Goal: Task Accomplishment & Management: Use online tool/utility

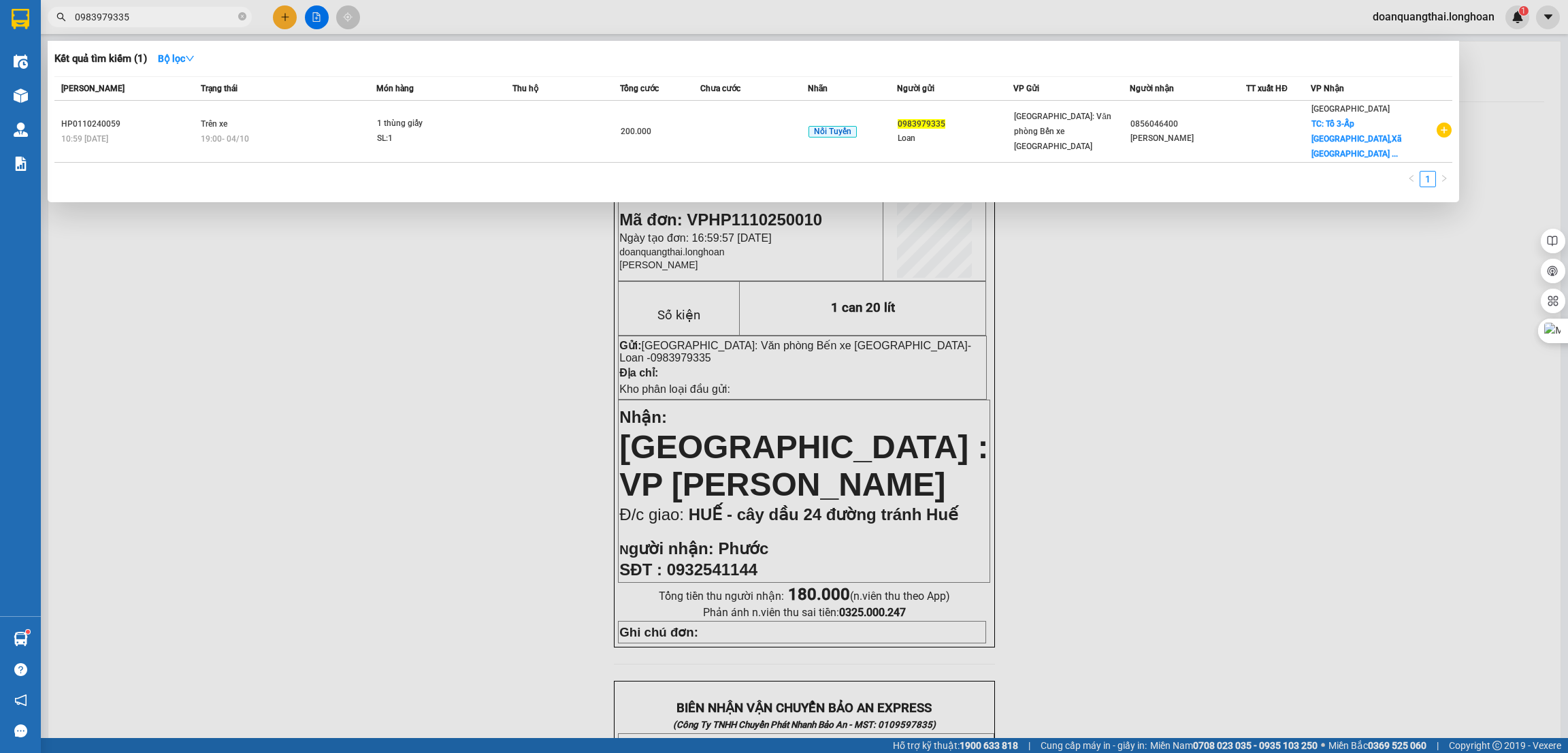
click at [194, 12] on input "0983979335" at bounding box center [155, 17] width 160 height 15
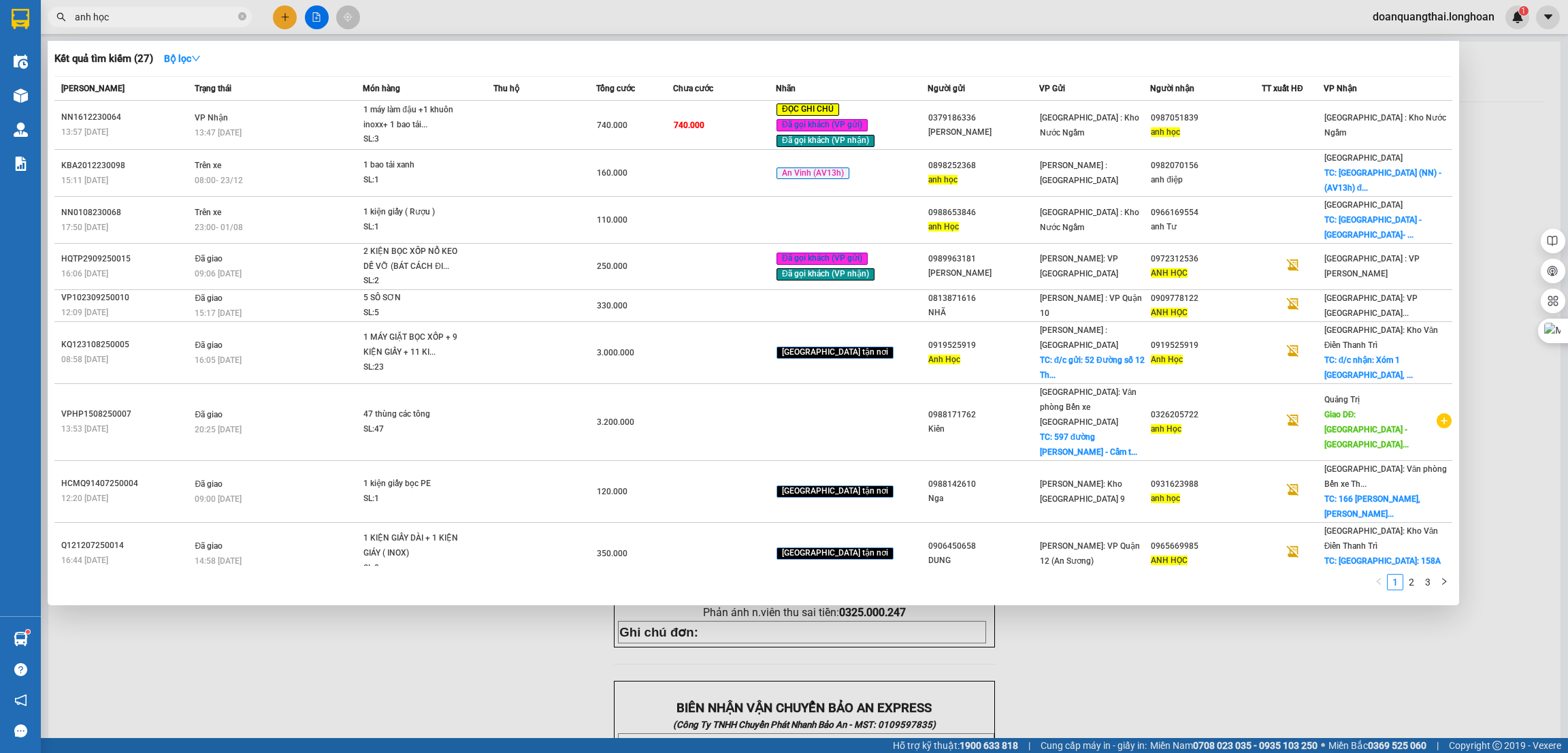
click at [175, 17] on input "anh học" at bounding box center [155, 17] width 160 height 15
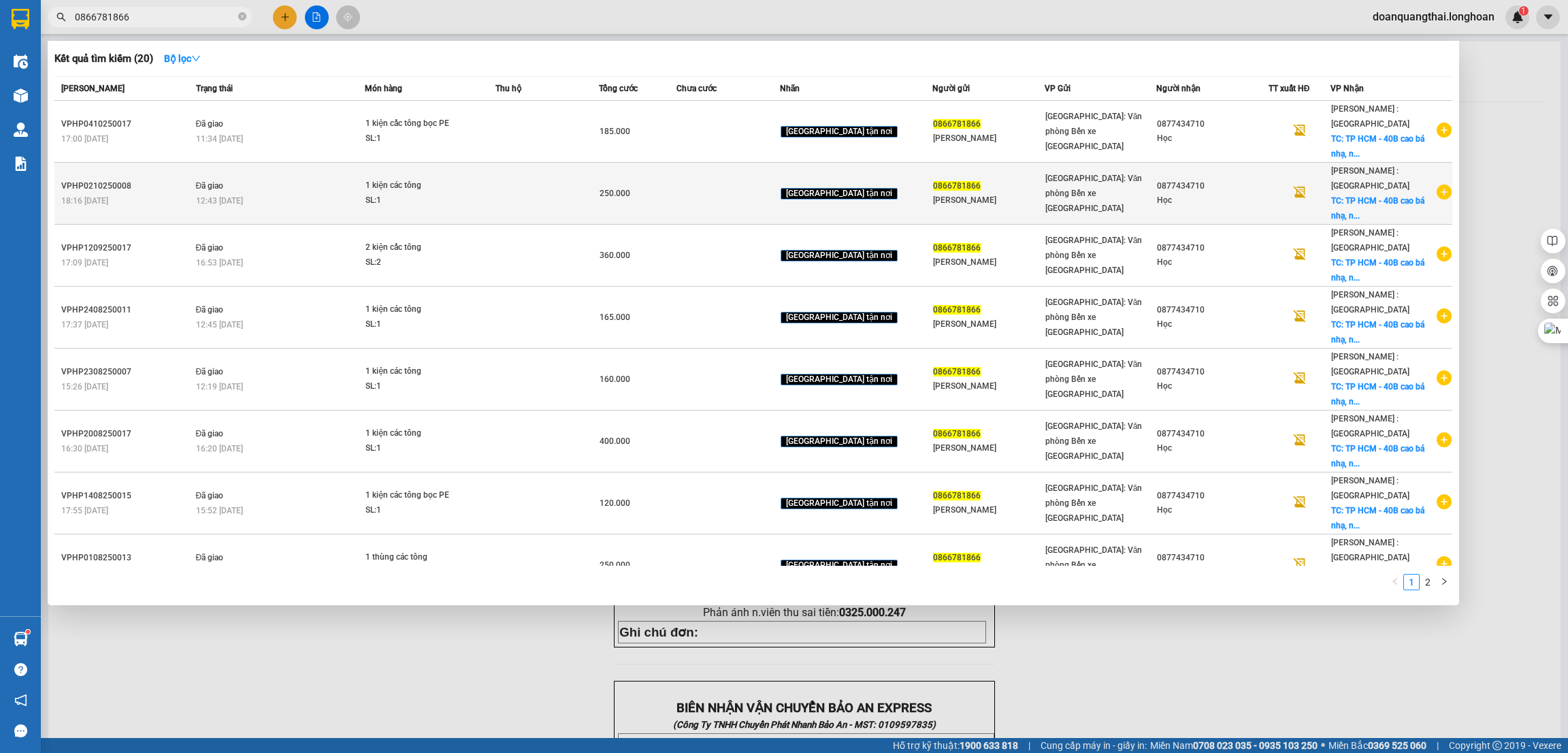
type input "0866781866"
click at [1439, 192] on icon "plus-circle" at bounding box center [1443, 192] width 15 height 15
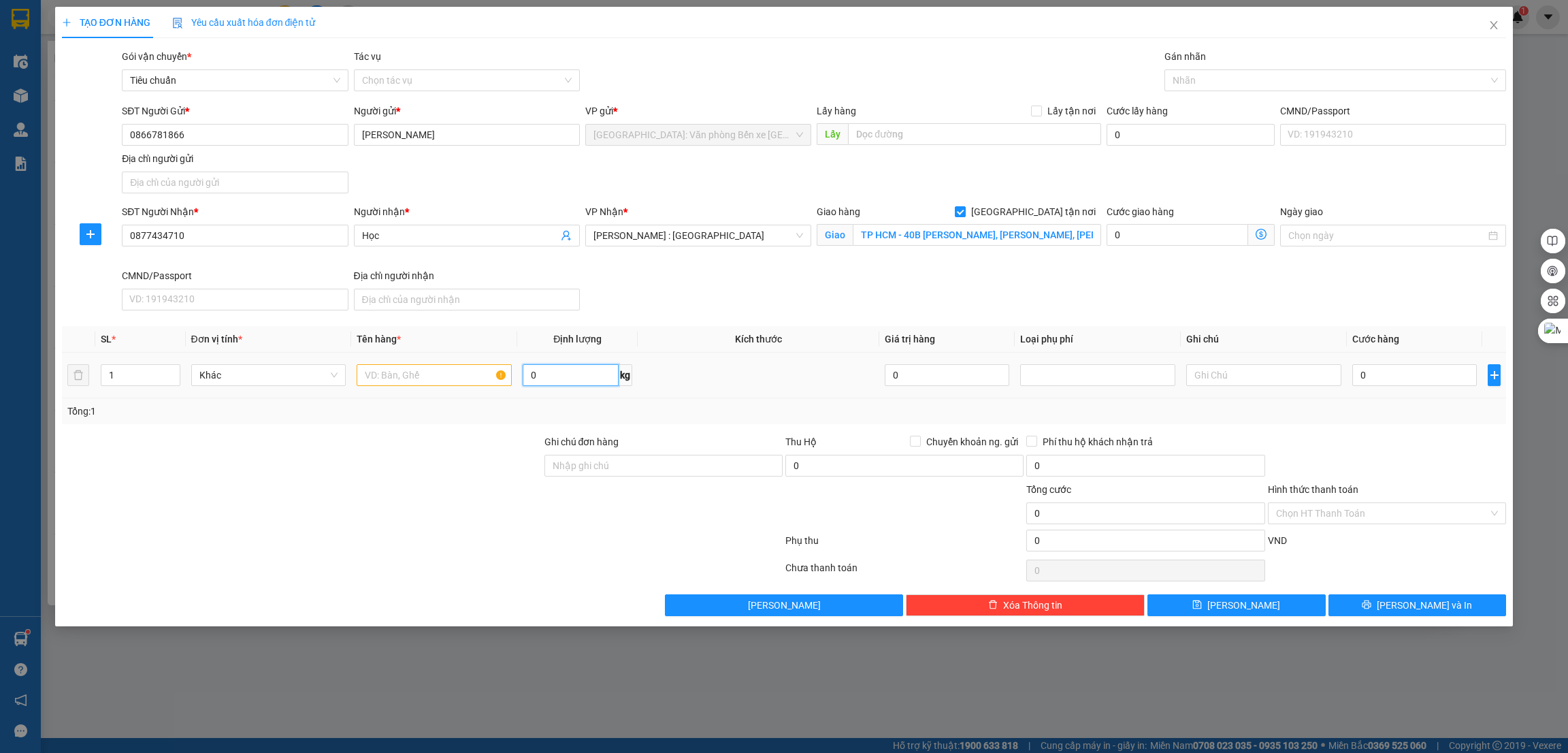
click at [559, 379] on input "0" at bounding box center [571, 375] width 96 height 22
type input "13"
click at [389, 373] on input "text" at bounding box center [434, 375] width 155 height 22
type input "1 kiện các tông"
click at [1400, 373] on input "0" at bounding box center [1414, 375] width 125 height 22
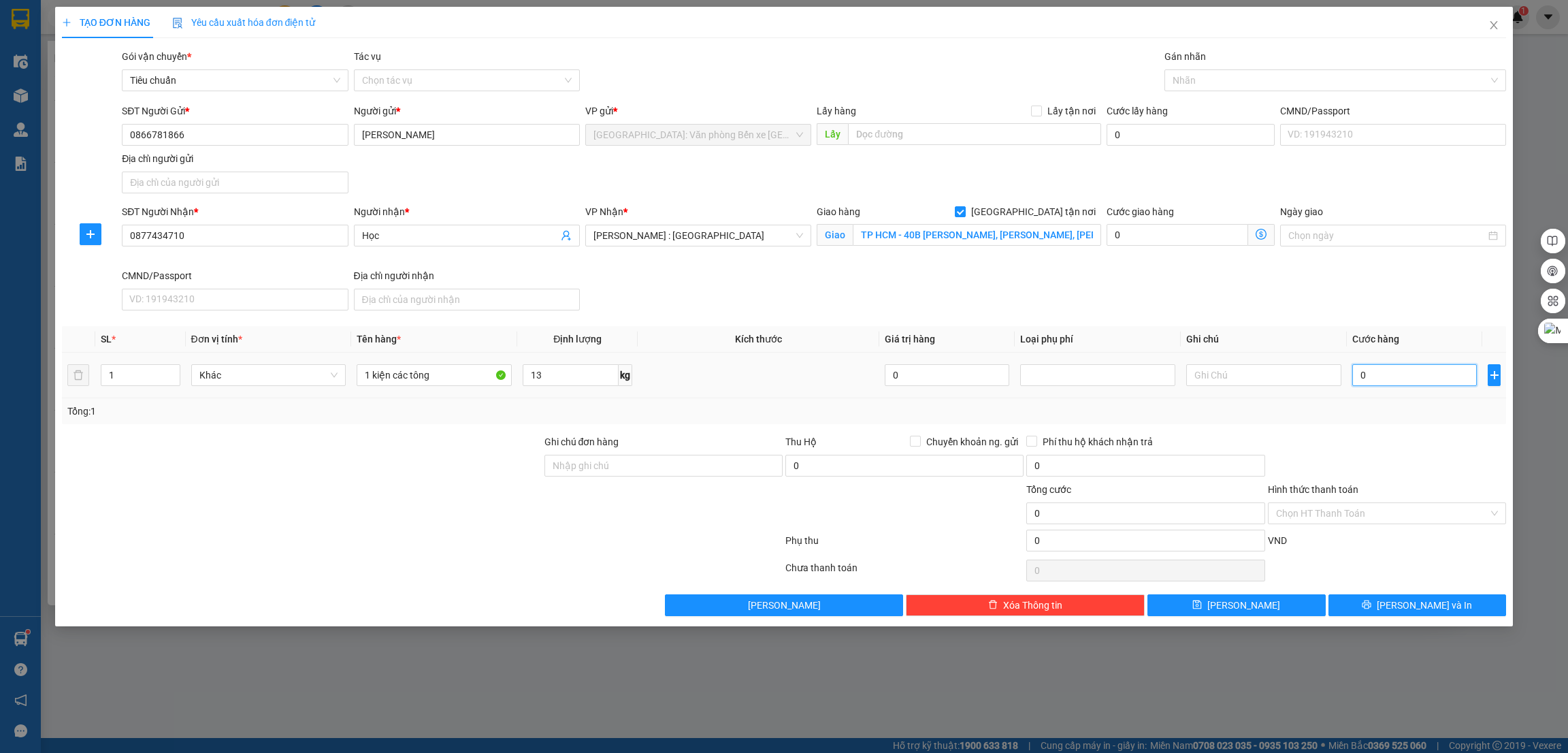
type input "1"
type input "14"
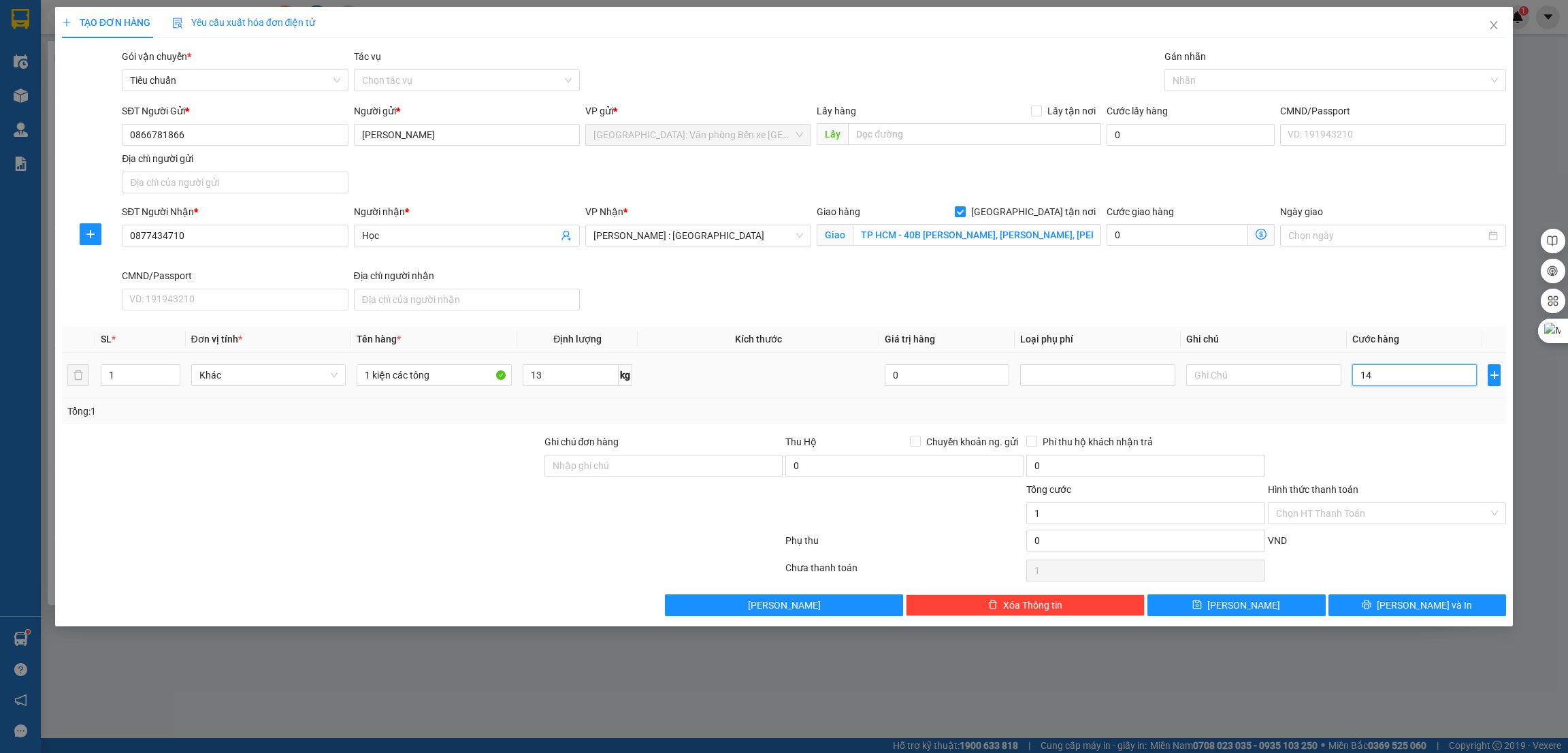
type input "14"
type input "140"
type input "1.400"
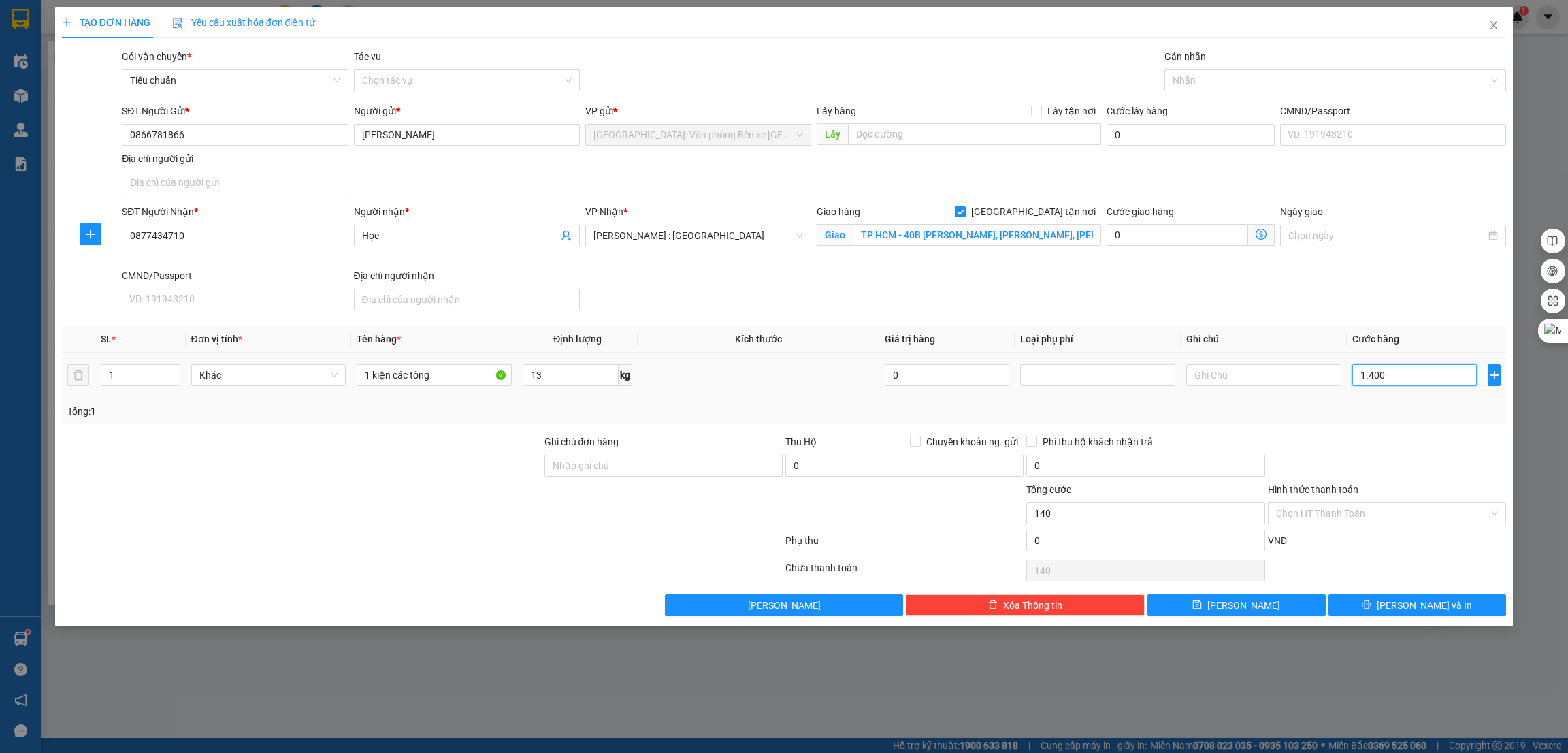
type input "1.400"
type input "14.000"
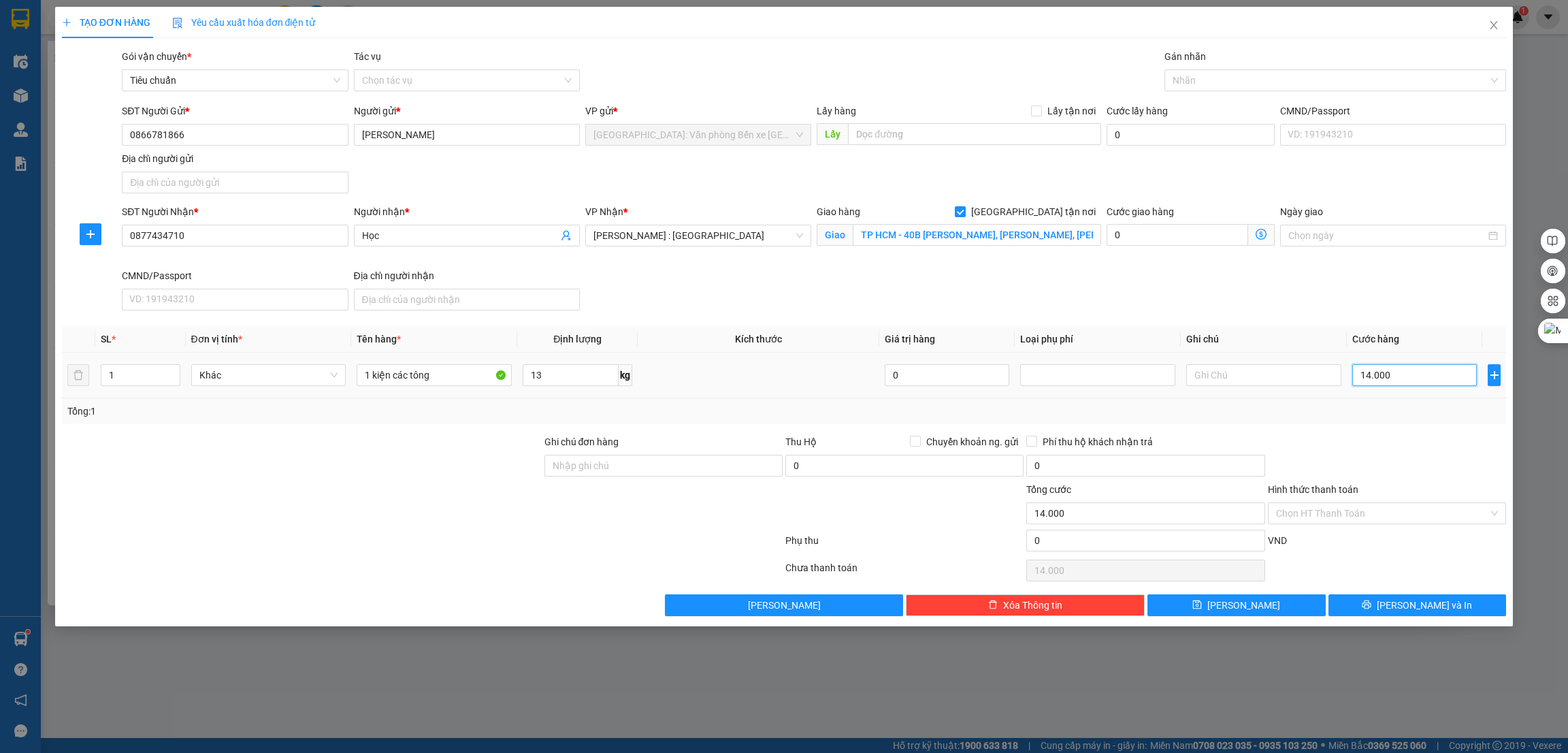
type input "140.000"
click at [1241, 72] on div at bounding box center [1328, 80] width 322 height 16
type input "140.000"
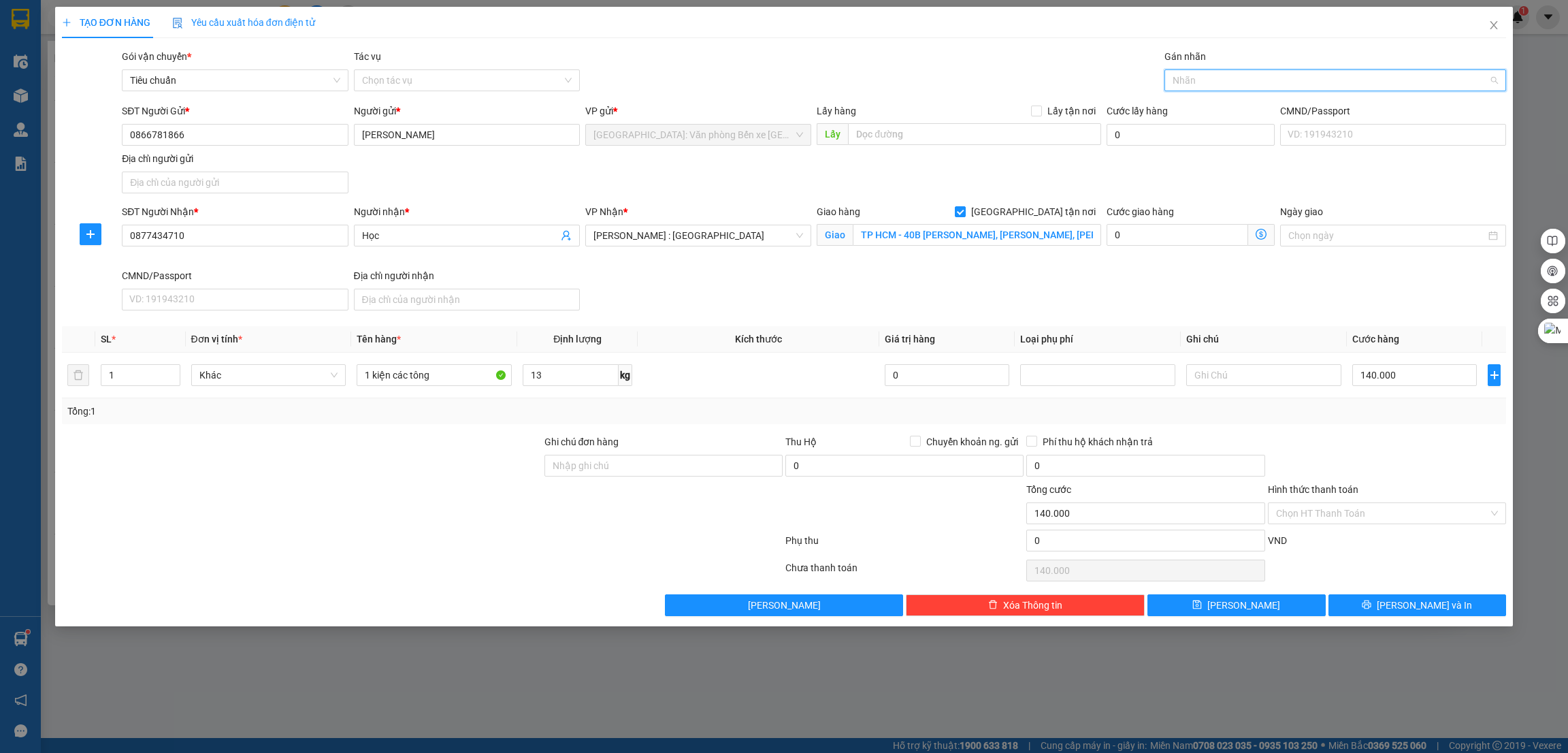
type input "g"
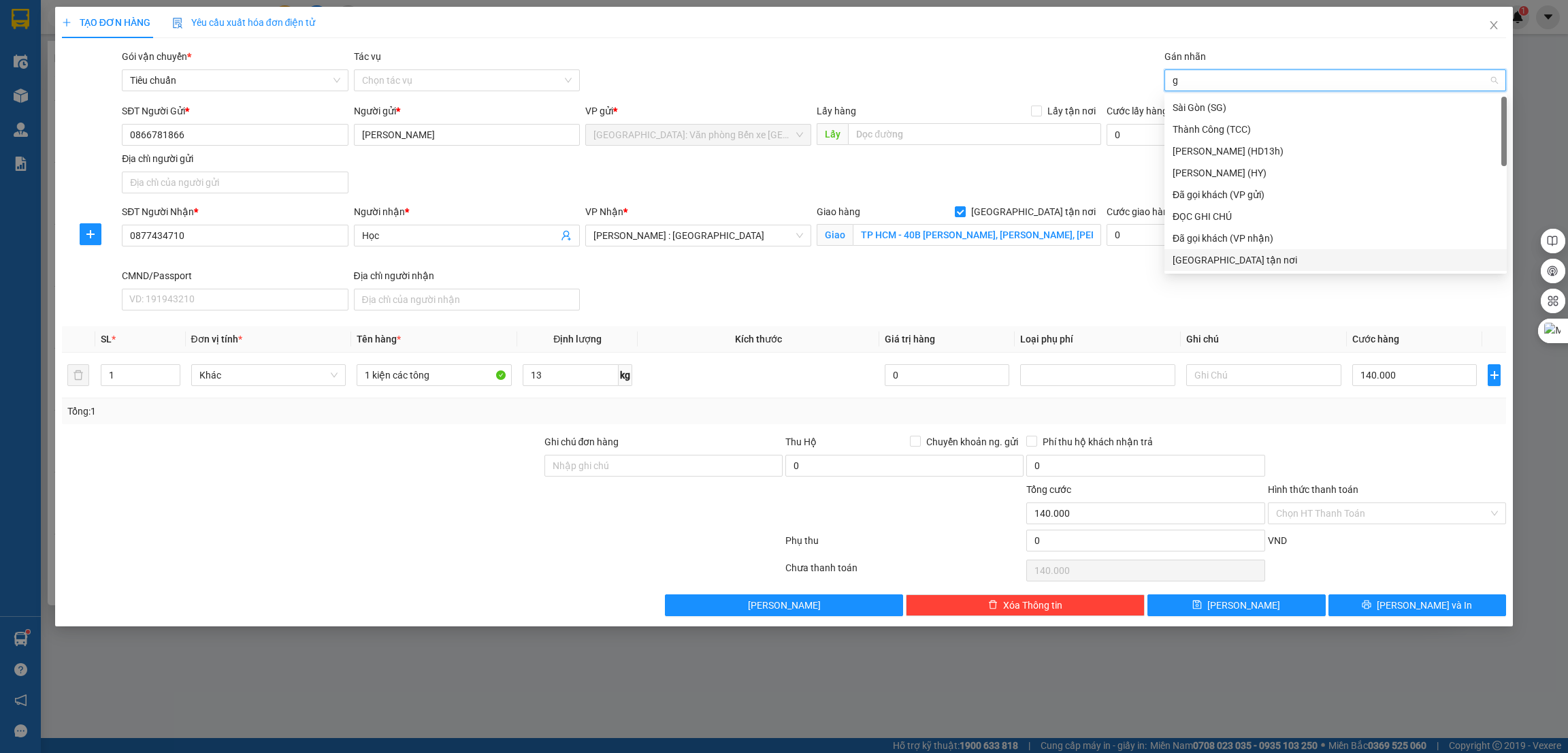
click at [1229, 255] on div "[GEOGRAPHIC_DATA] tận nơi" at bounding box center [1335, 260] width 326 height 15
click at [1415, 453] on div at bounding box center [1387, 458] width 241 height 48
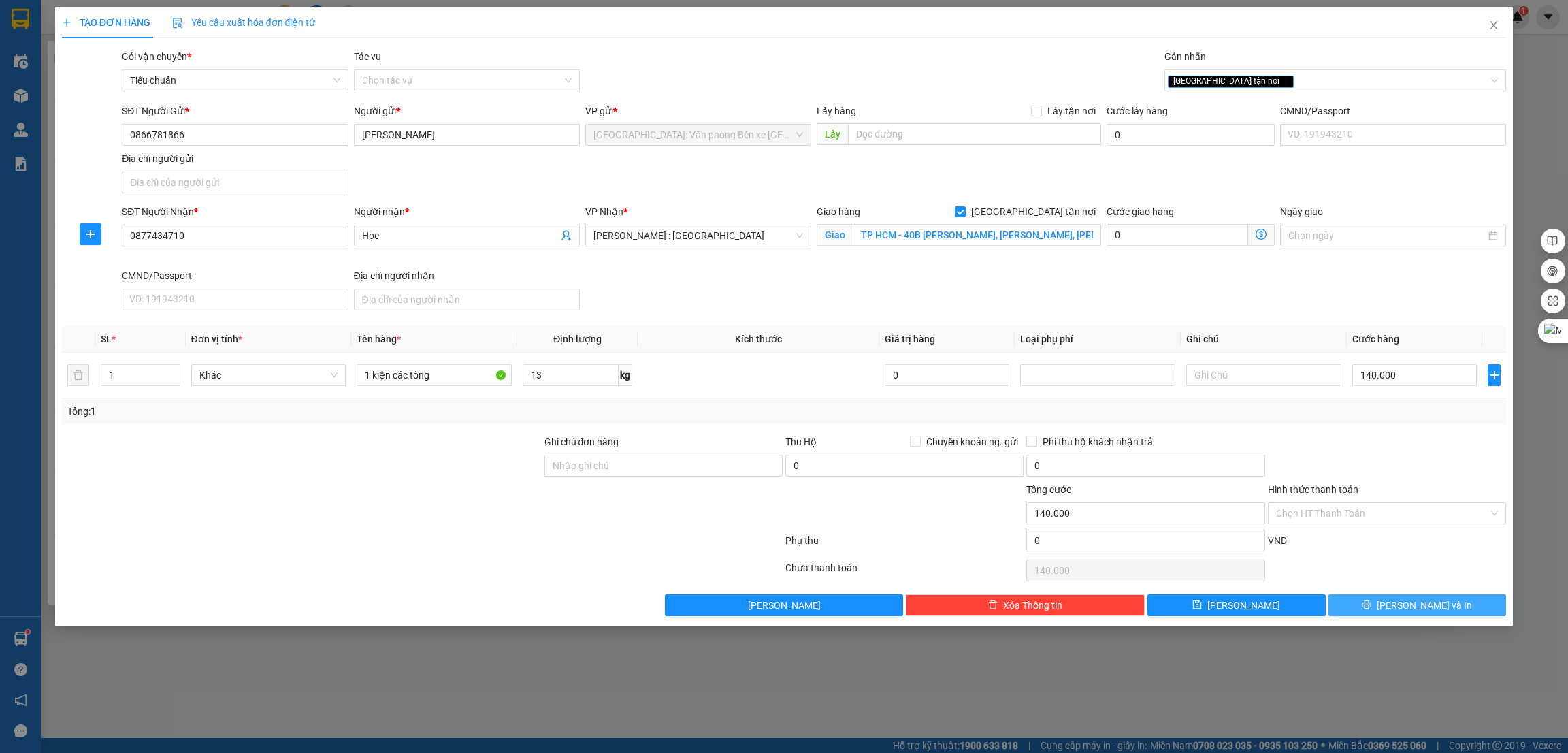
click at [1378, 614] on button "[PERSON_NAME] và In" at bounding box center [1417, 604] width 178 height 22
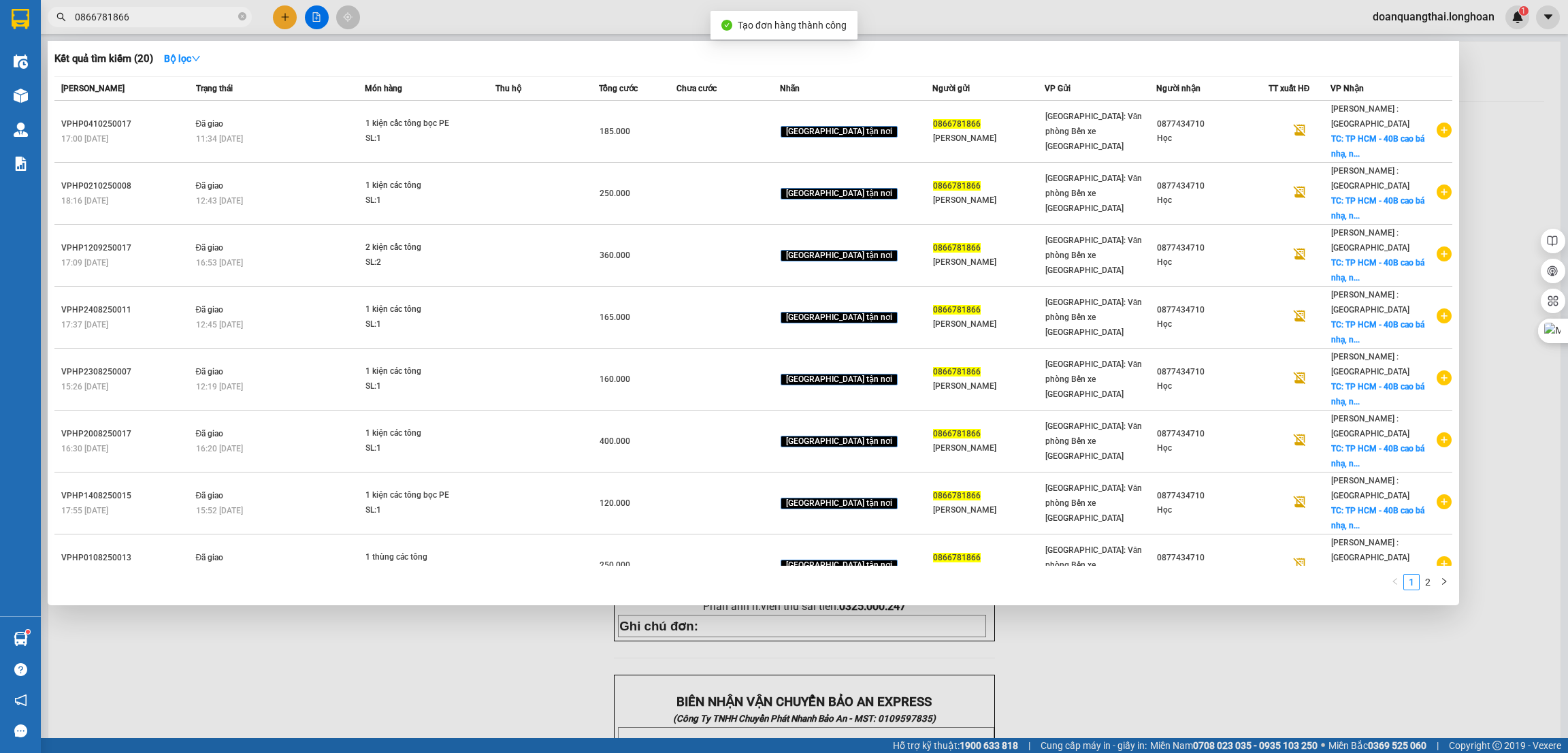
click at [1077, 685] on div at bounding box center [784, 376] width 1568 height 753
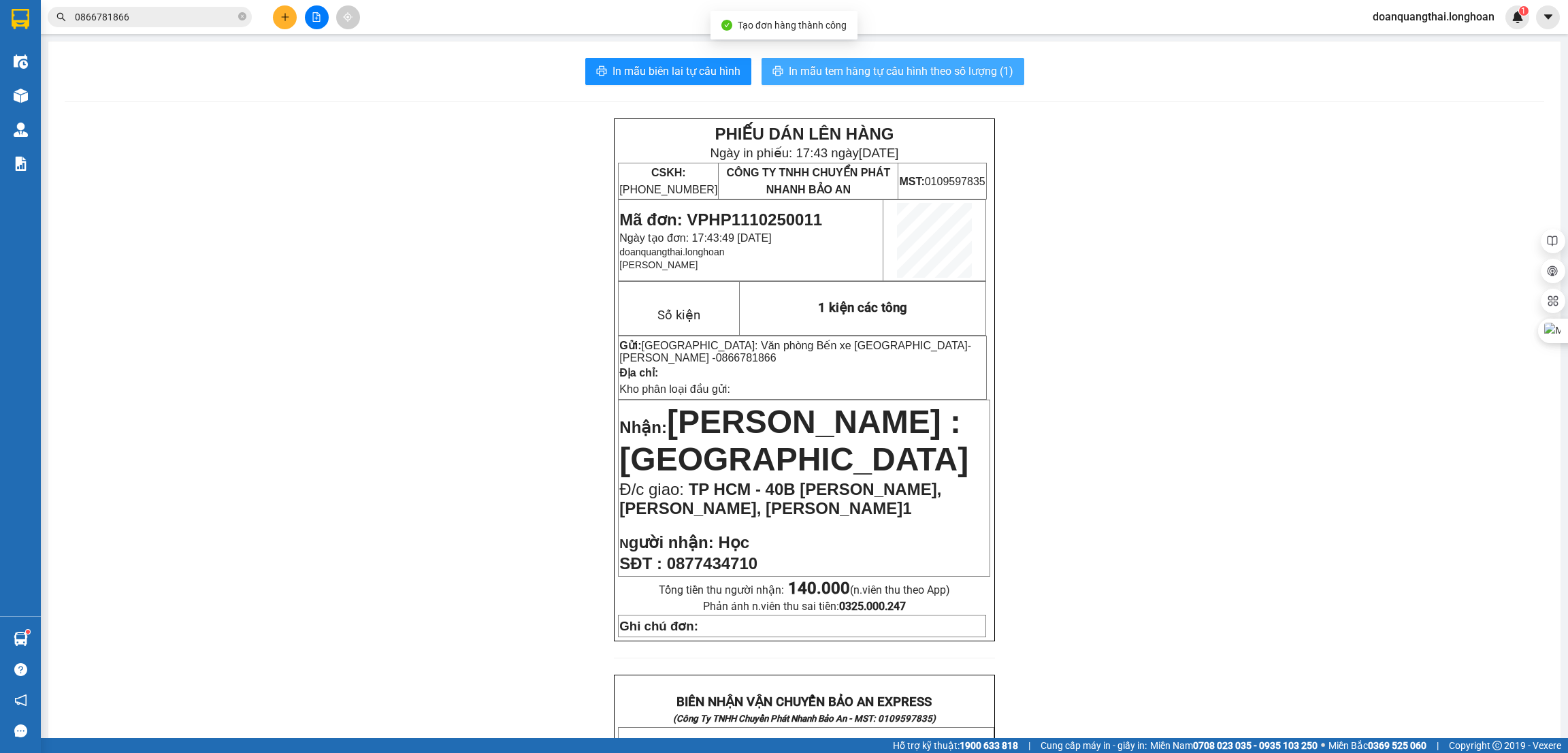
click at [875, 70] on span "In mẫu tem hàng tự cấu hình theo số lượng (1)" at bounding box center [901, 70] width 224 height 17
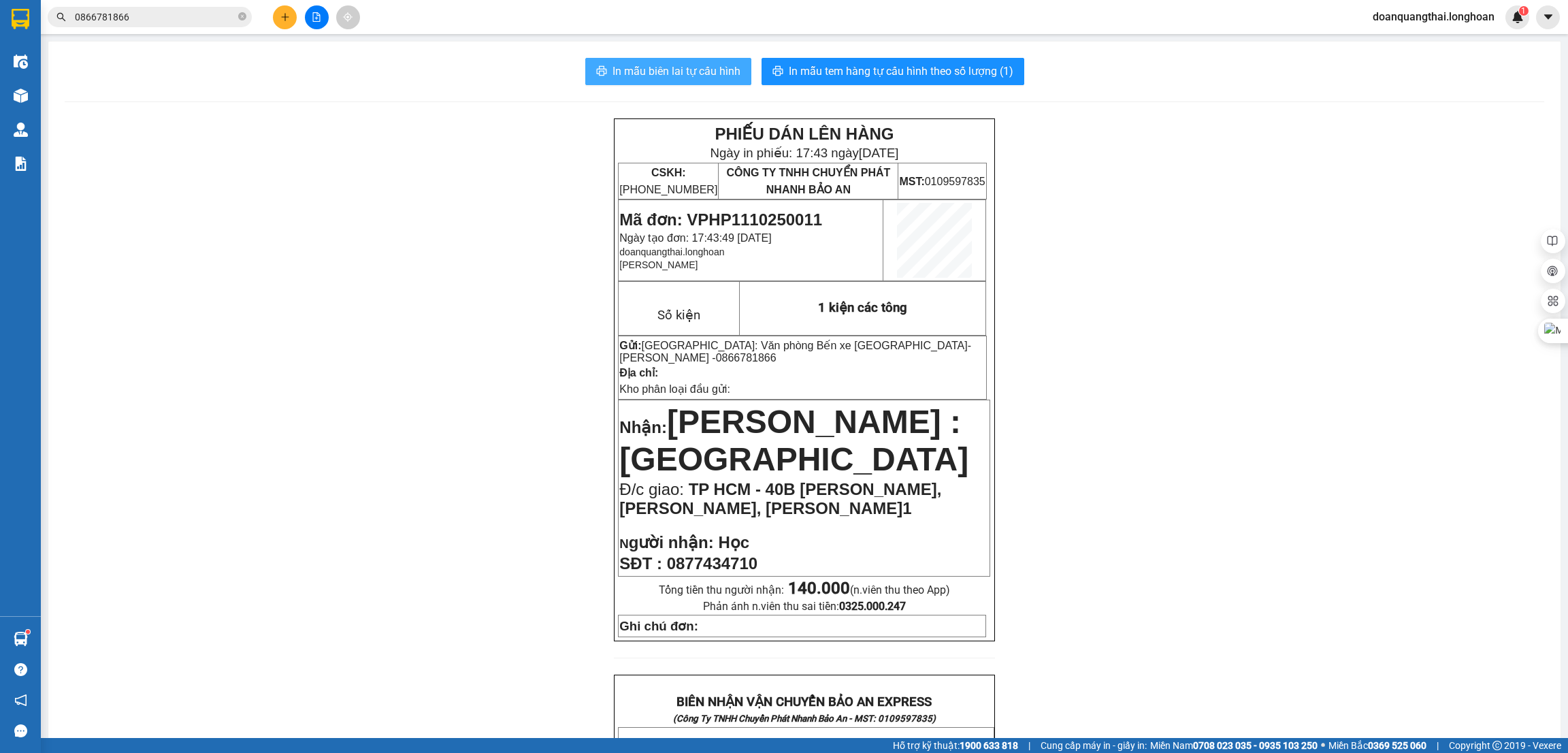
click at [670, 62] on span "In mẫu biên lai tự cấu hình" at bounding box center [676, 70] width 128 height 17
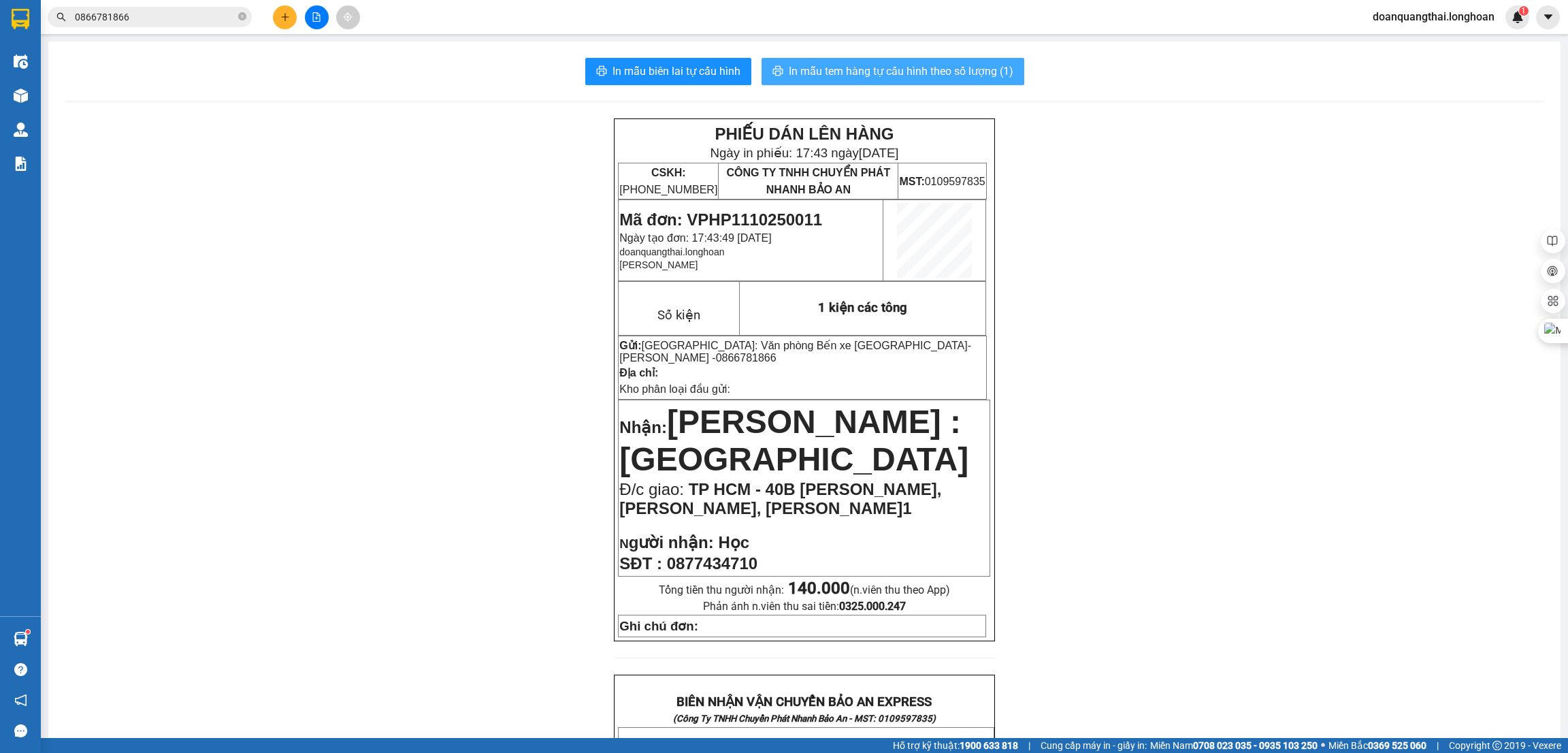
click at [932, 70] on span "In mẫu tem hàng tự cấu hình theo số lượng (1)" at bounding box center [901, 70] width 224 height 17
click at [133, 18] on input "0866781866" at bounding box center [155, 17] width 160 height 15
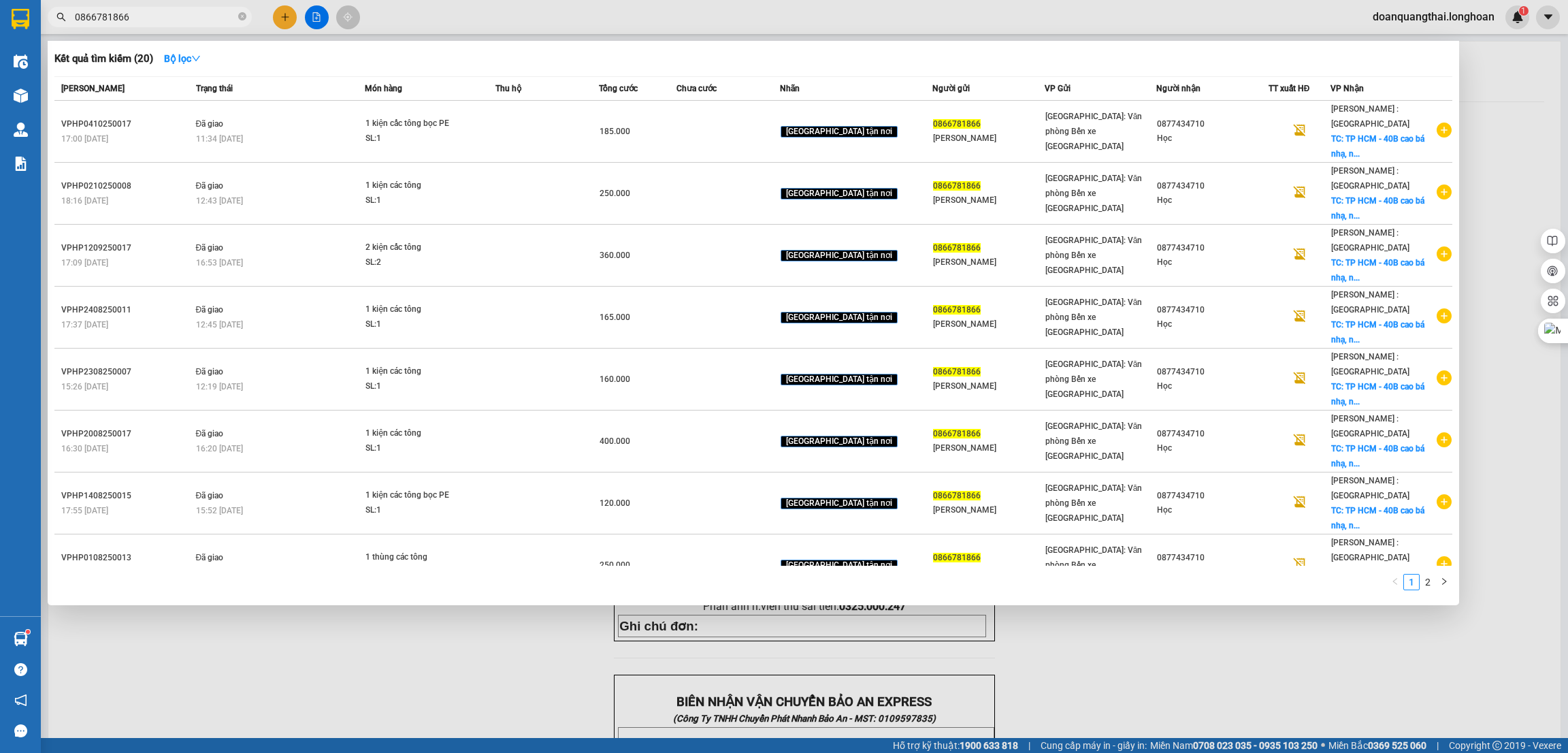
click at [133, 18] on input "0866781866" at bounding box center [155, 17] width 160 height 15
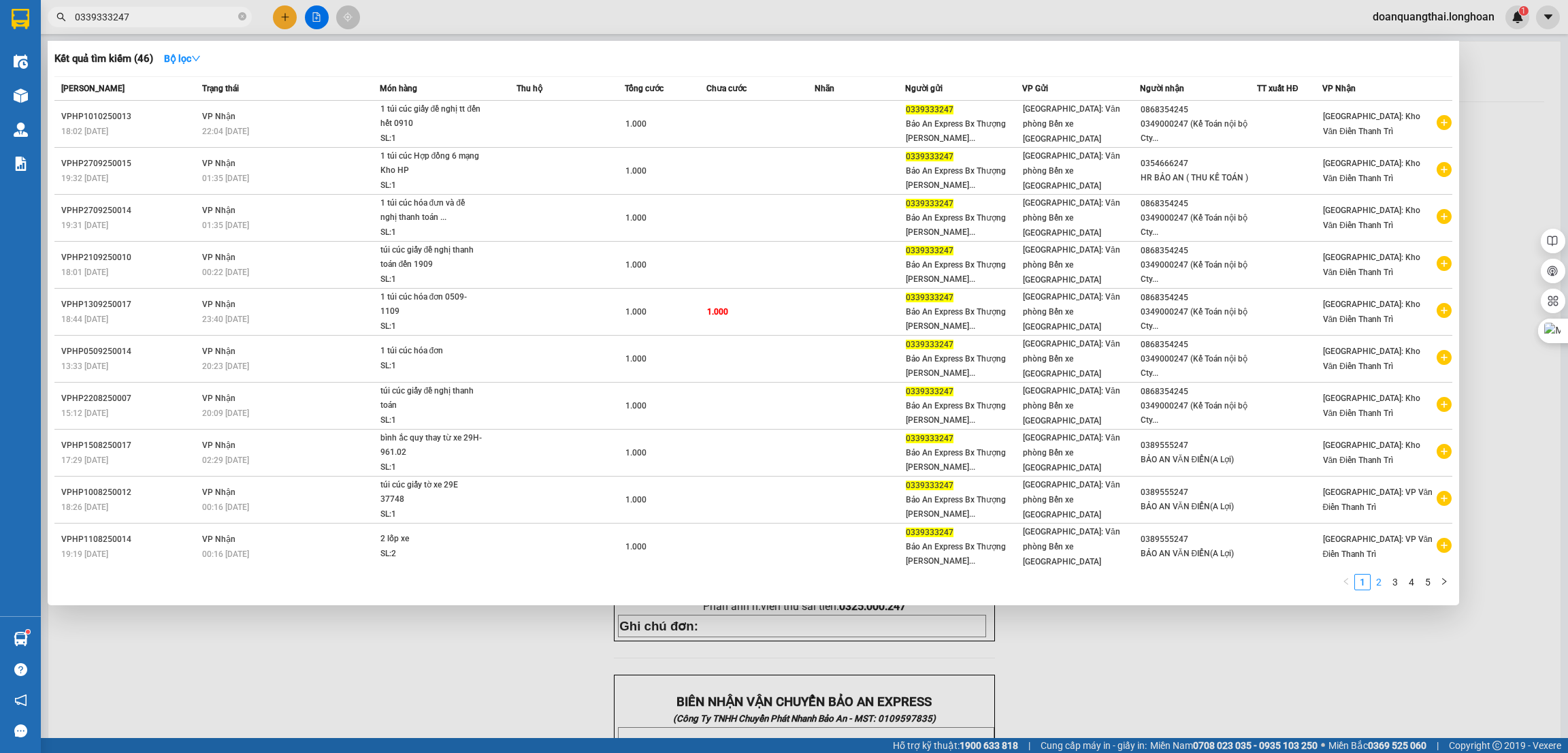
type input "0339333247"
click at [1380, 577] on link "2" at bounding box center [1378, 581] width 15 height 15
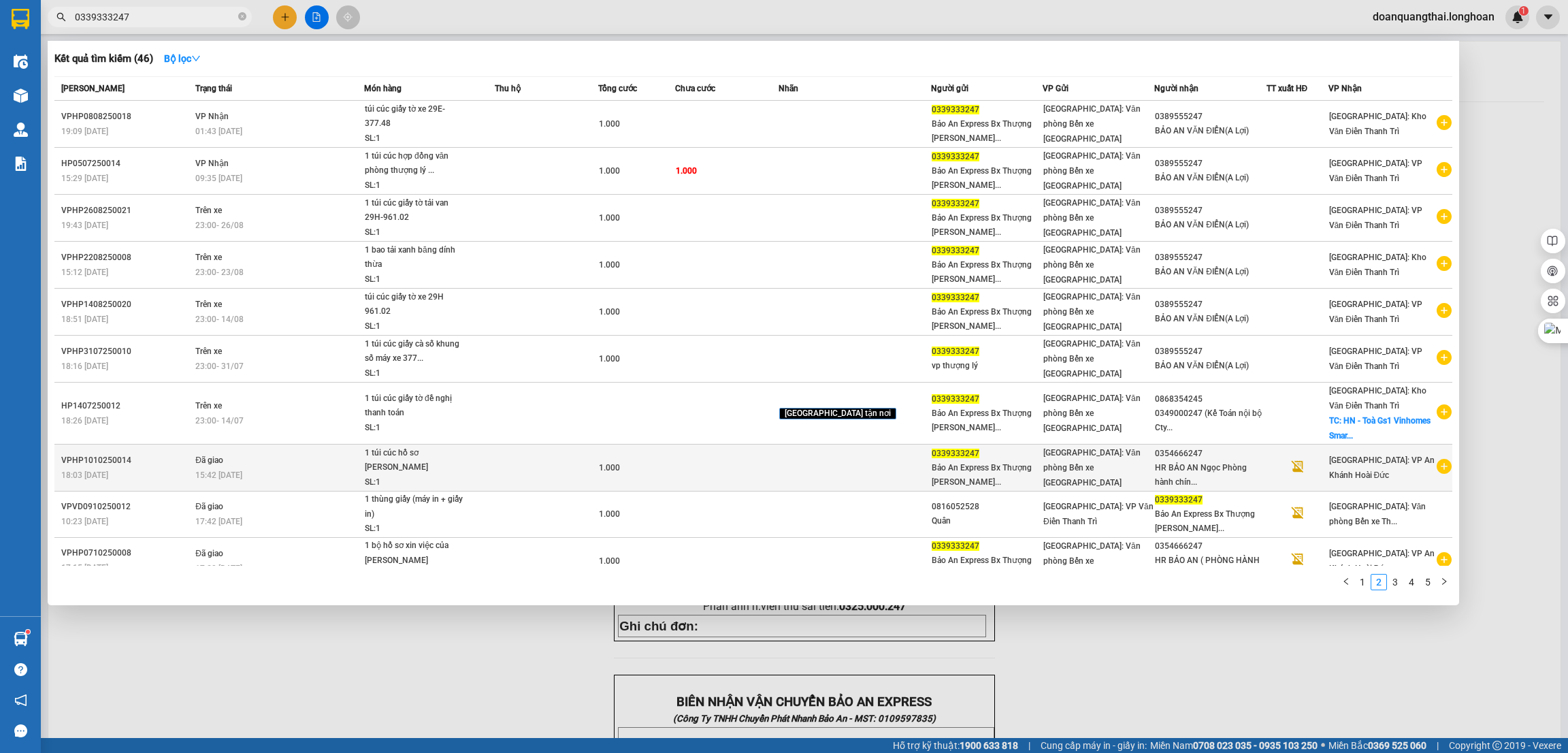
click at [1436, 466] on icon "plus-circle" at bounding box center [1443, 466] width 15 height 15
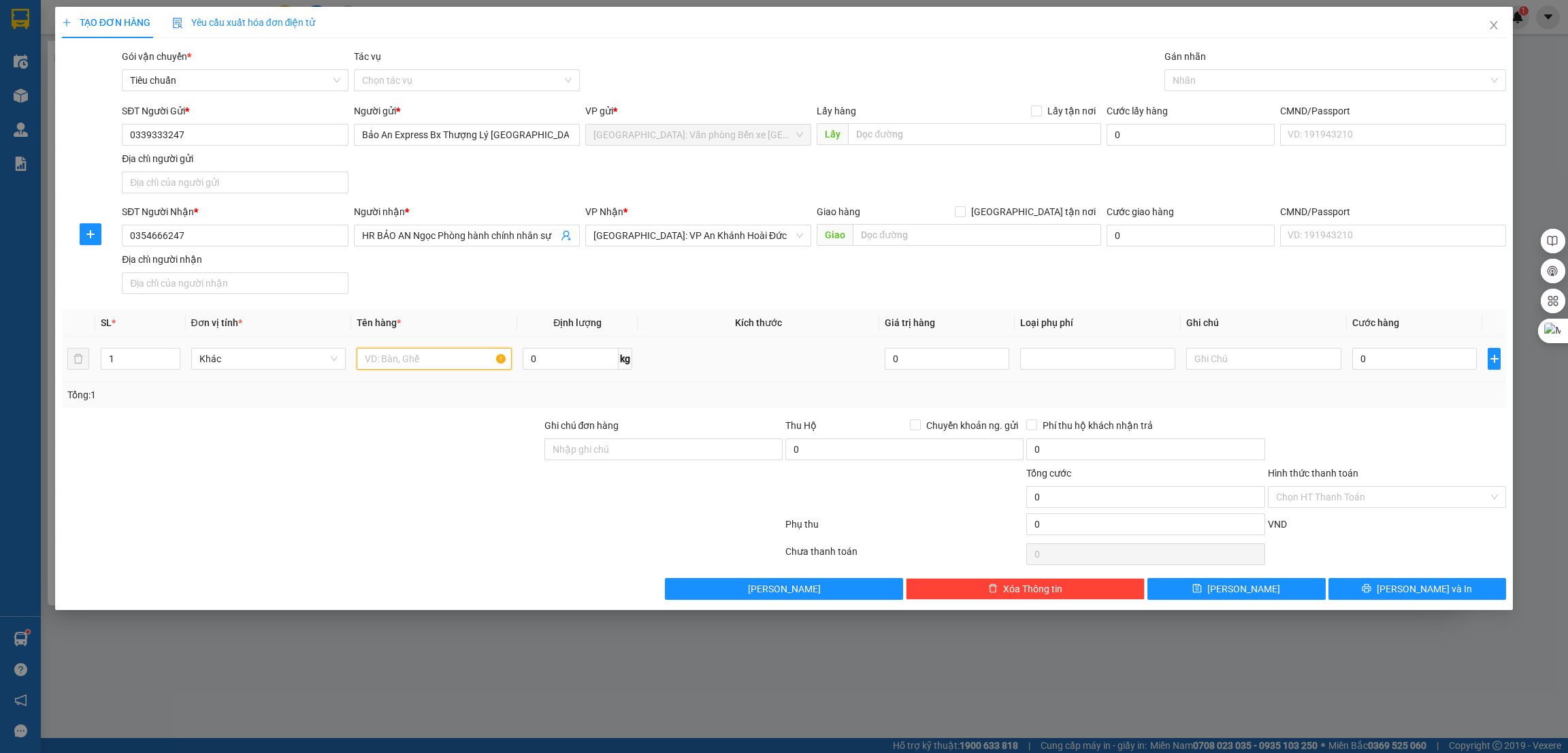
click at [406, 367] on input "text" at bounding box center [434, 359] width 155 height 22
type input "1 túi cúc hò sơ bổ sung thái tuấn"
click at [1393, 368] on input "0" at bounding box center [1414, 359] width 125 height 22
type input "1"
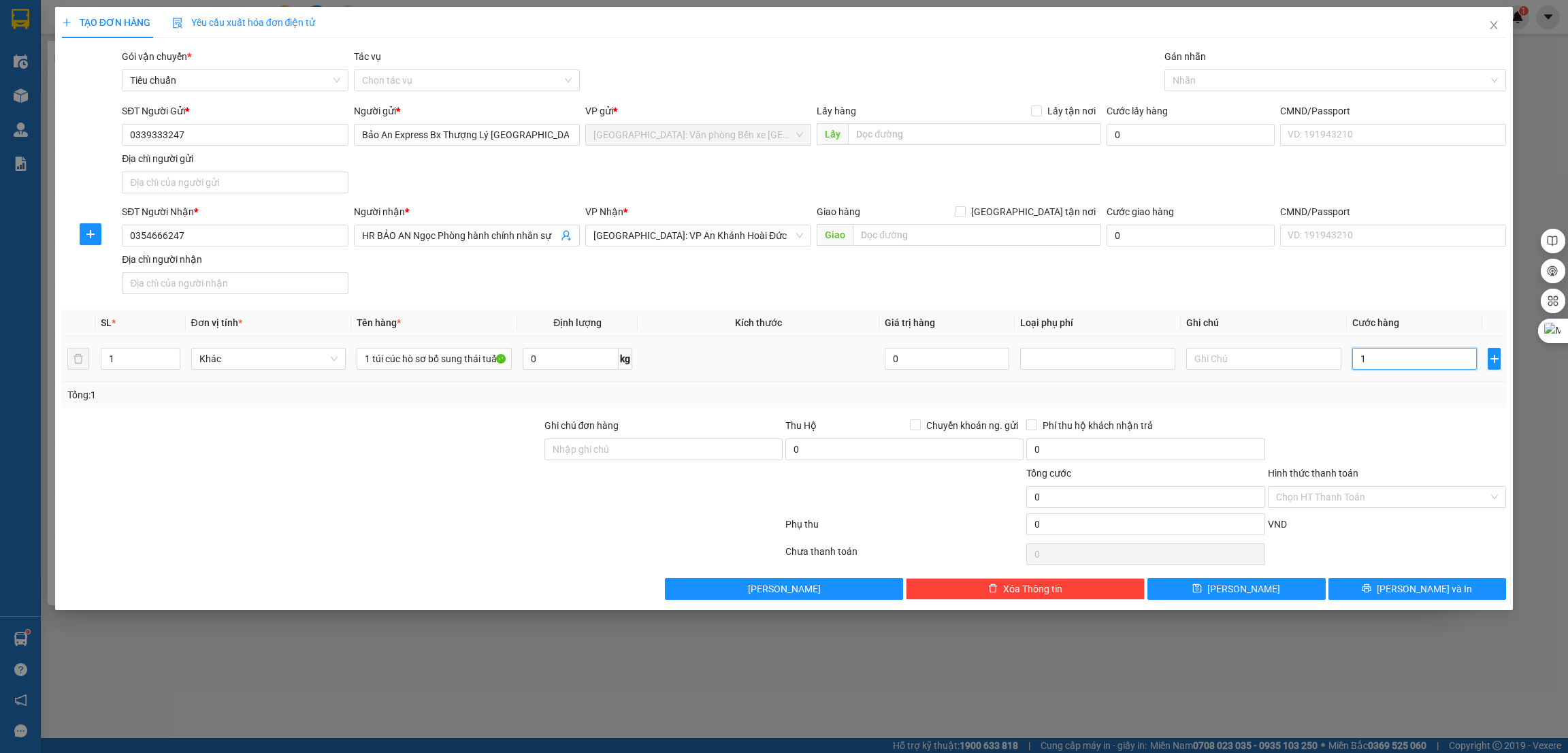
type input "1"
click at [1384, 495] on input "Hình thức thanh toán" at bounding box center [1382, 497] width 212 height 21
type input "1.000"
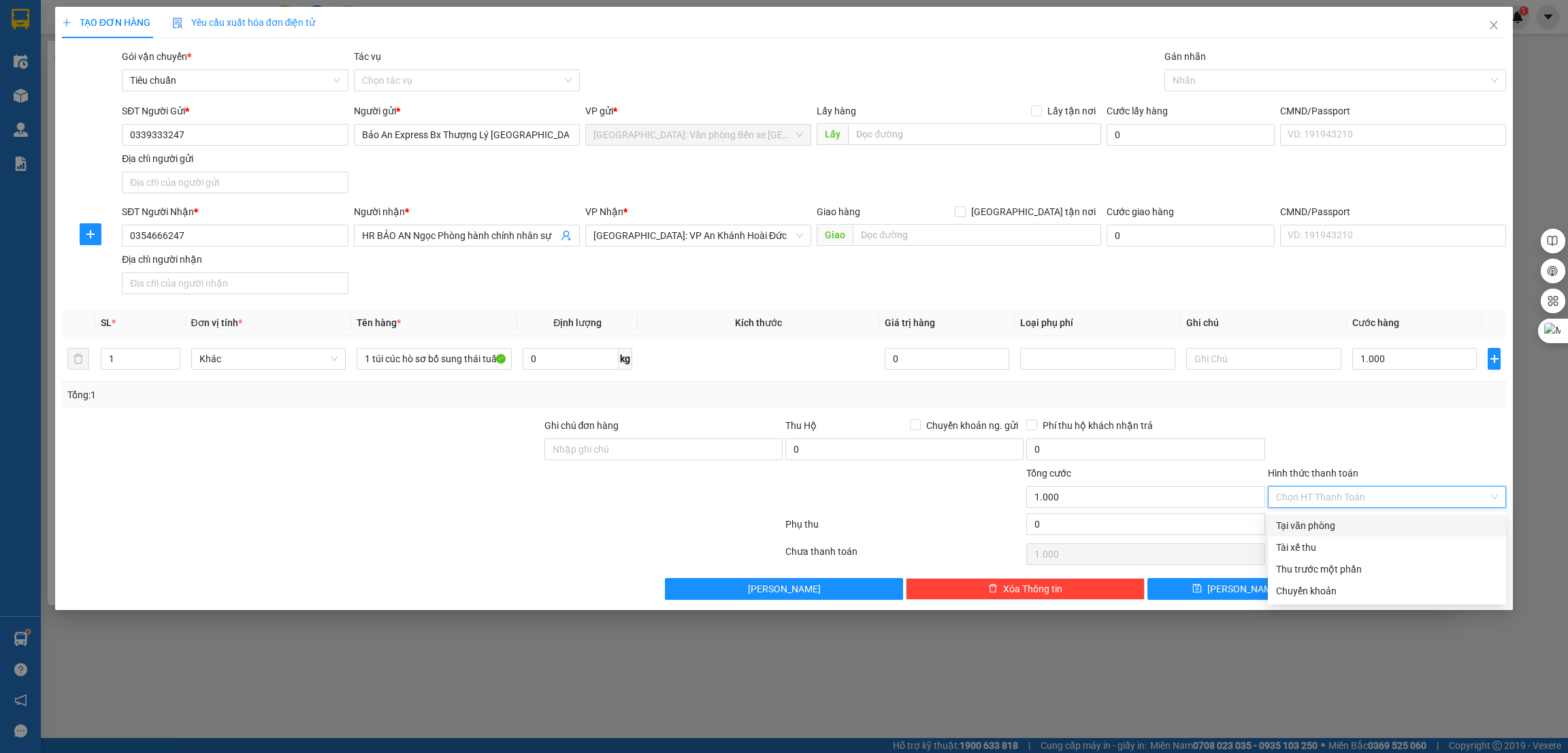
click at [1328, 523] on div "Tại văn phòng" at bounding box center [1387, 525] width 222 height 15
type input "0"
click at [1388, 592] on button "[PERSON_NAME] và In" at bounding box center [1417, 589] width 178 height 22
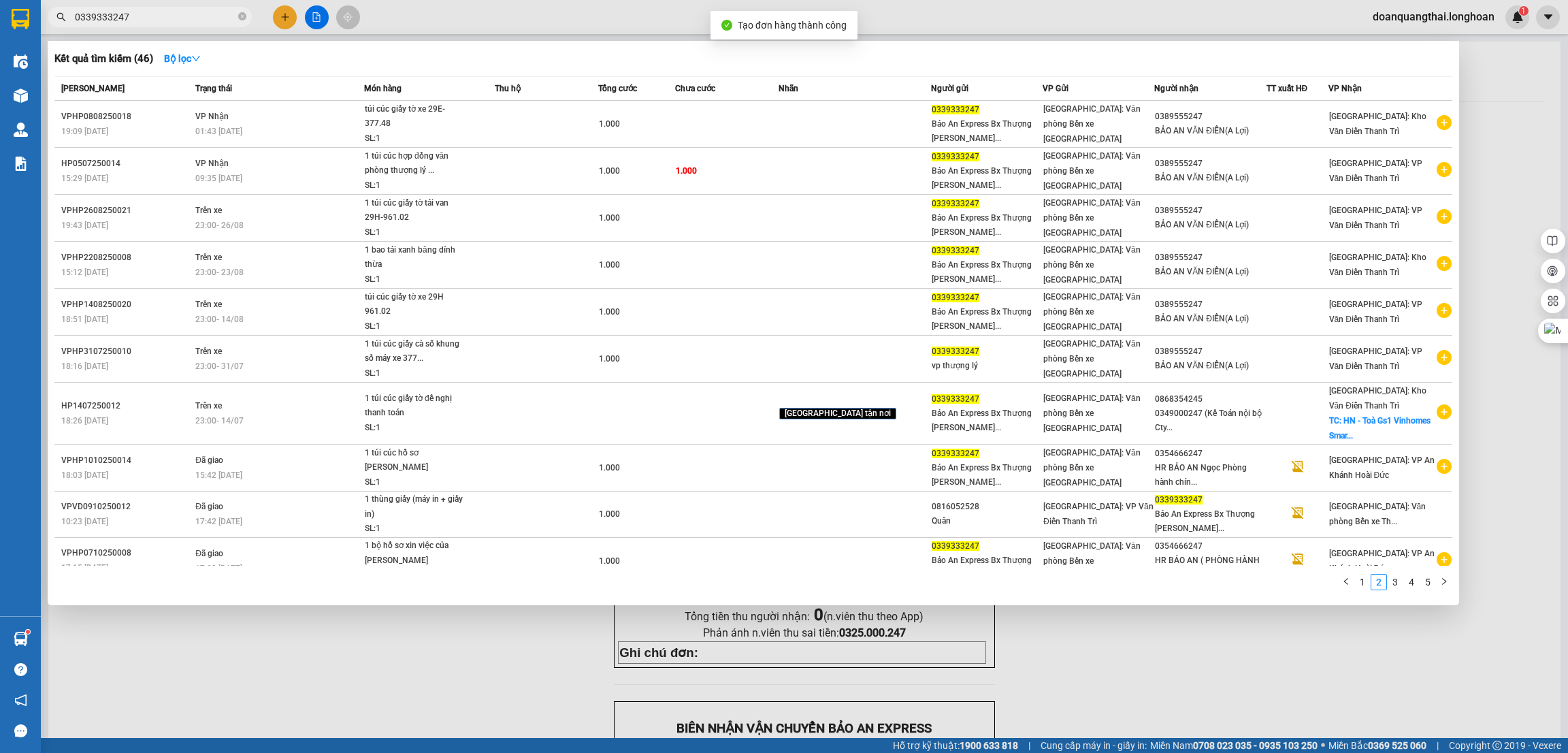
click at [1484, 200] on div at bounding box center [784, 376] width 1568 height 753
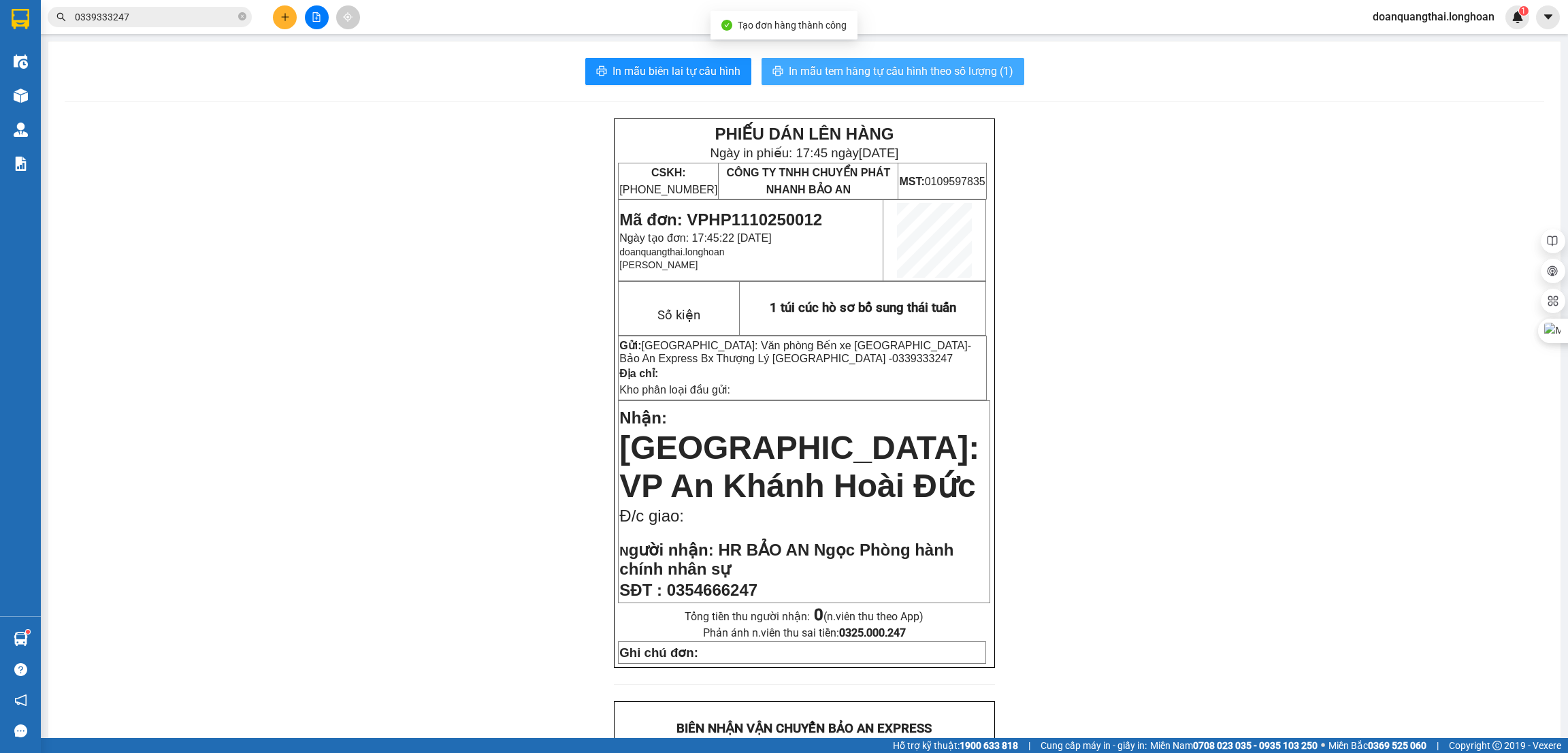
click at [901, 79] on span "In mẫu tem hàng tự cấu hình theo số lượng (1)" at bounding box center [901, 70] width 224 height 17
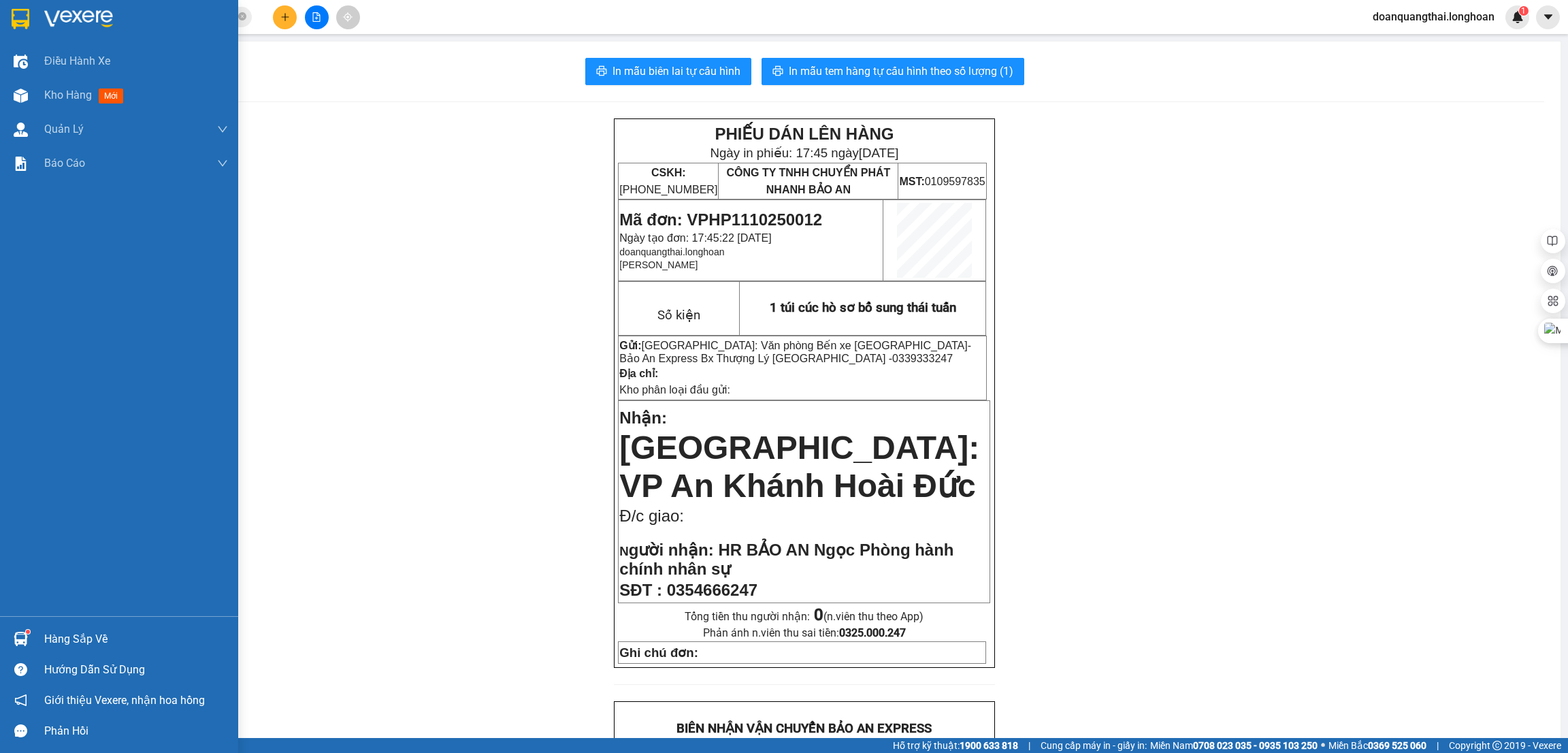
click at [26, 26] on img at bounding box center [20, 19] width 18 height 21
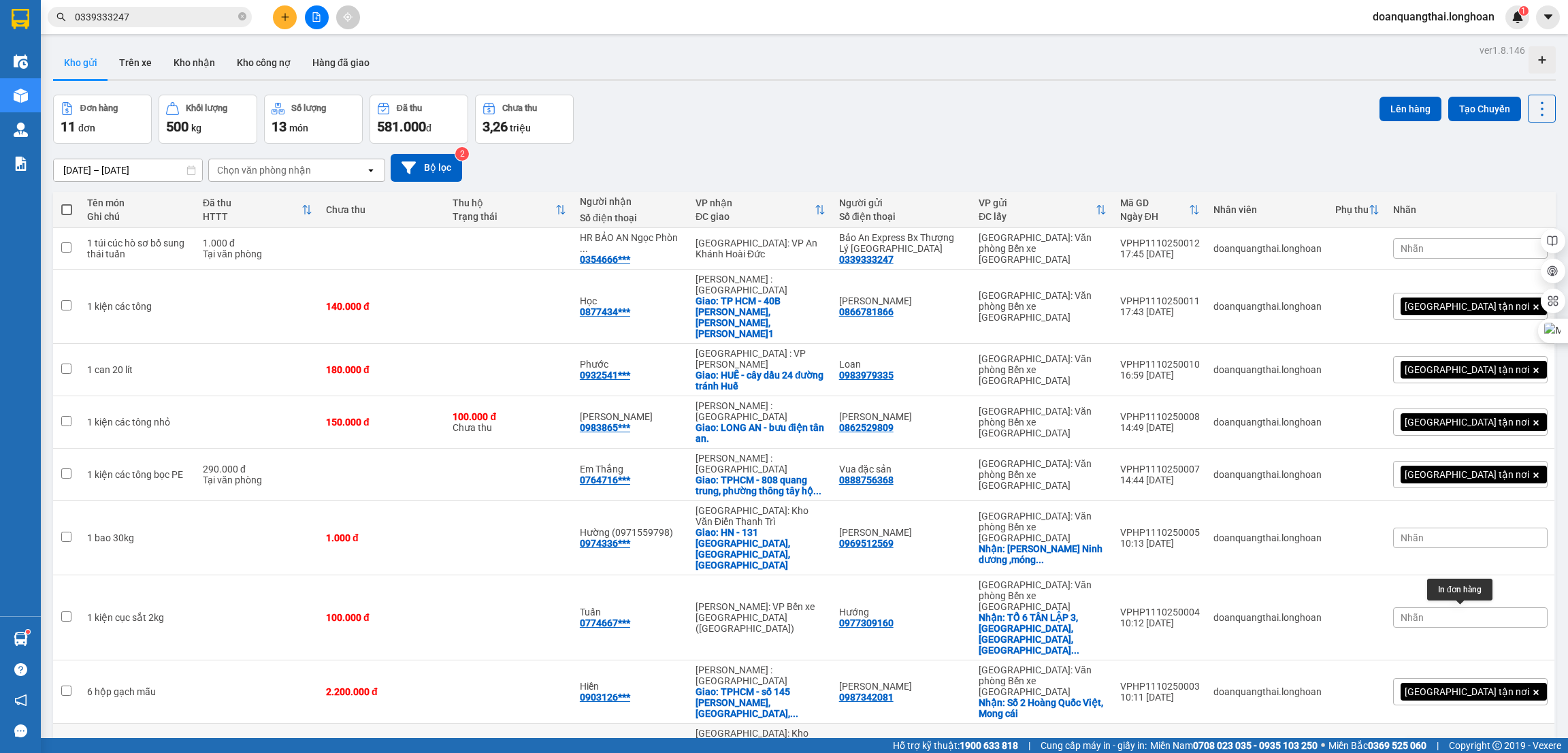
click at [1471, 750] on icon at bounding box center [1475, 755] width 10 height 10
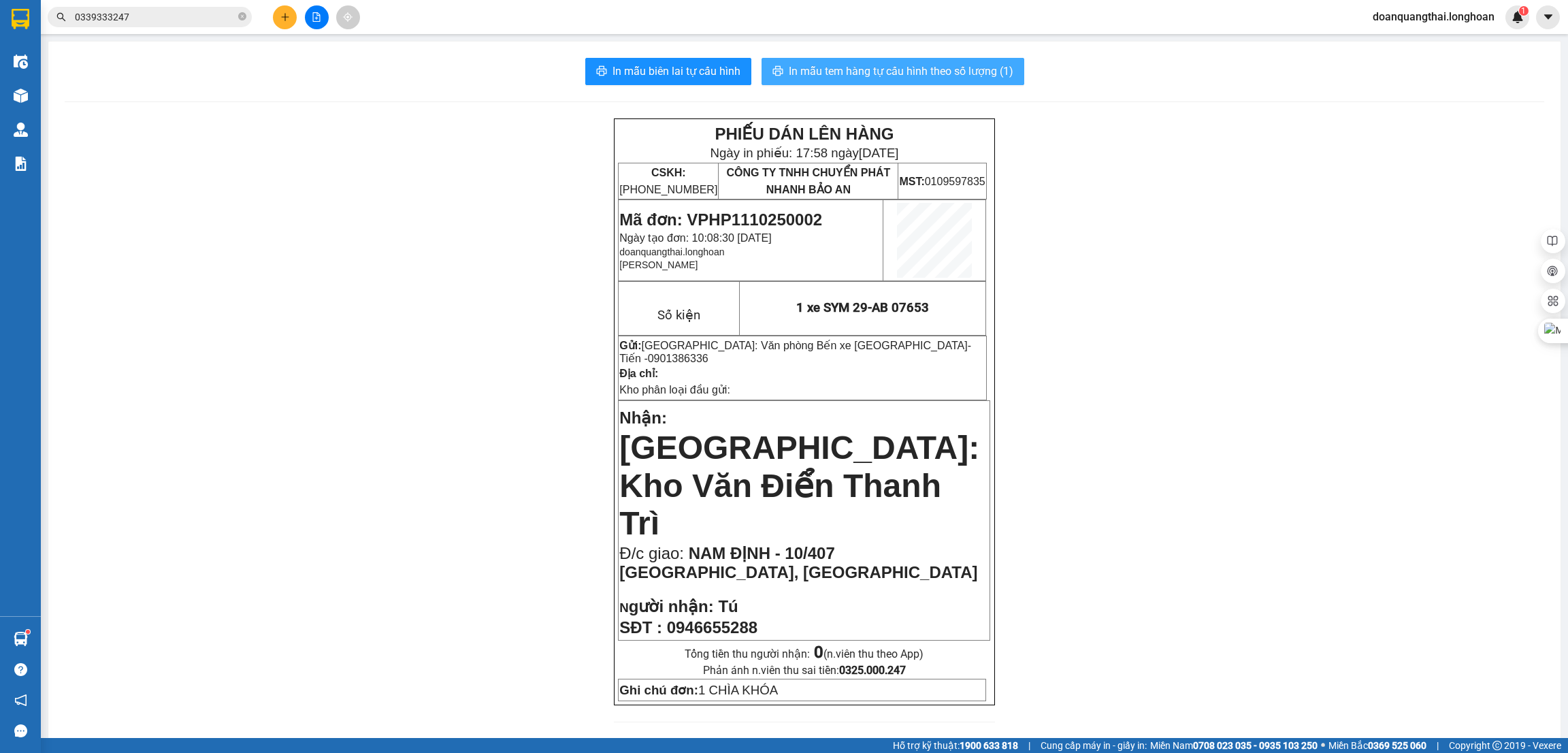
click at [854, 66] on span "In mẫu tem hàng tự cấu hình theo số lượng (1)" at bounding box center [901, 70] width 224 height 17
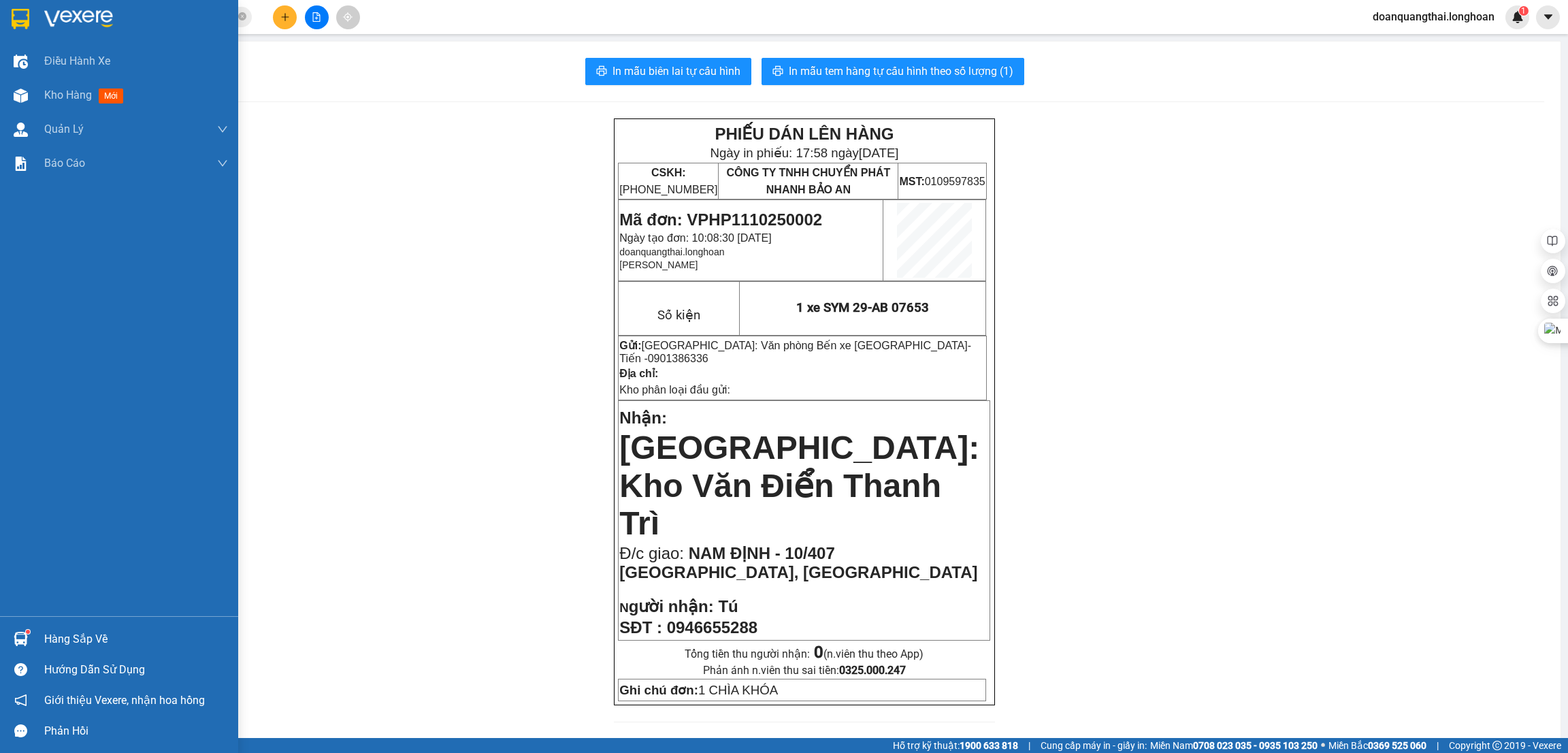
click at [18, 20] on img at bounding box center [20, 19] width 18 height 21
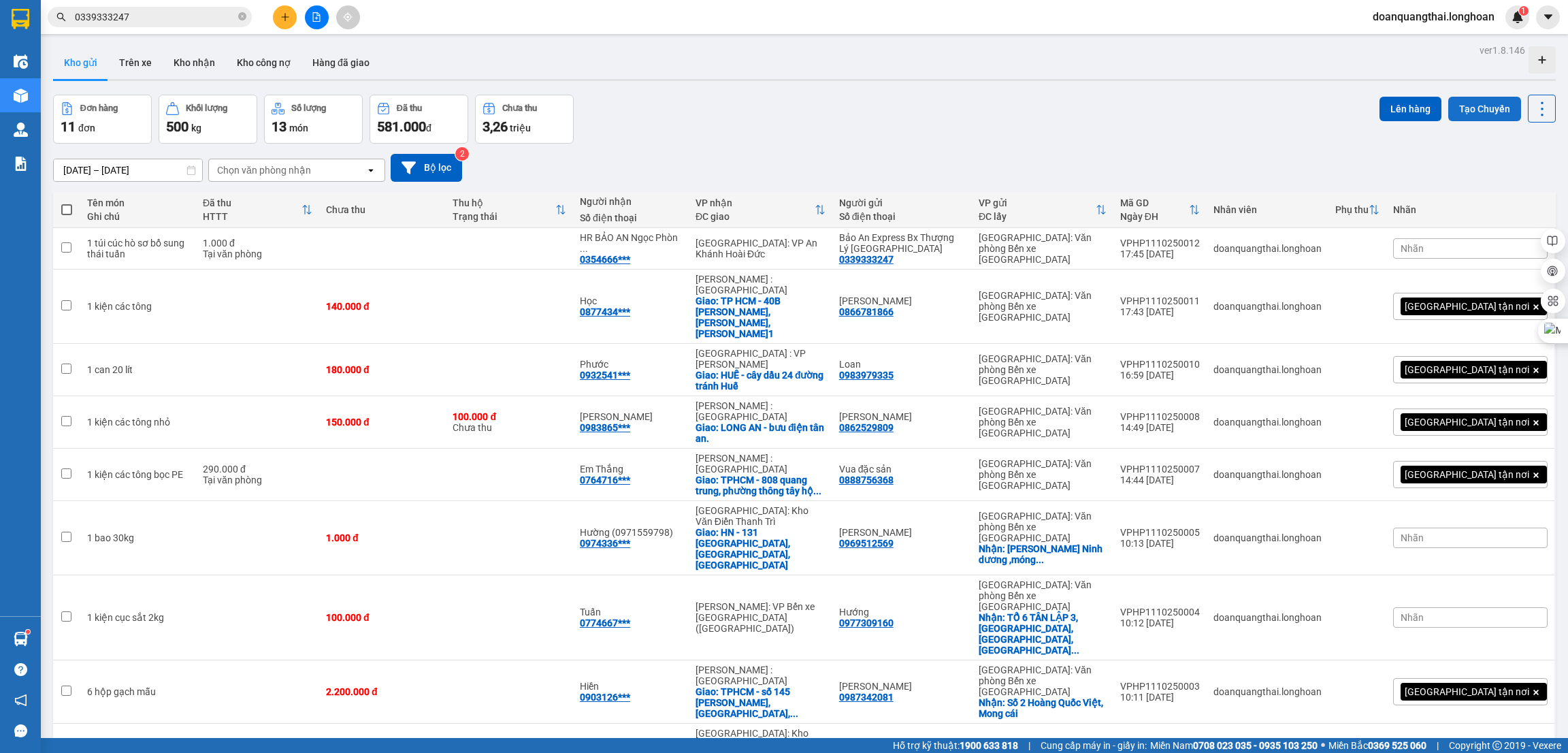
click at [1459, 103] on button "Tạo Chuyến" at bounding box center [1484, 109] width 73 height 25
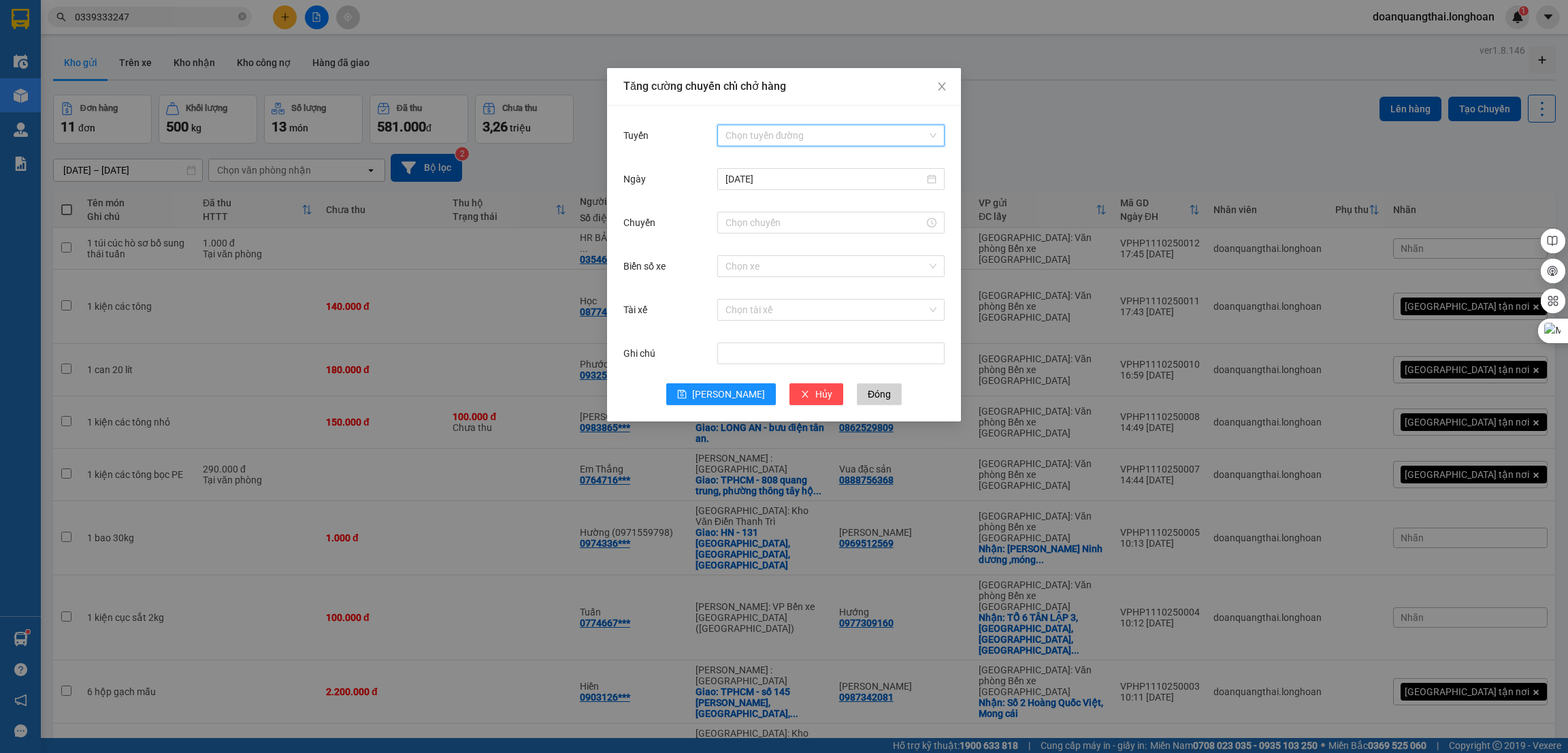
click at [785, 135] on input "Tuyến" at bounding box center [826, 136] width 201 height 21
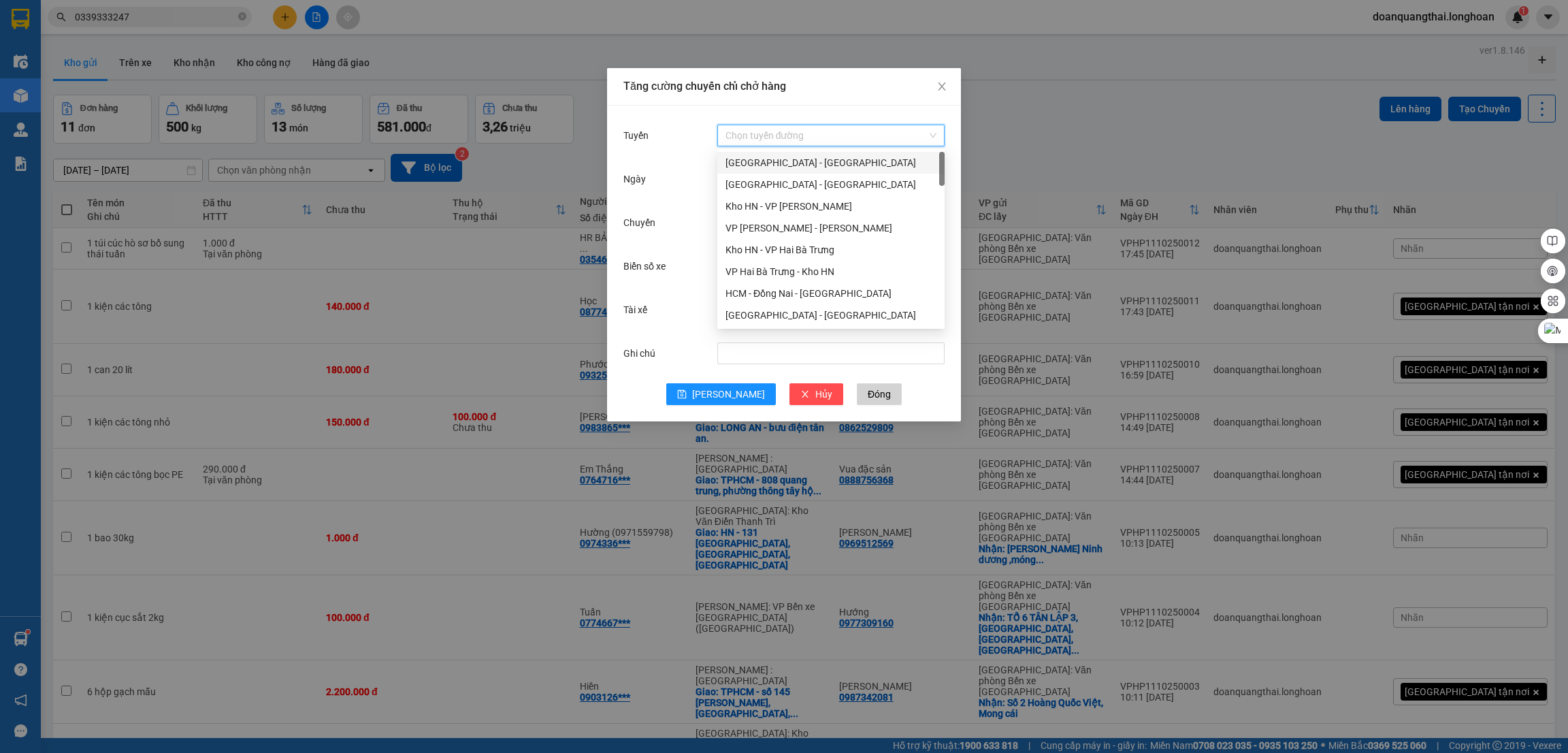
click at [778, 153] on div "[GEOGRAPHIC_DATA] - [GEOGRAPHIC_DATA]" at bounding box center [830, 162] width 228 height 22
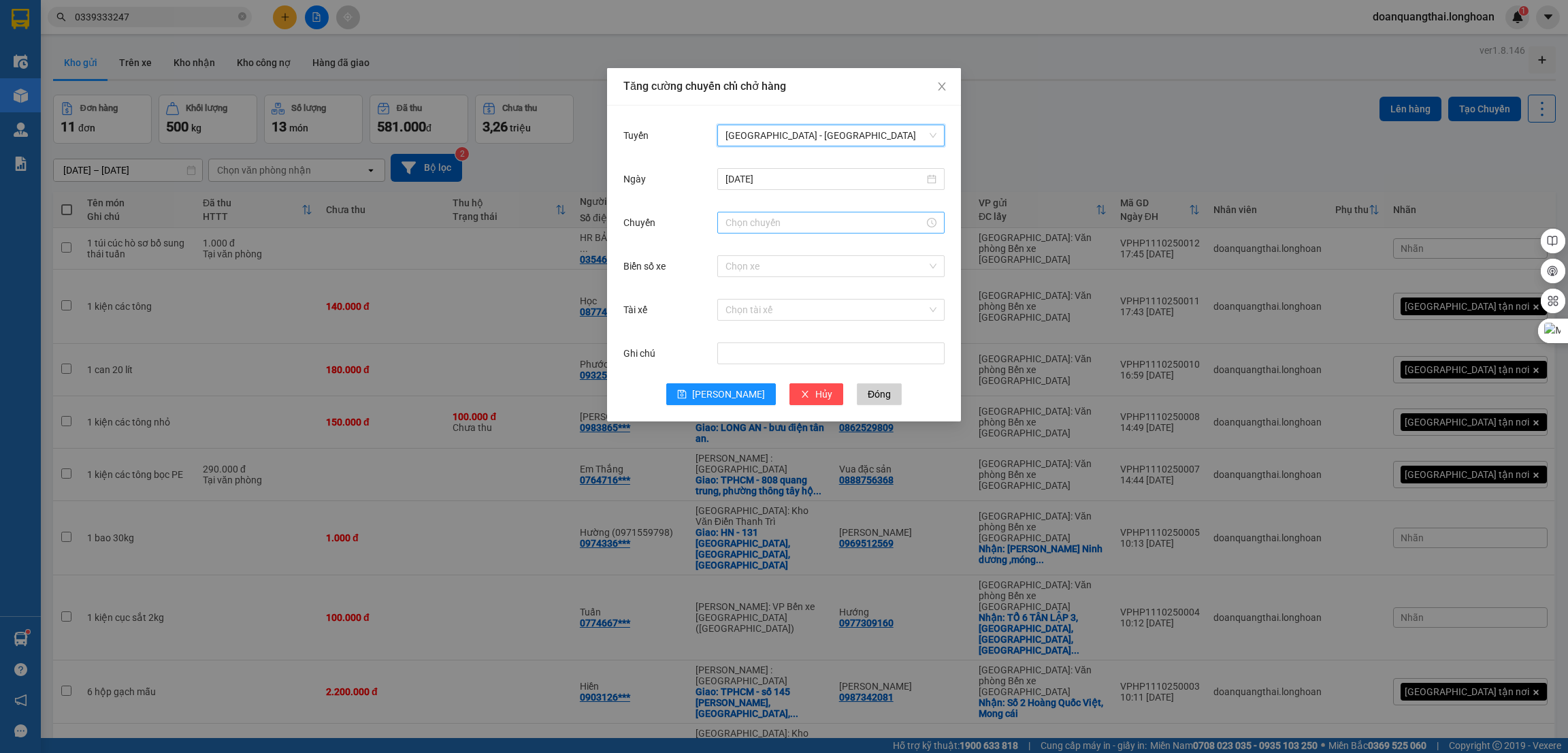
click at [774, 216] on input "Chuyến" at bounding box center [824, 222] width 199 height 15
click at [734, 279] on div "23" at bounding box center [736, 279] width 38 height 19
type input "23:00"
click at [773, 422] on span "OK" at bounding box center [773, 429] width 13 height 15
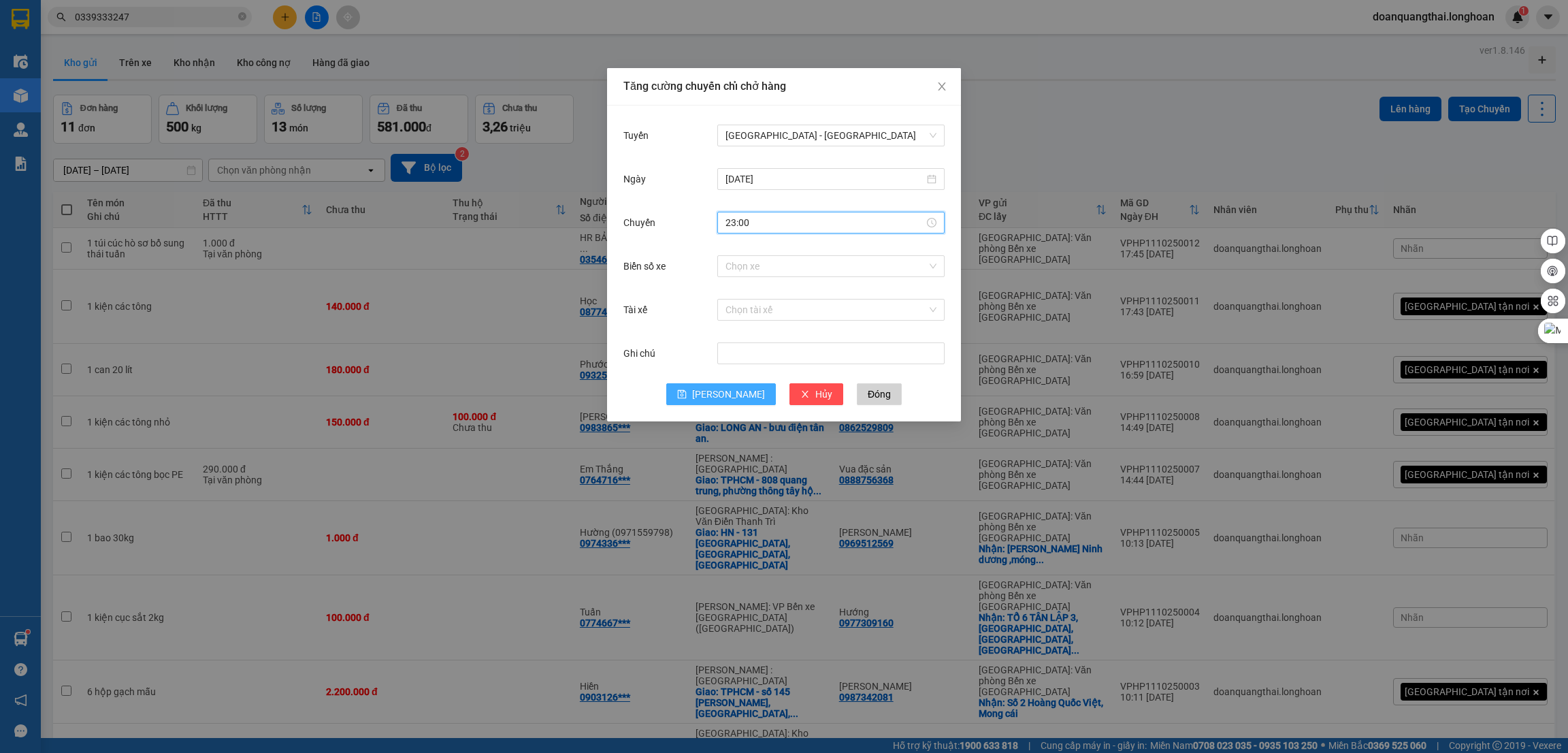
click at [725, 394] on span "[PERSON_NAME]" at bounding box center [728, 394] width 73 height 15
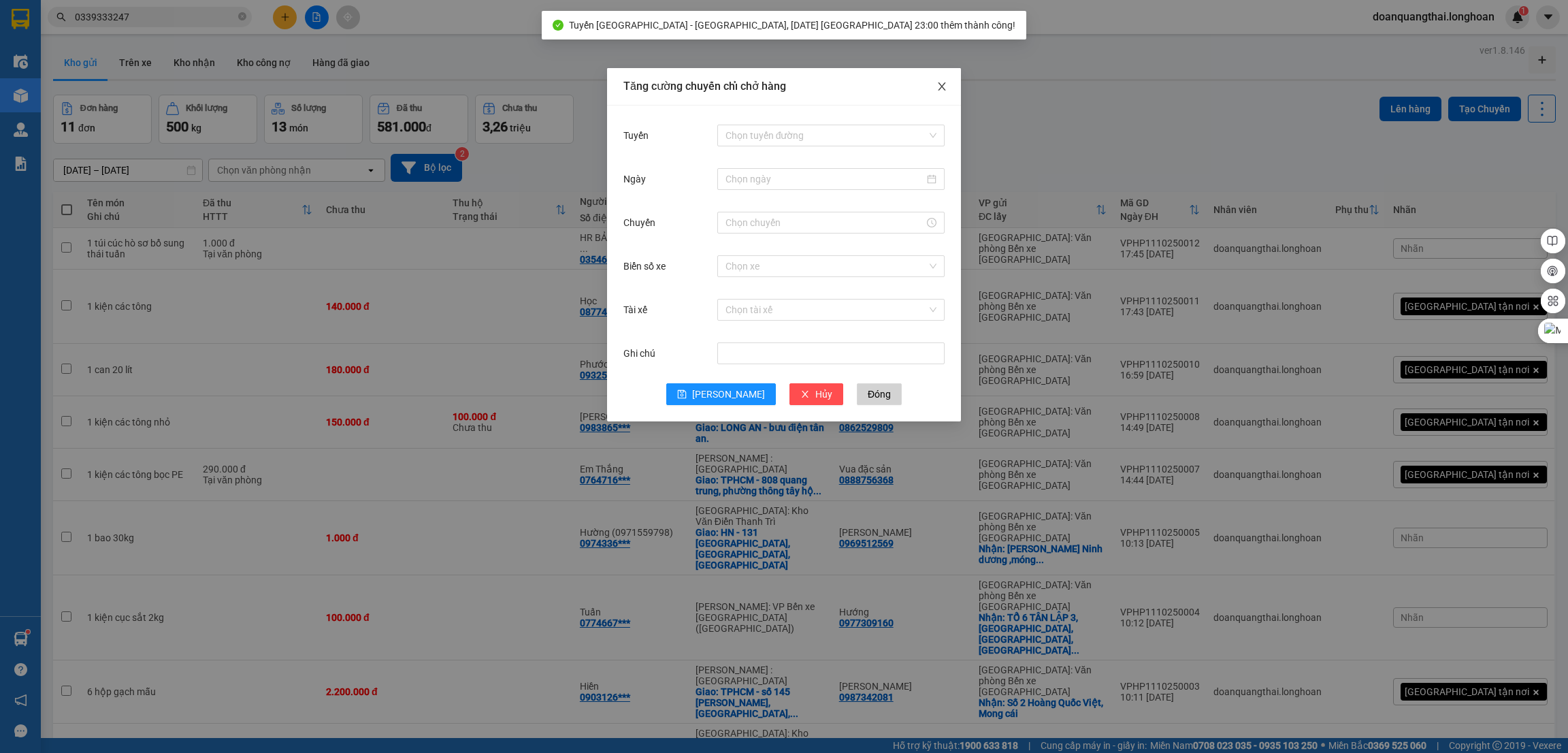
click at [940, 87] on icon "close" at bounding box center [942, 86] width 11 height 11
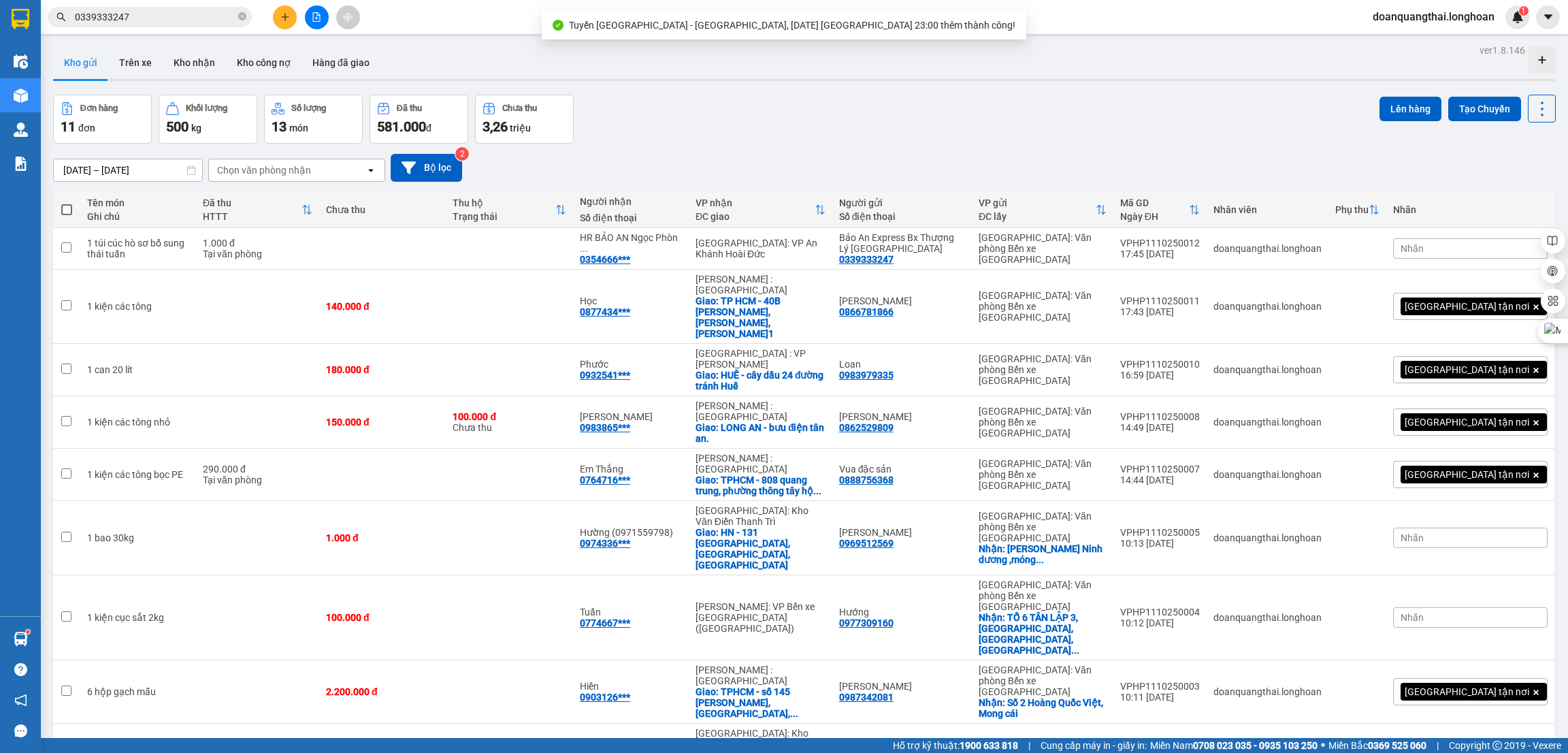
click at [70, 209] on span at bounding box center [67, 210] width 11 height 11
click at [67, 203] on input "checkbox" at bounding box center [67, 203] width 0 height 0
checkbox input "true"
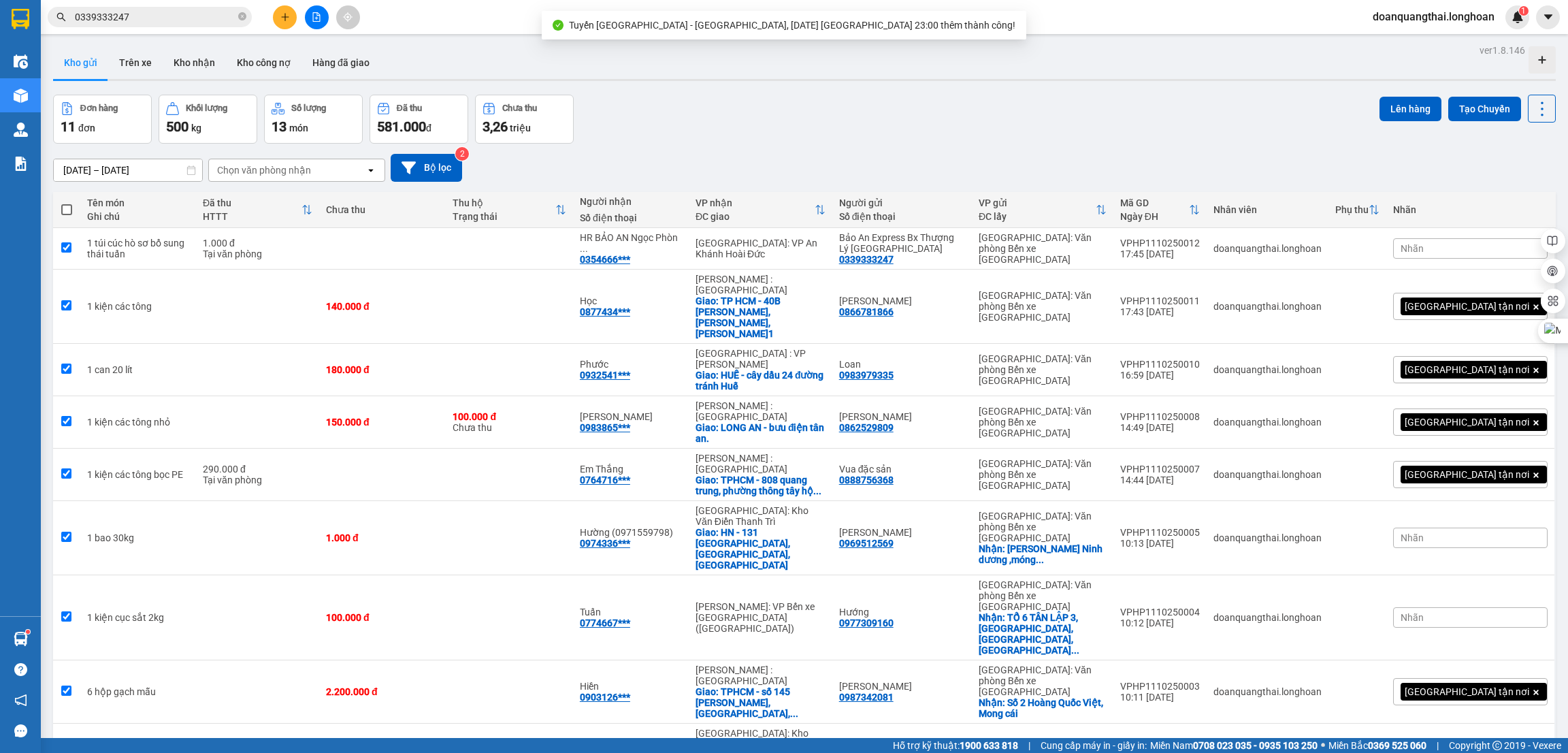
checkbox input "true"
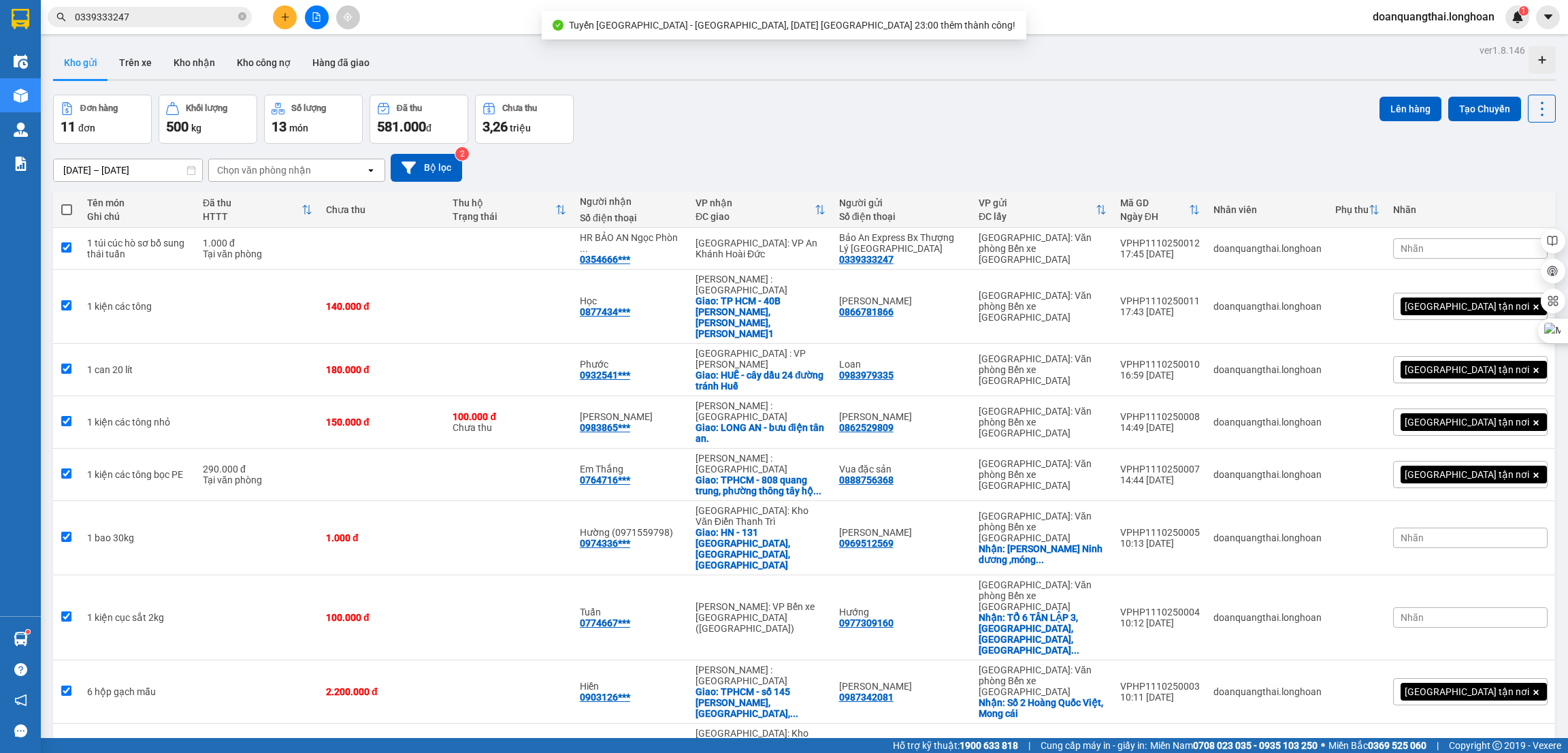
checkbox input "true"
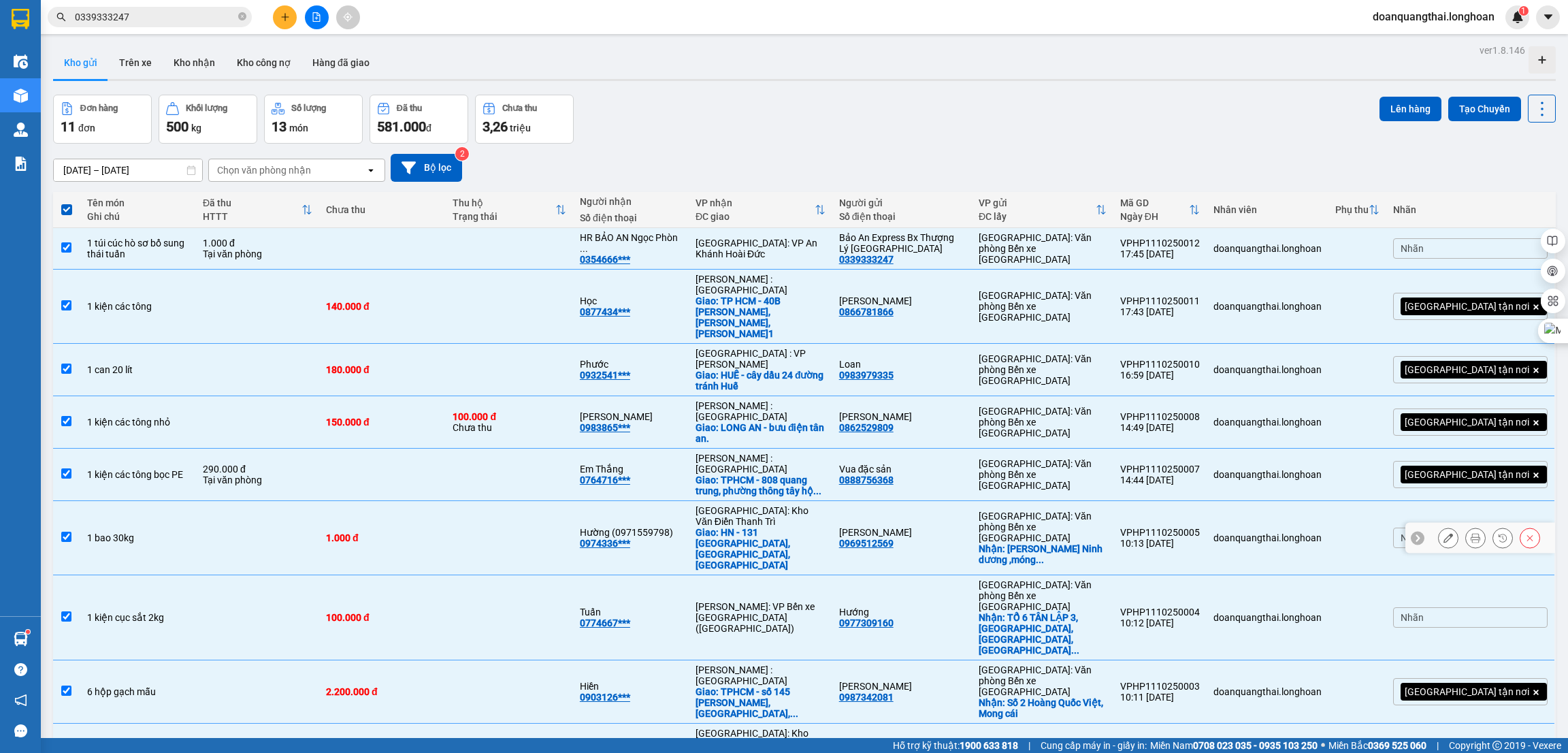
click at [62, 532] on input "checkbox" at bounding box center [66, 537] width 10 height 10
checkbox input "false"
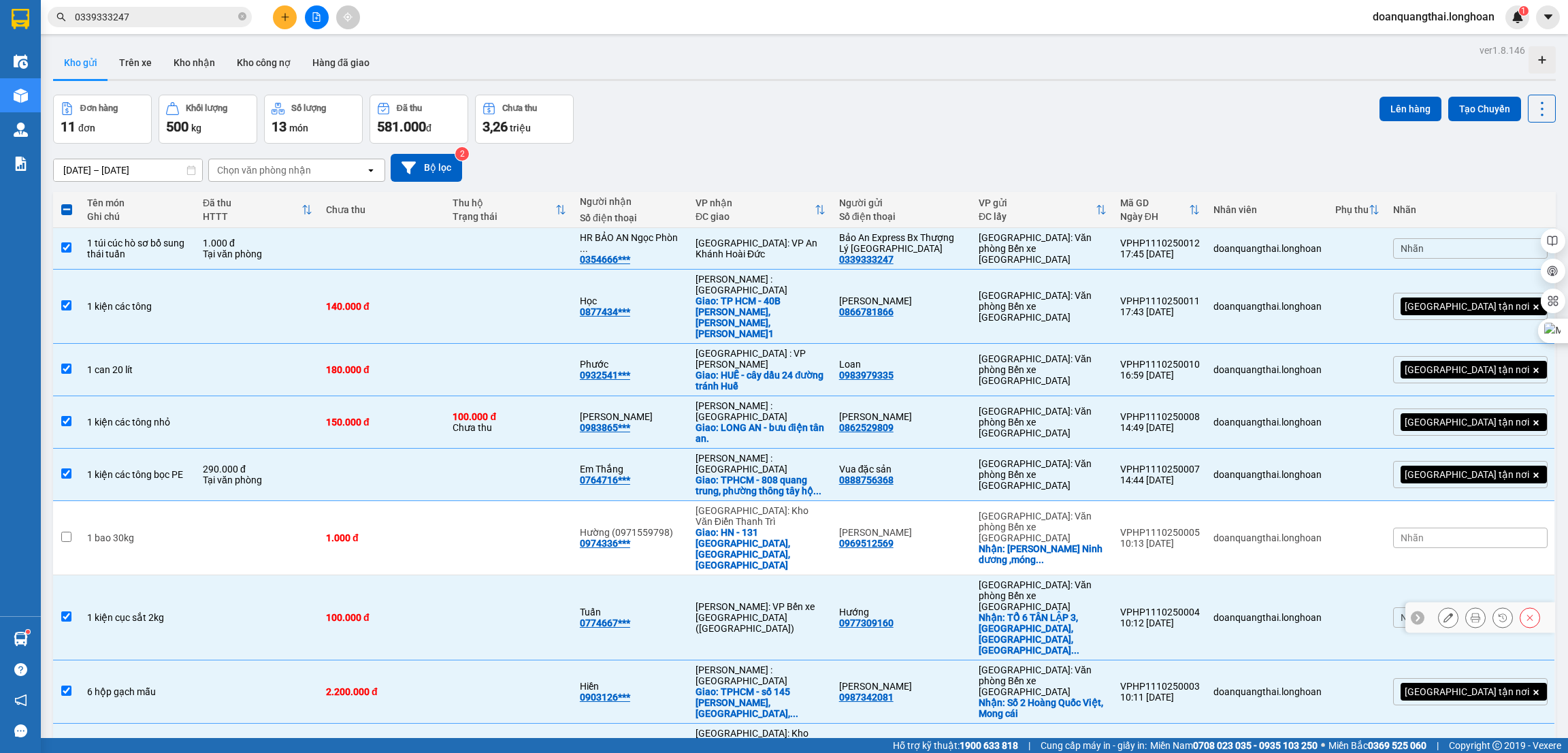
click at [65, 611] on input "checkbox" at bounding box center [66, 616] width 10 height 10
checkbox input "false"
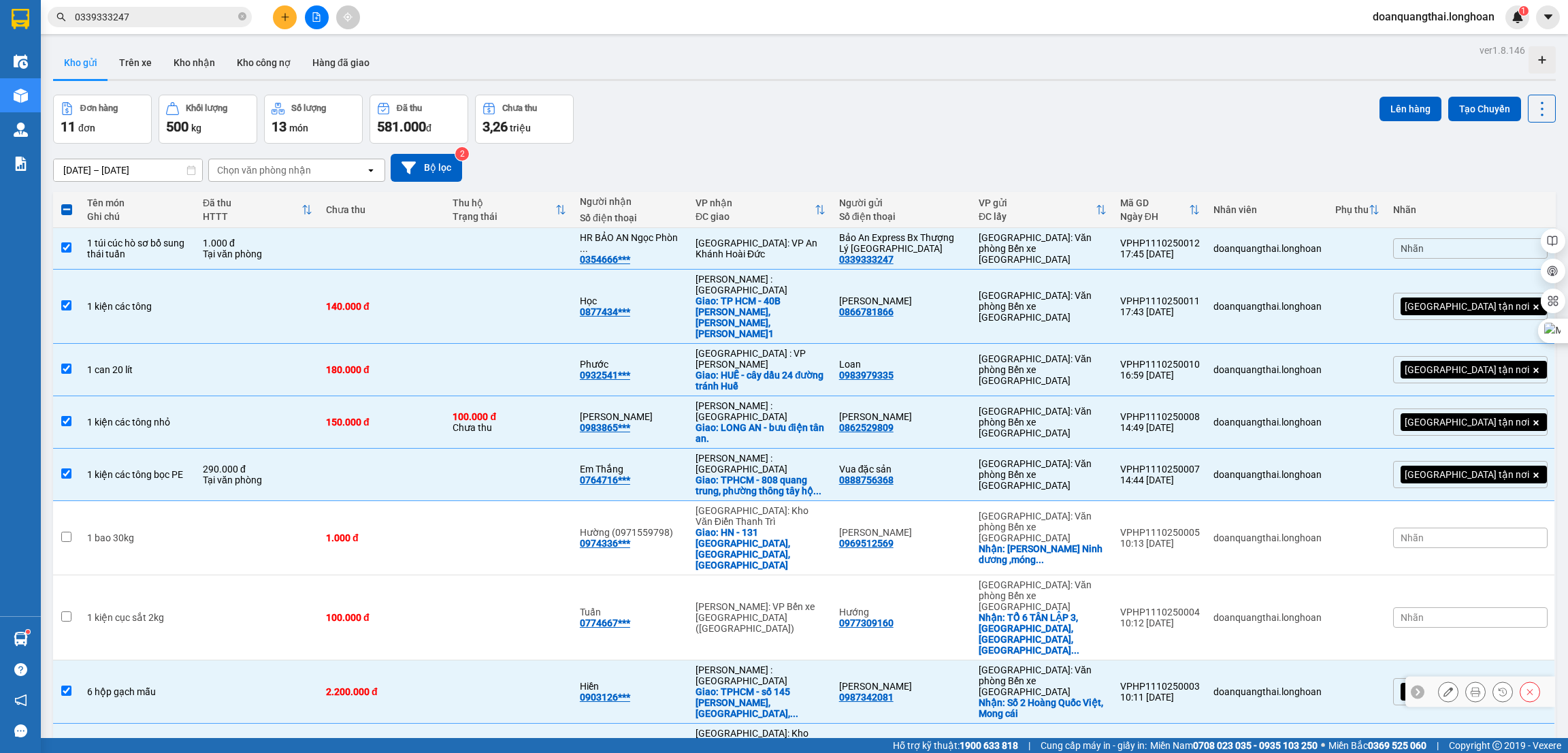
click at [62, 685] on input "checkbox" at bounding box center [66, 690] width 10 height 10
checkbox input "false"
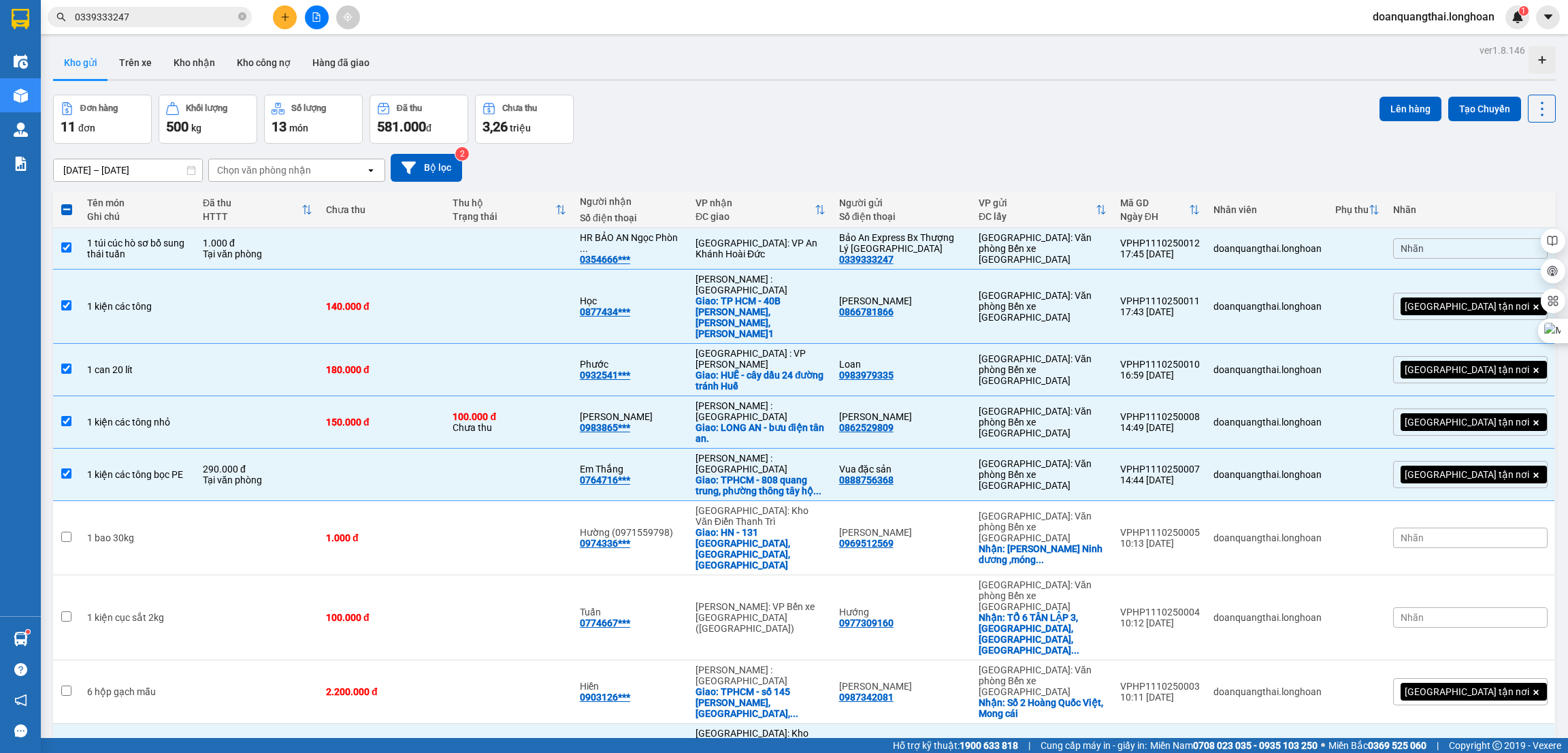
click at [1471, 675] on span "100 / trang" at bounding box center [1487, 669] width 49 height 14
checkbox input "false"
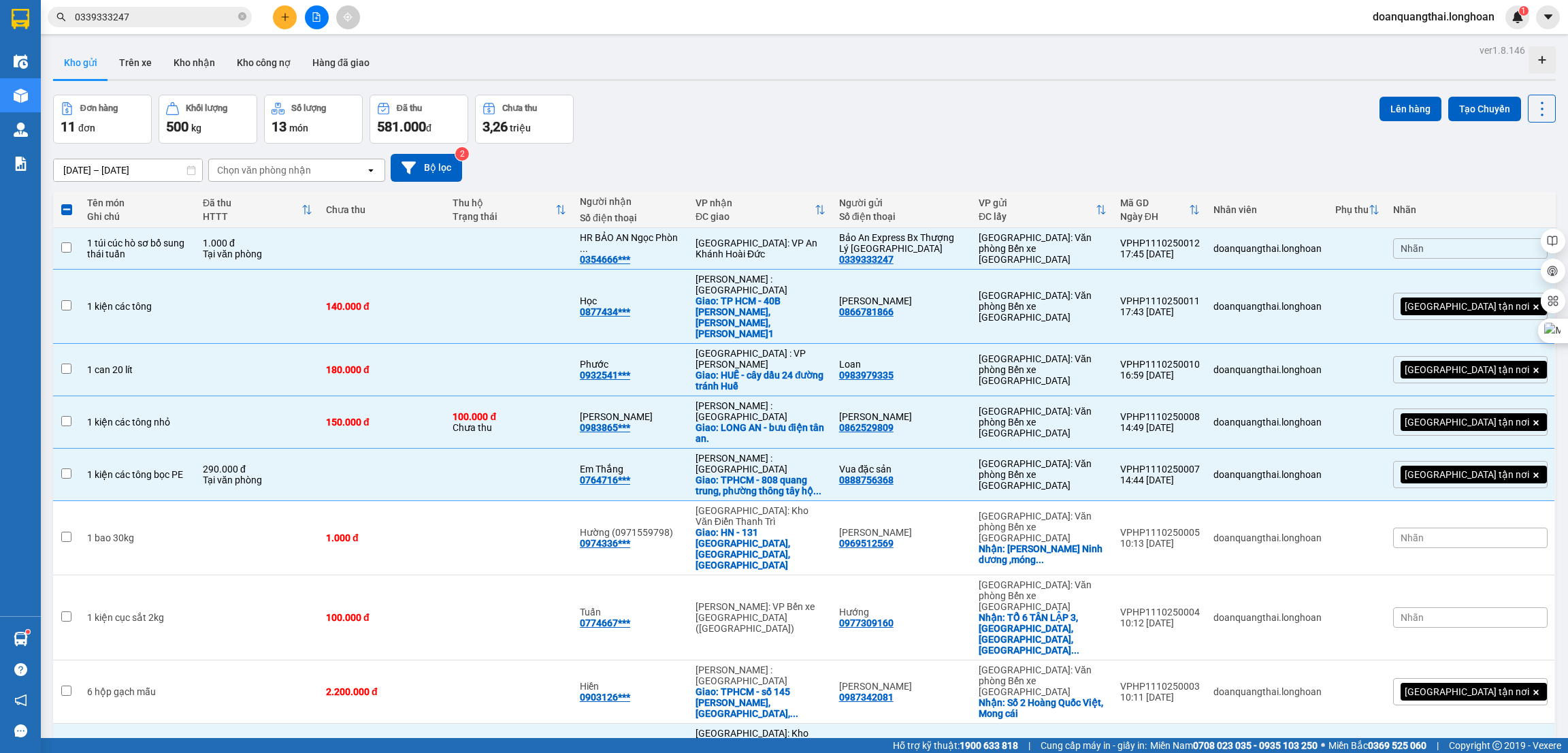
checkbox input "false"
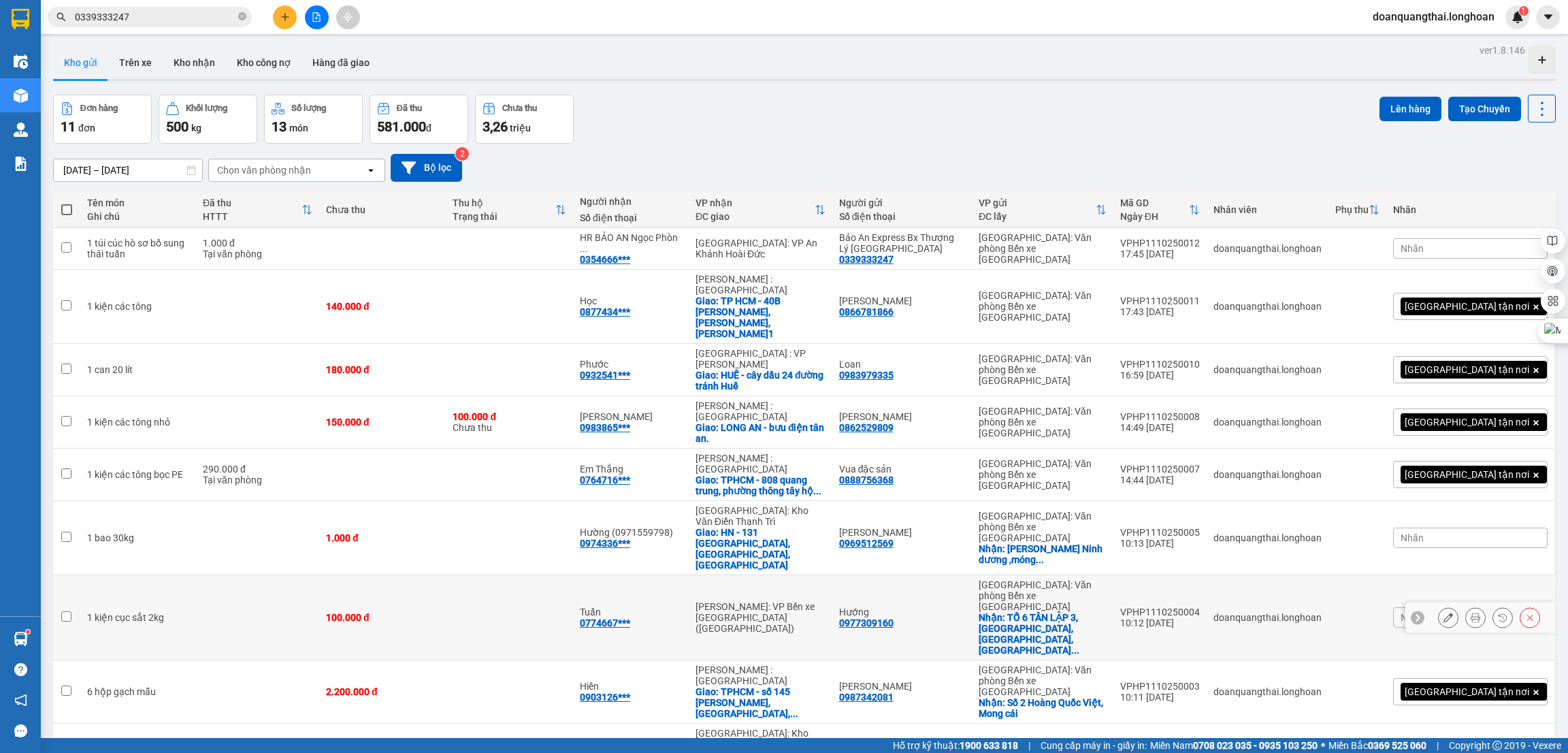
scroll to position [62, 0]
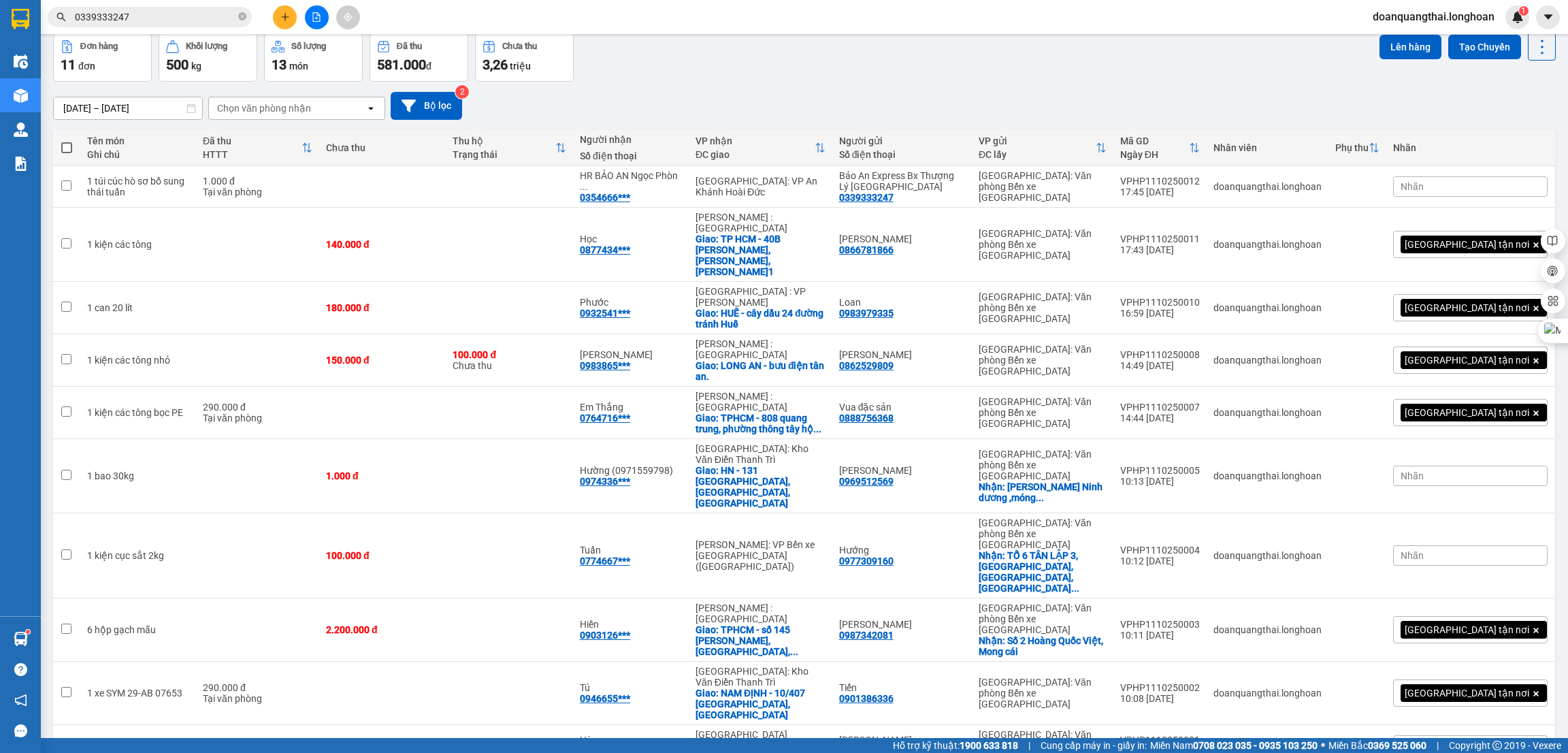
click at [70, 149] on span at bounding box center [67, 148] width 11 height 11
click at [67, 141] on input "checkbox" at bounding box center [67, 141] width 0 height 0
checkbox input "true"
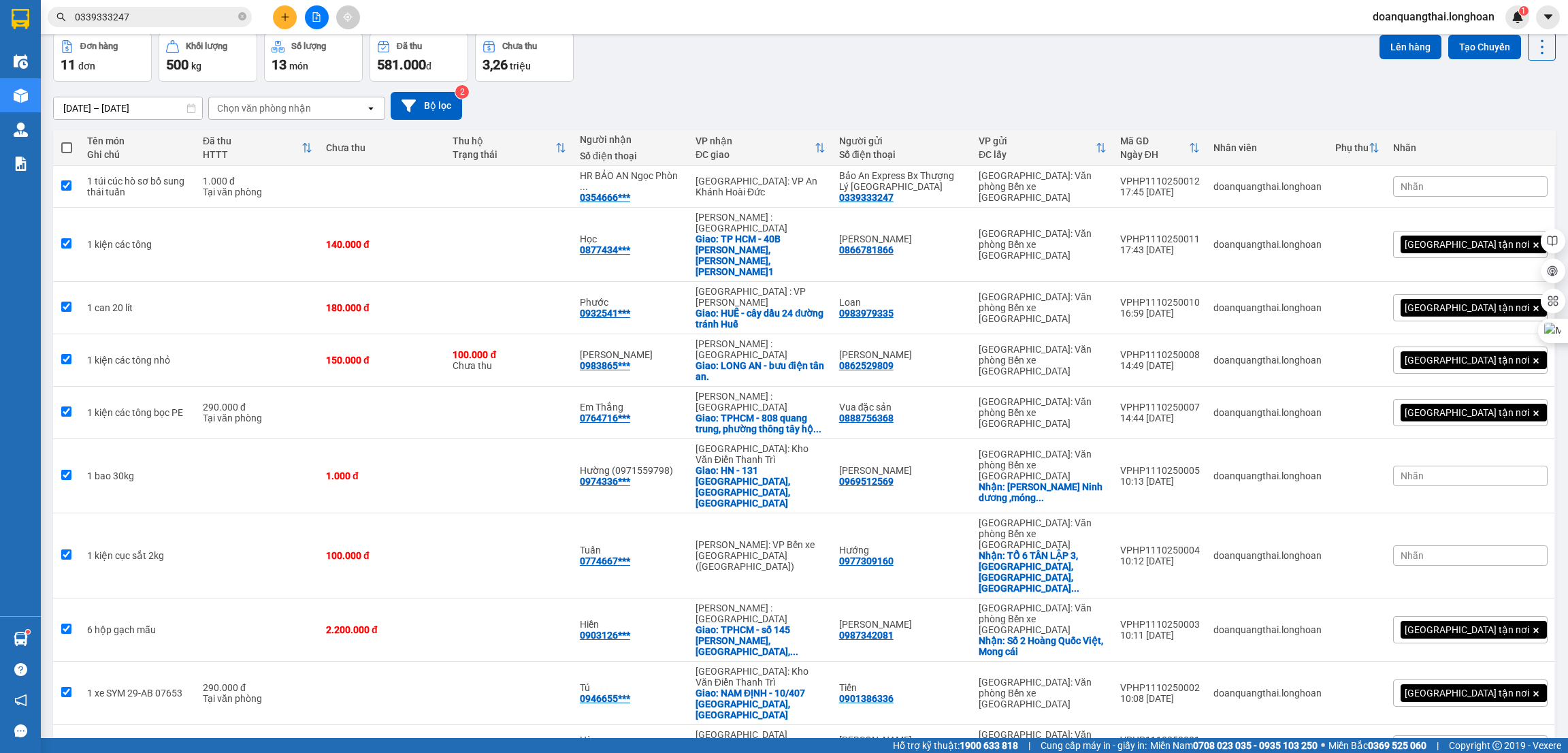
checkbox input "true"
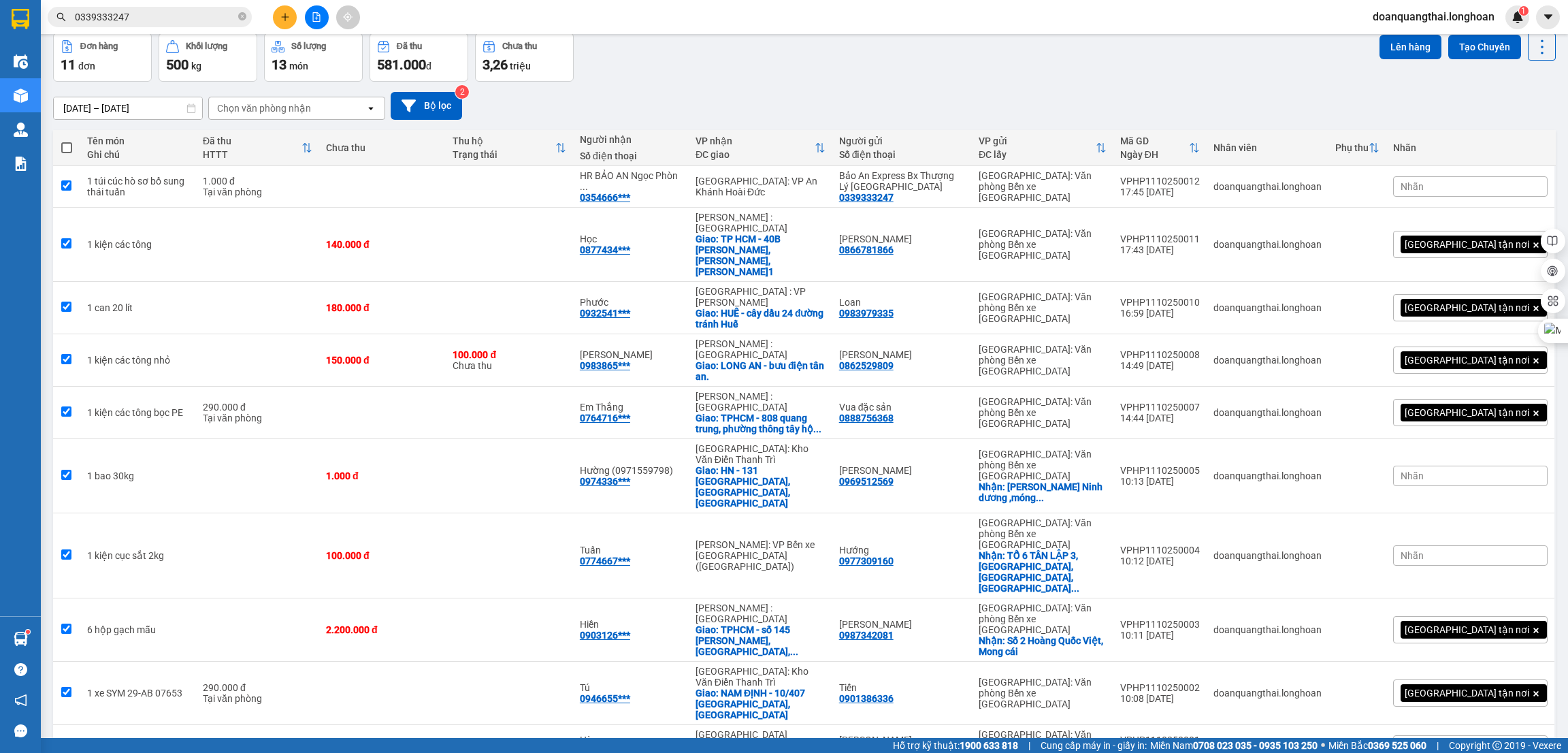
checkbox input "true"
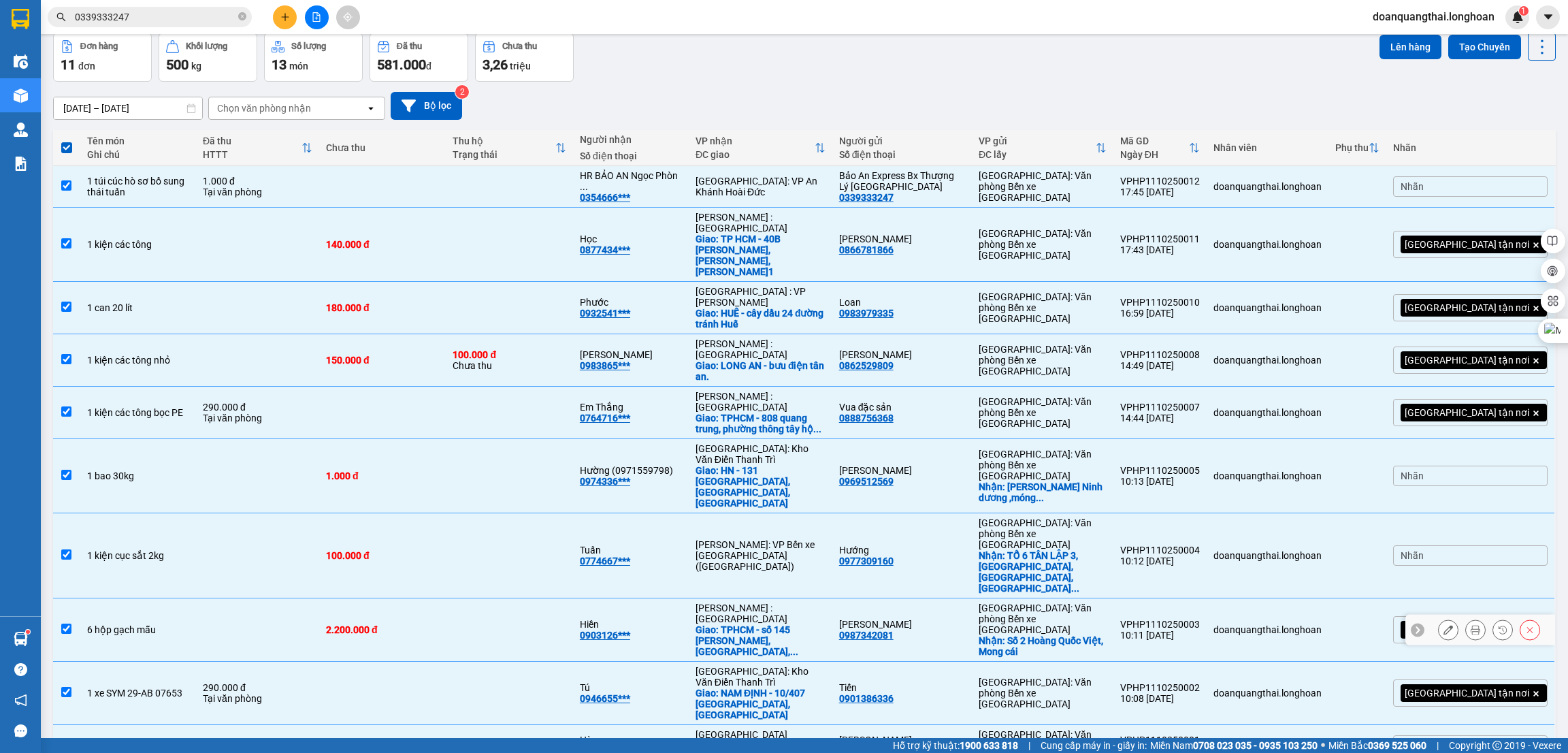
click at [71, 624] on input "checkbox" at bounding box center [66, 628] width 10 height 10
checkbox input "false"
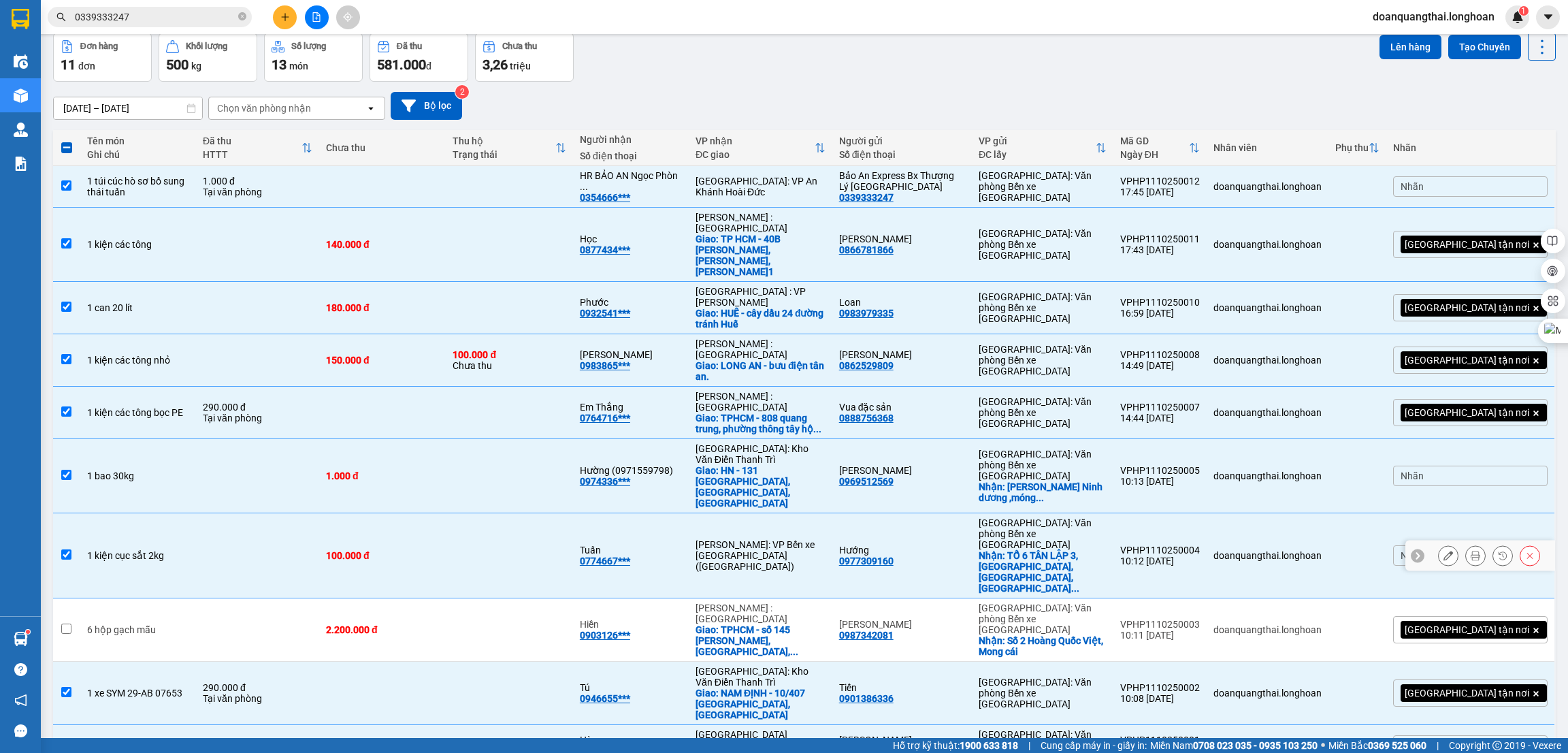
click at [64, 549] on input "checkbox" at bounding box center [66, 554] width 10 height 10
checkbox input "false"
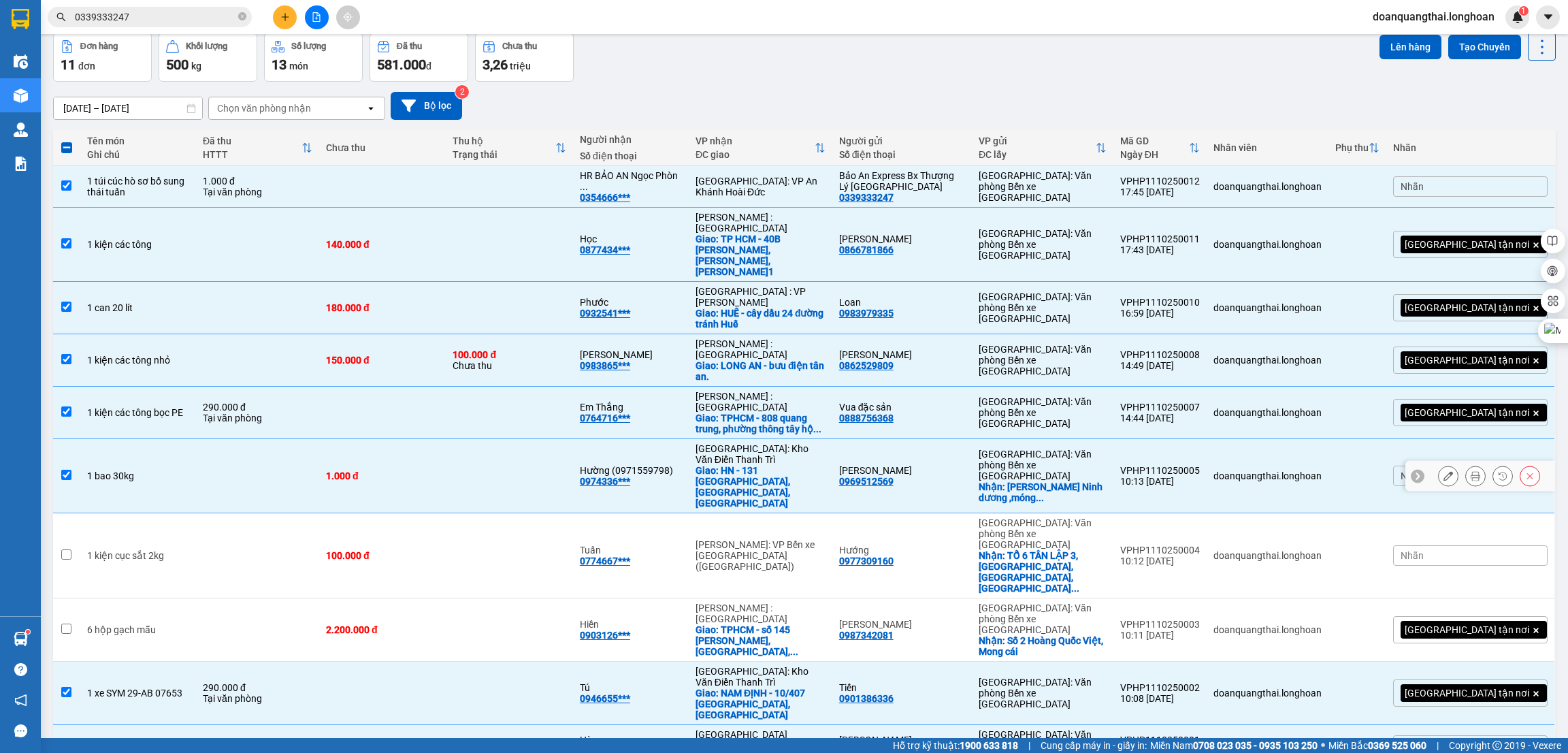
click at [61, 470] on input "checkbox" at bounding box center [66, 474] width 10 height 10
checkbox input "false"
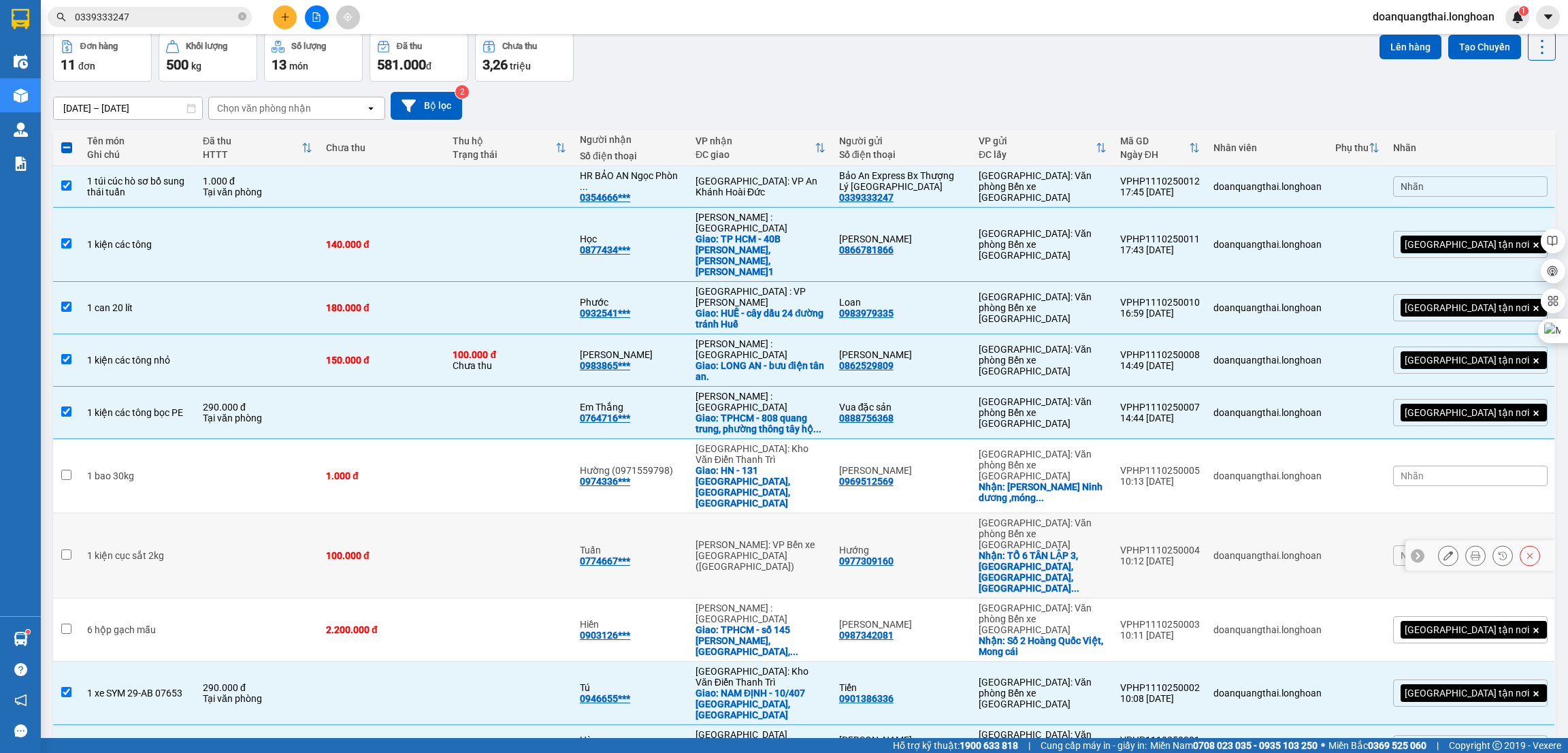
scroll to position [0, 0]
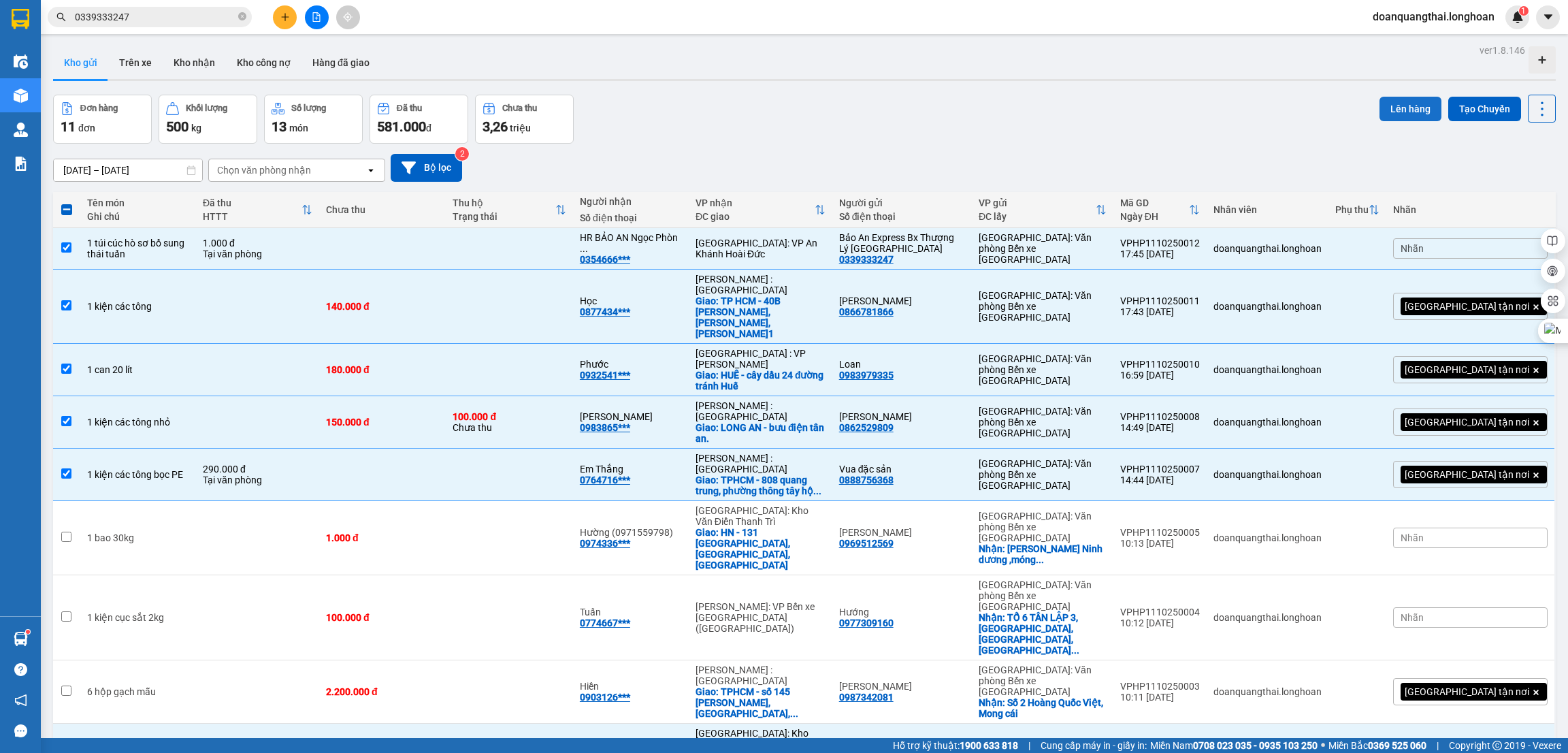
click at [1393, 99] on button "Lên hàng" at bounding box center [1411, 109] width 62 height 25
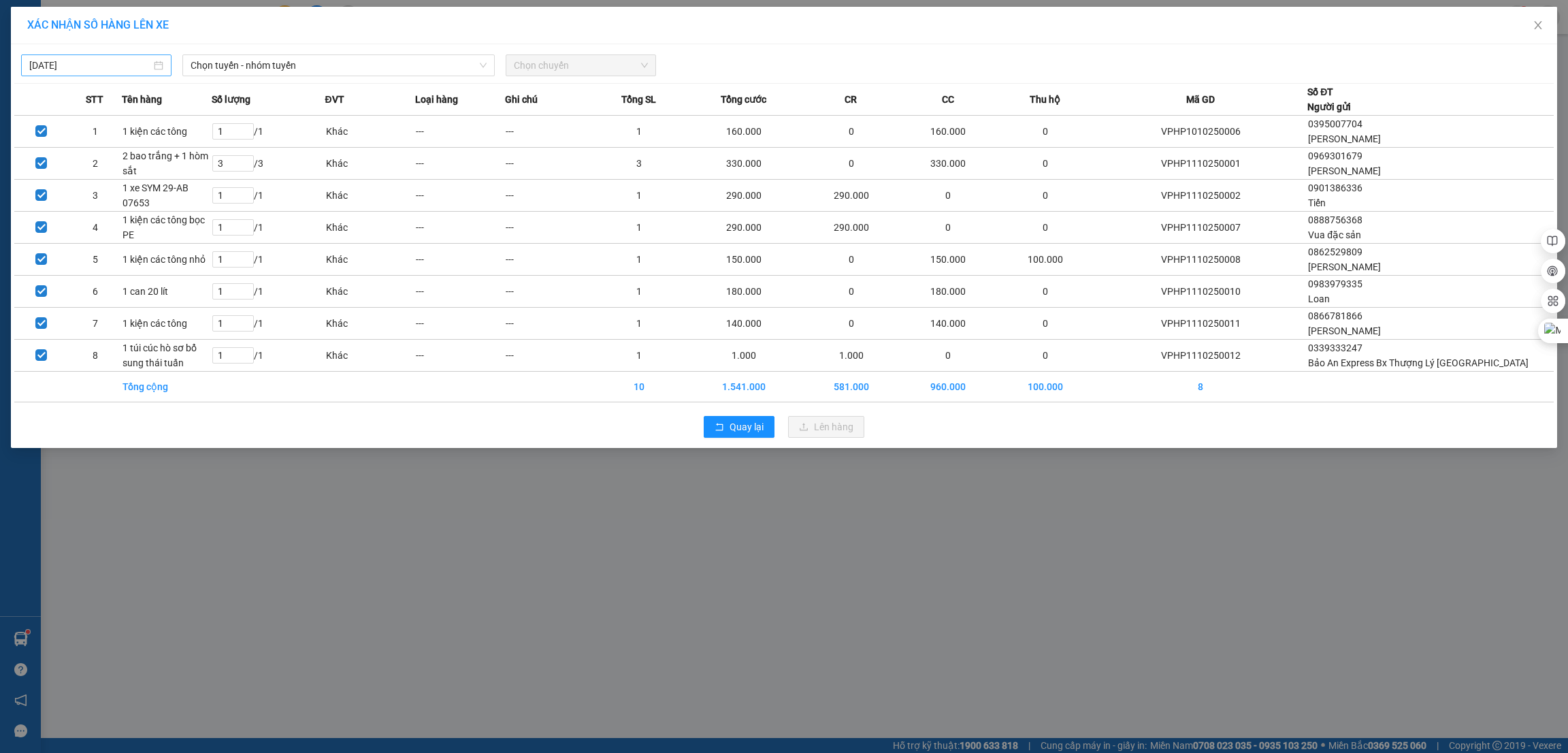
click at [116, 71] on body "Kết quả tìm kiếm ( 46 ) Bộ lọc Mã ĐH Trạng thái Món hàng Thu hộ Tổng cước Chưa …" at bounding box center [784, 376] width 1568 height 753
type input "[DATE]"
click at [315, 70] on span "Chọn tuyến - nhóm tuyến" at bounding box center [339, 65] width 296 height 21
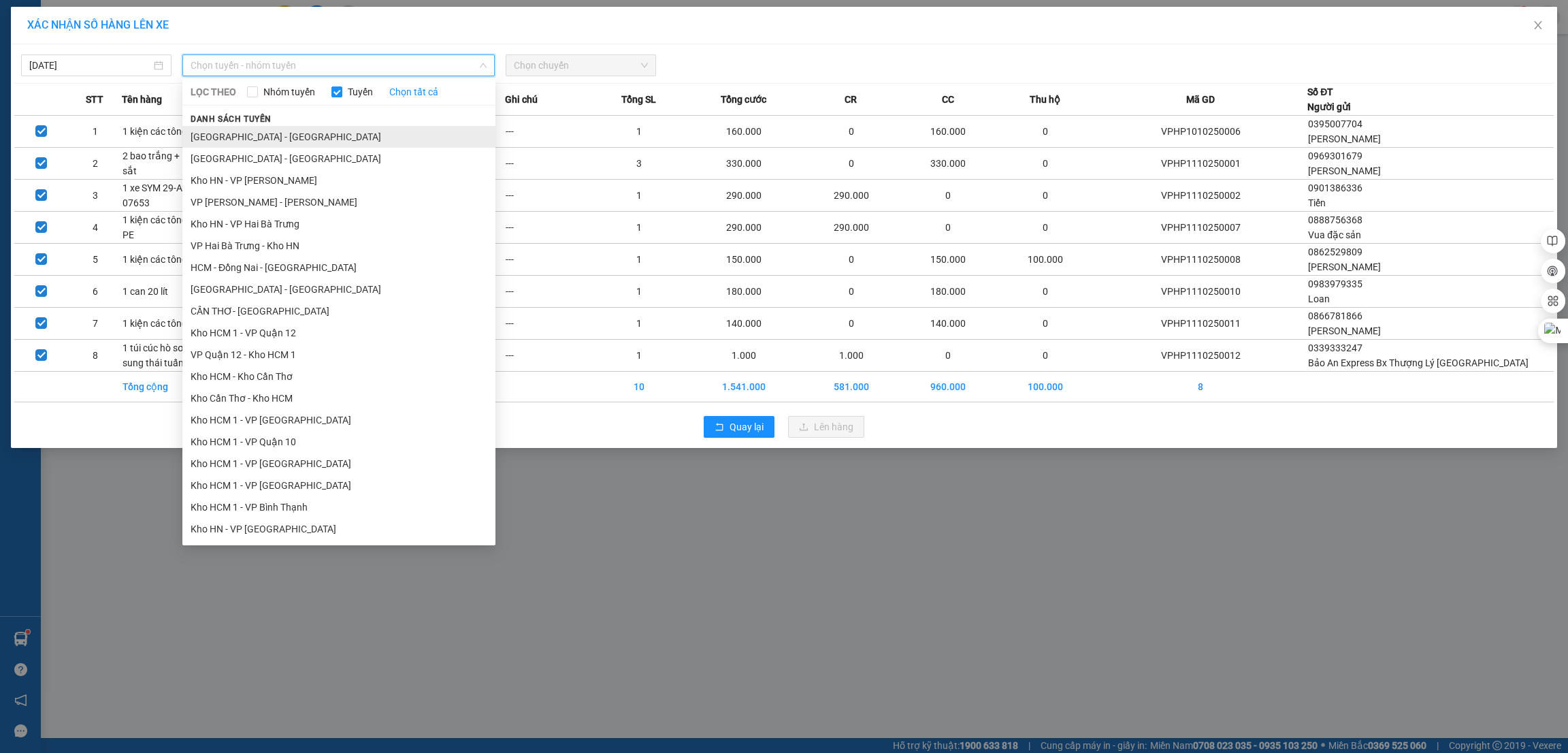
click at [291, 133] on li "[GEOGRAPHIC_DATA] - [GEOGRAPHIC_DATA]" at bounding box center [339, 137] width 313 height 22
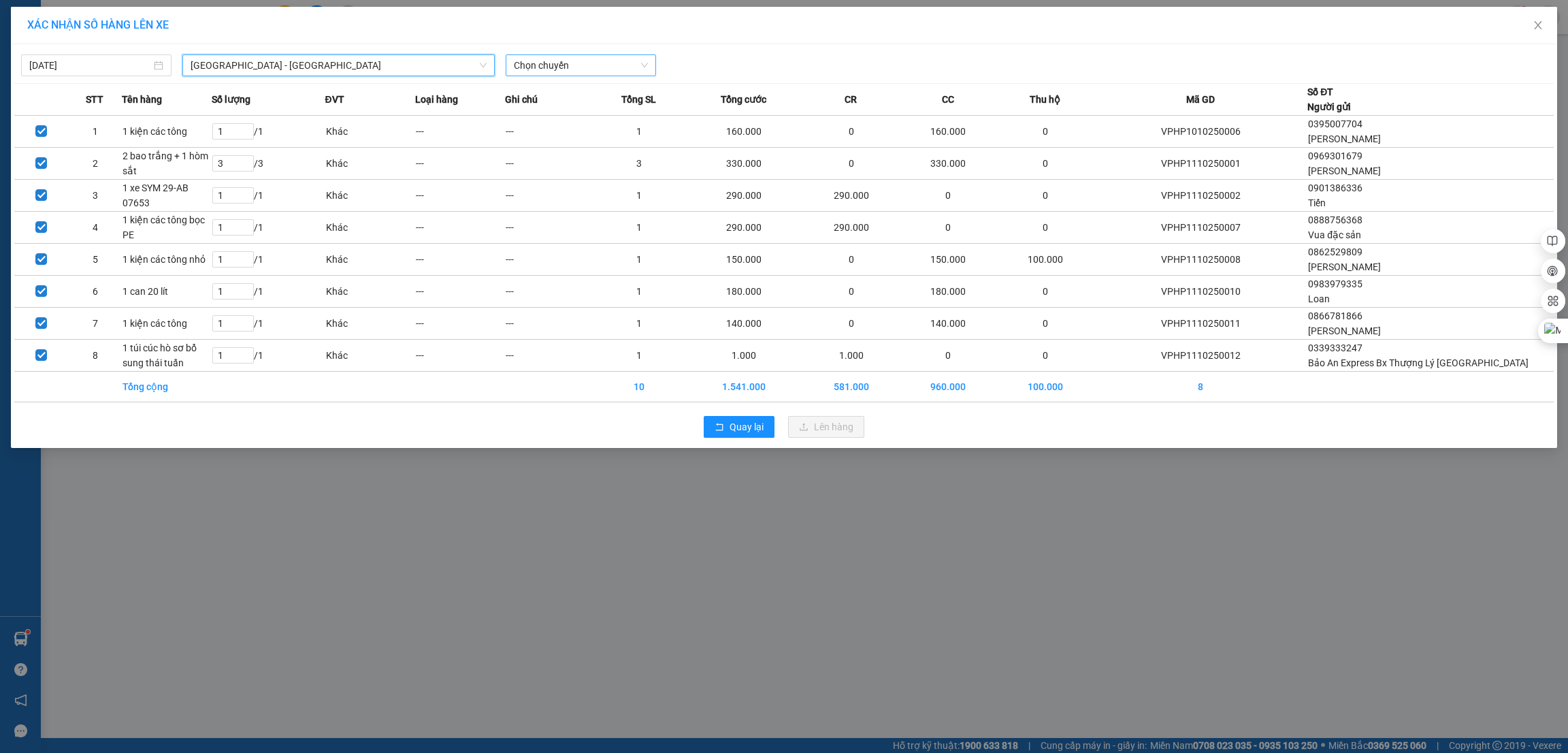
click at [536, 65] on span "Chọn chuyến" at bounding box center [580, 65] width 134 height 21
click at [540, 111] on div "23:00 (TC)" at bounding box center [566, 114] width 106 height 15
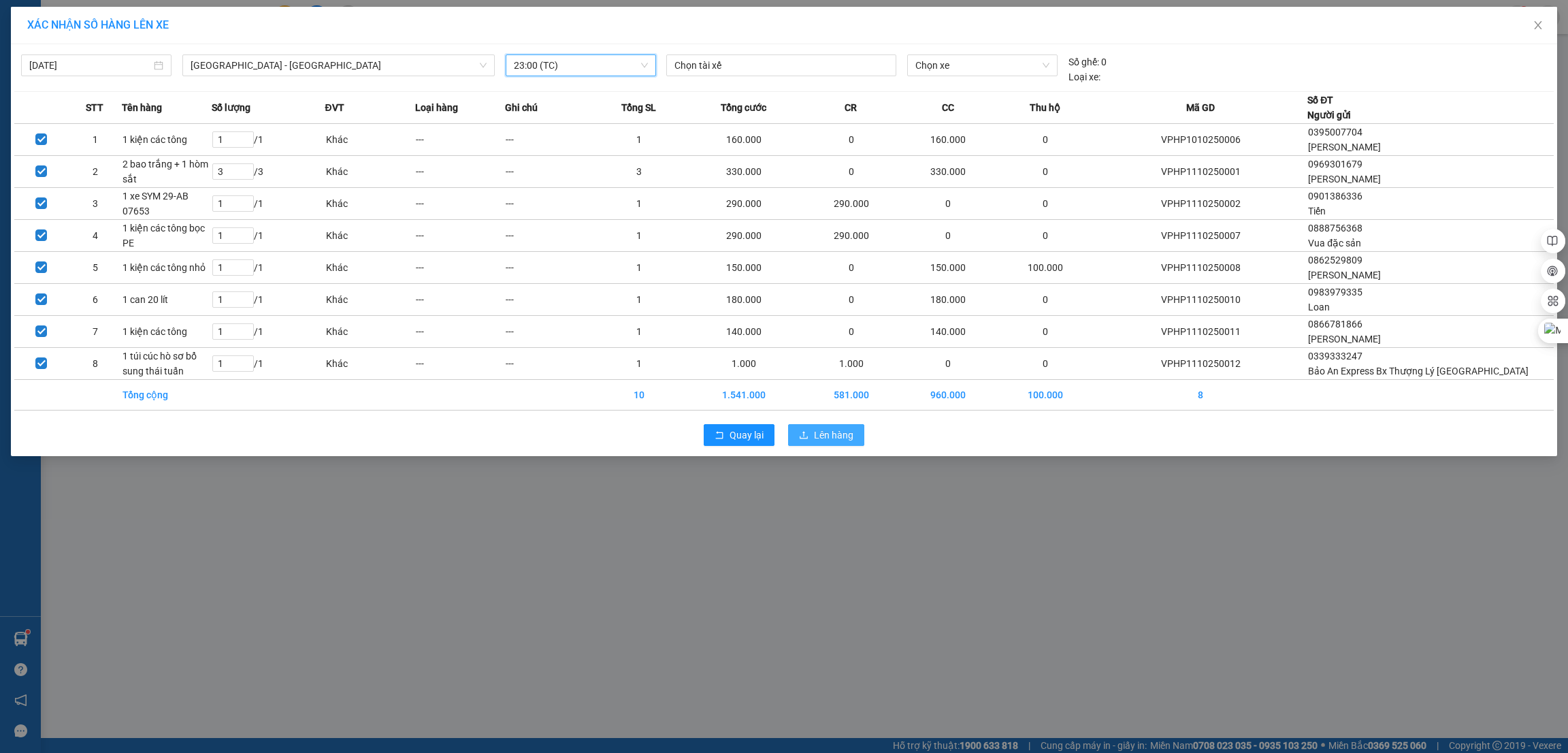
click at [809, 446] on button "Lên hàng" at bounding box center [826, 434] width 76 height 22
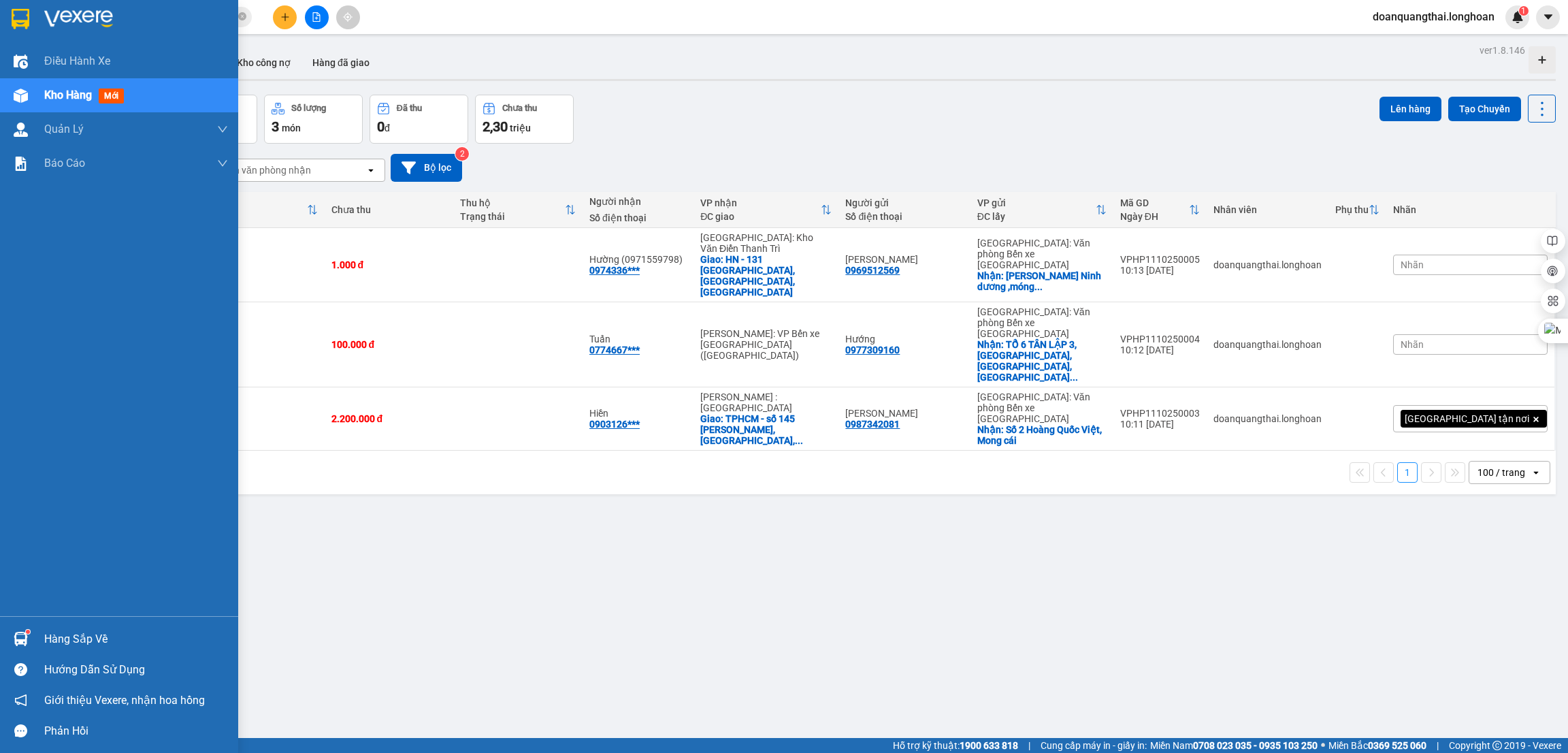
click at [10, 647] on div at bounding box center [21, 639] width 24 height 24
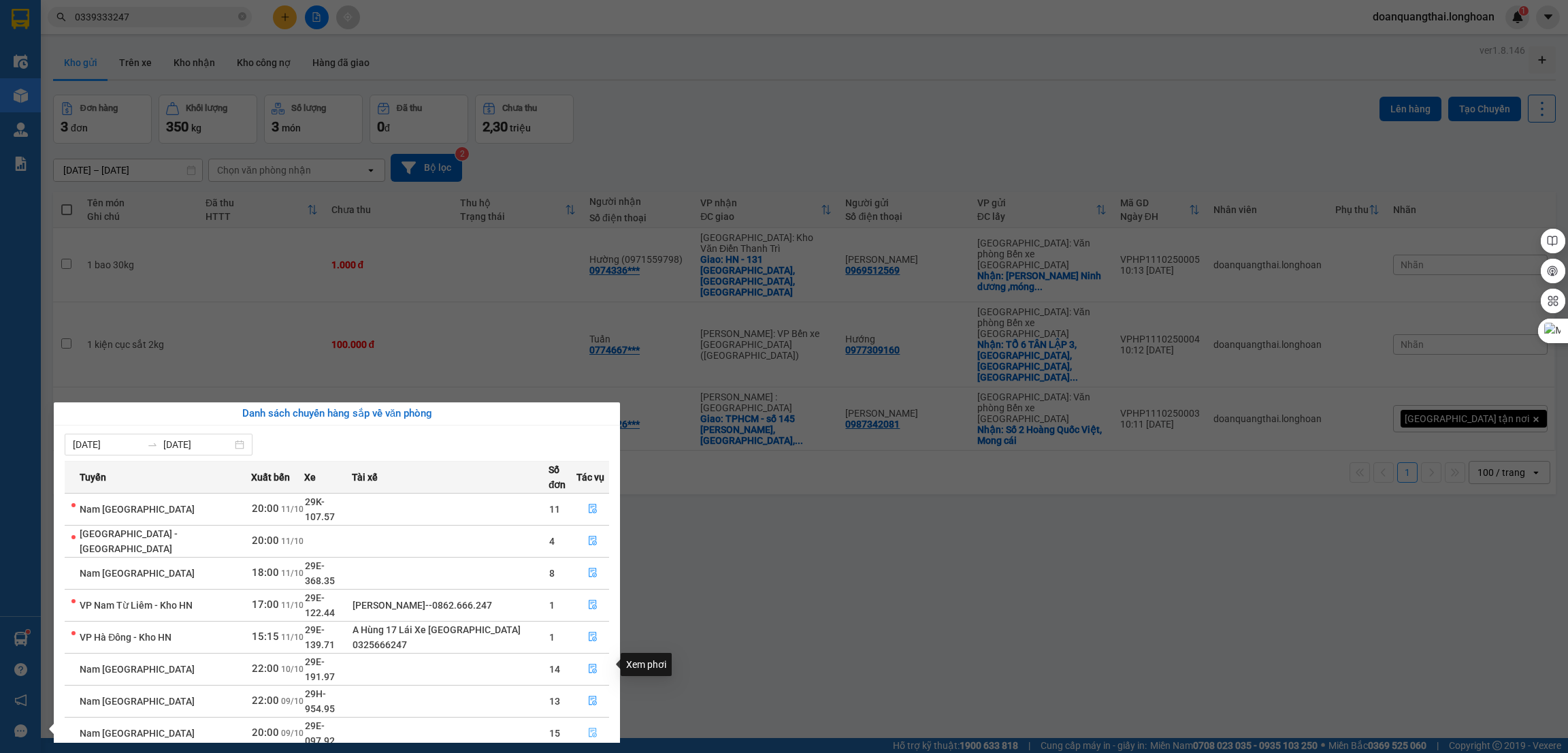
click at [590, 727] on icon "file-done" at bounding box center [592, 732] width 10 height 10
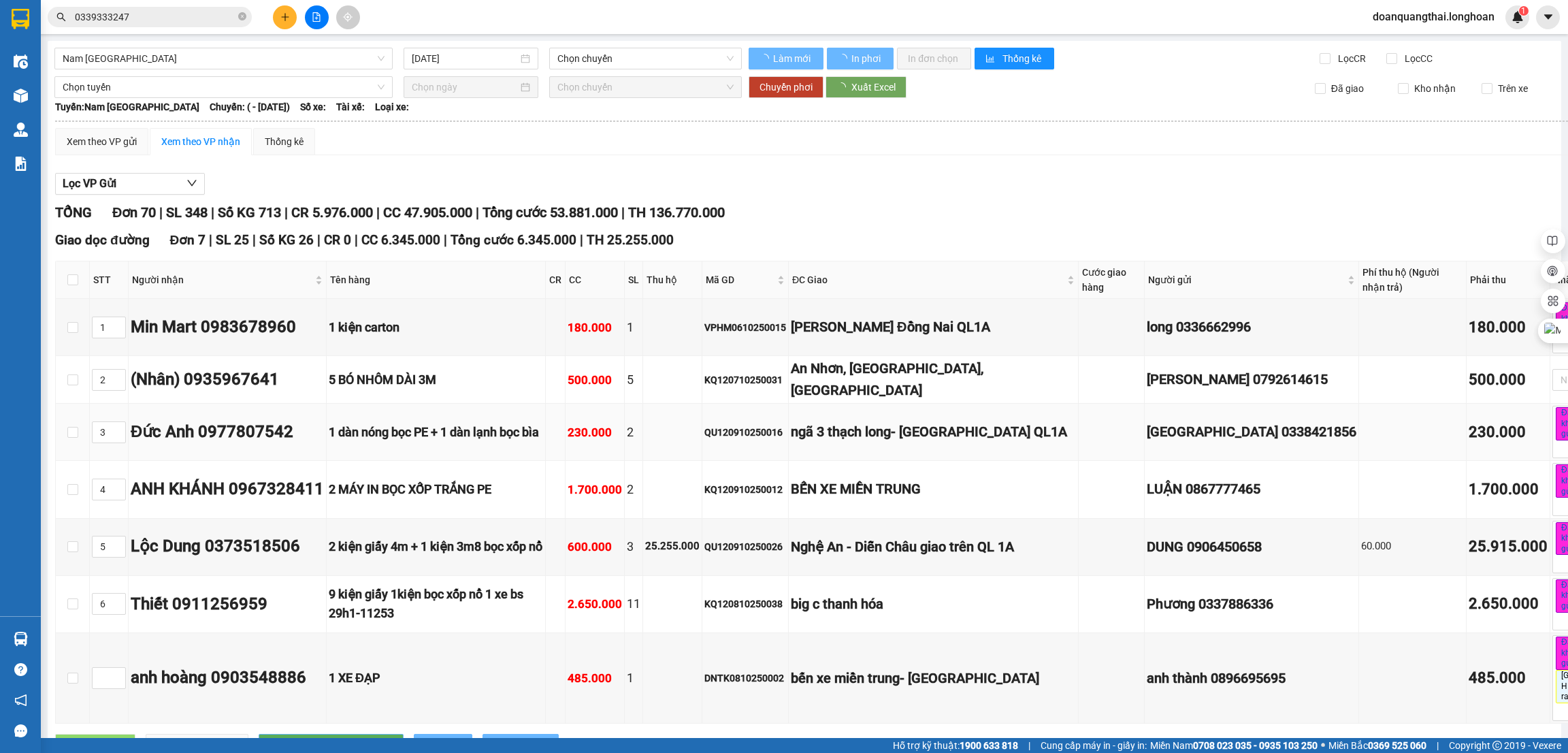
type input "[DATE]"
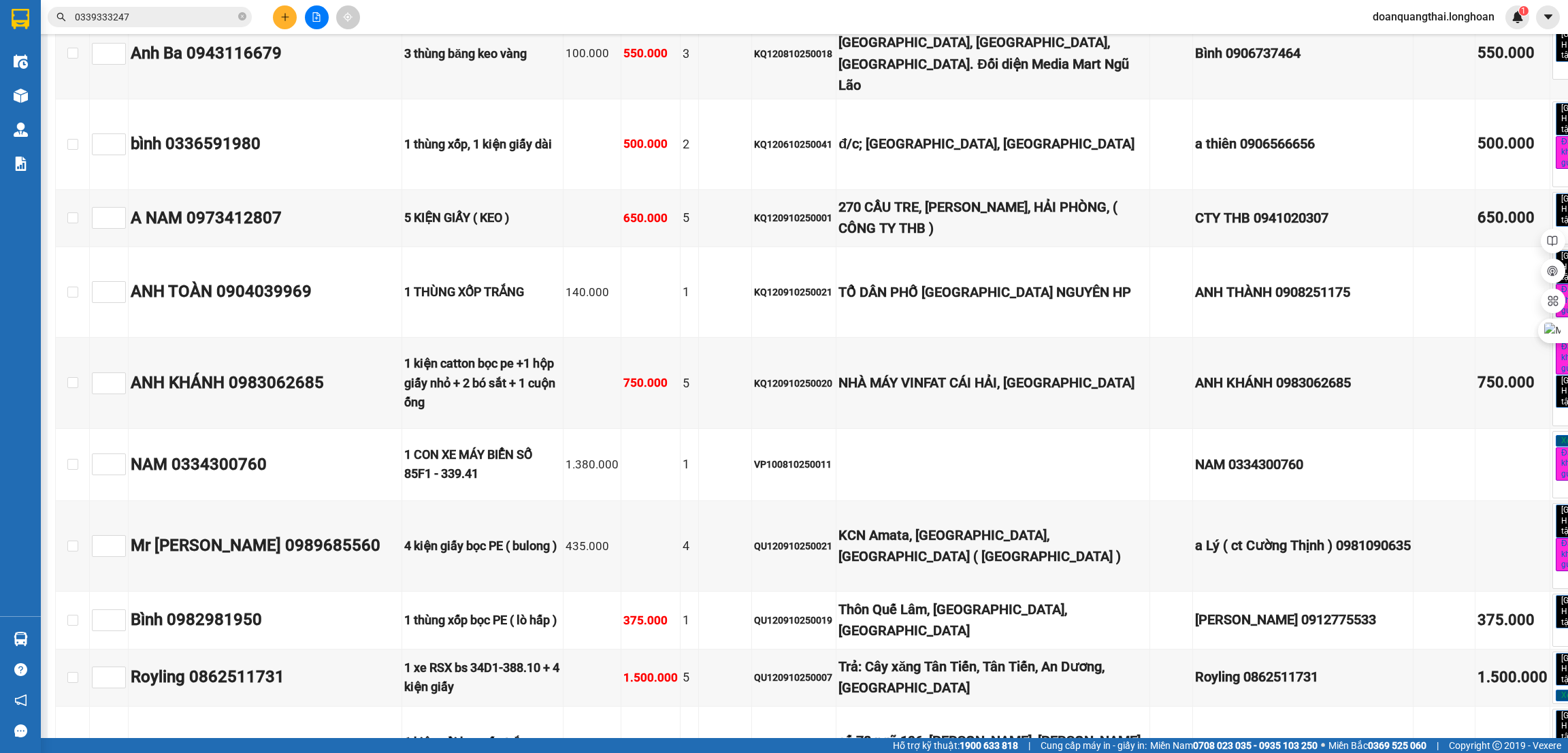
scroll to position [4389, 0]
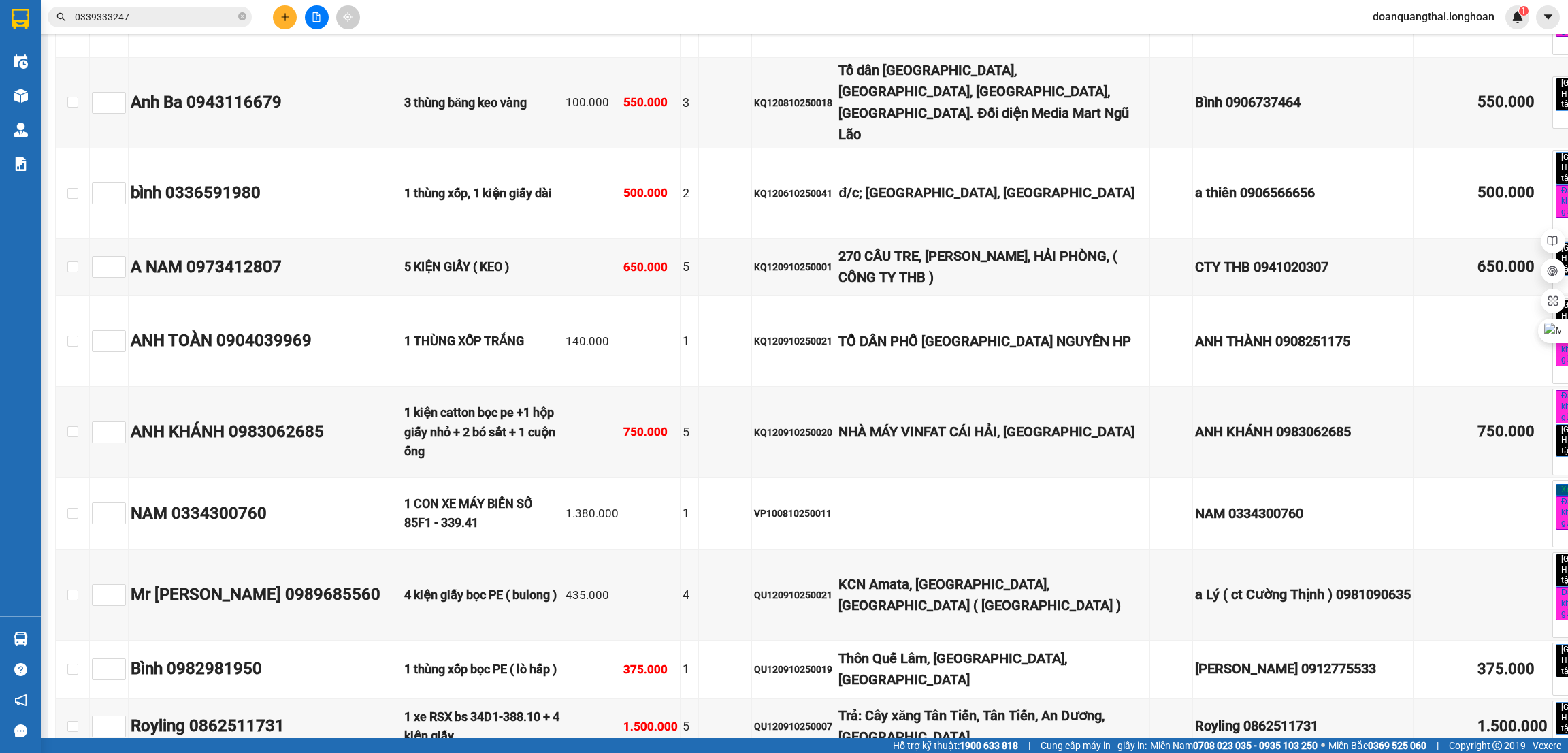
click at [35, 638] on div "Hàng sắp về" at bounding box center [20, 639] width 41 height 30
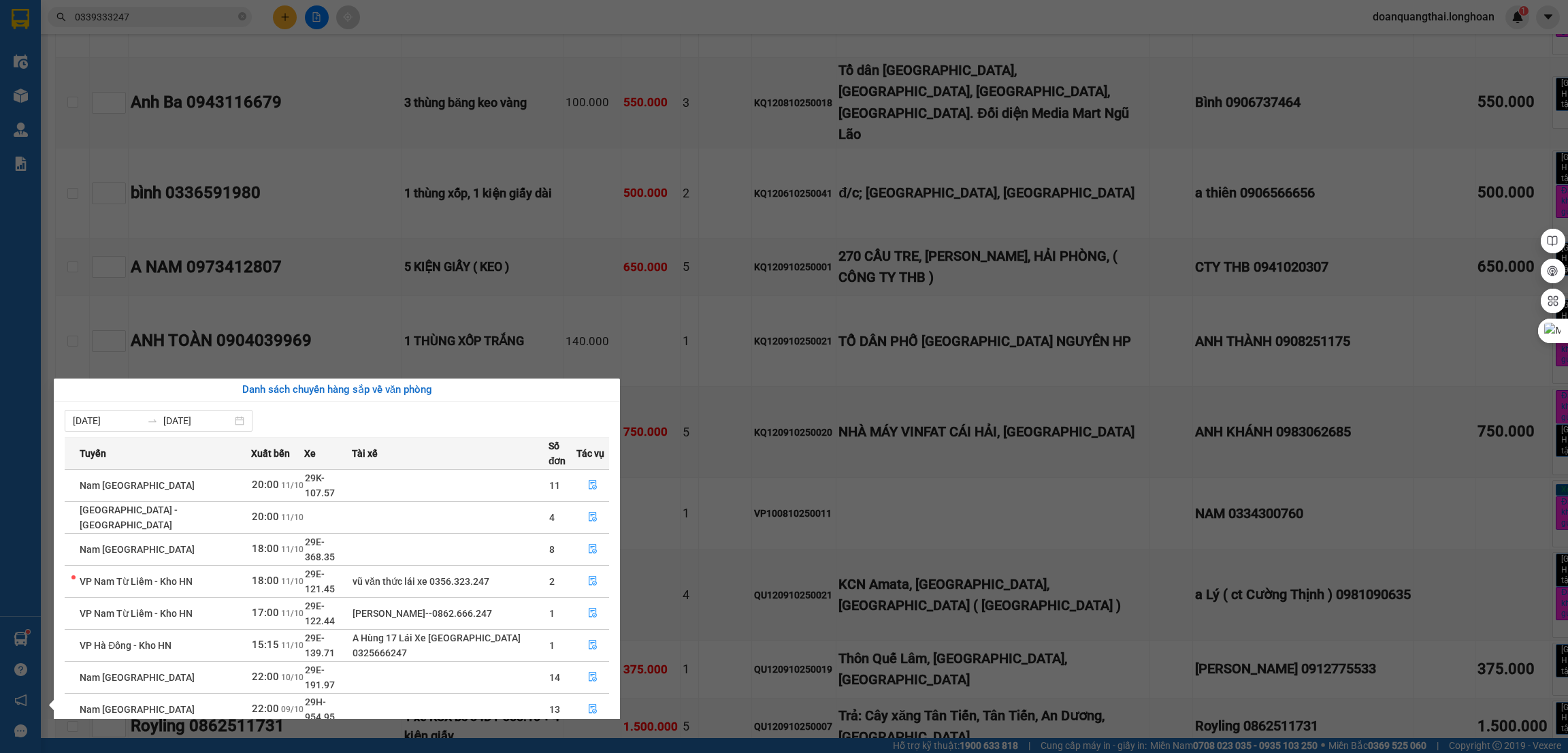
click at [982, 513] on section "Kết quả tìm kiếm ( 46 ) Bộ lọc Mã ĐH Trạng thái Món hàng Thu hộ Tổng cước Chưa …" at bounding box center [784, 376] width 1568 height 753
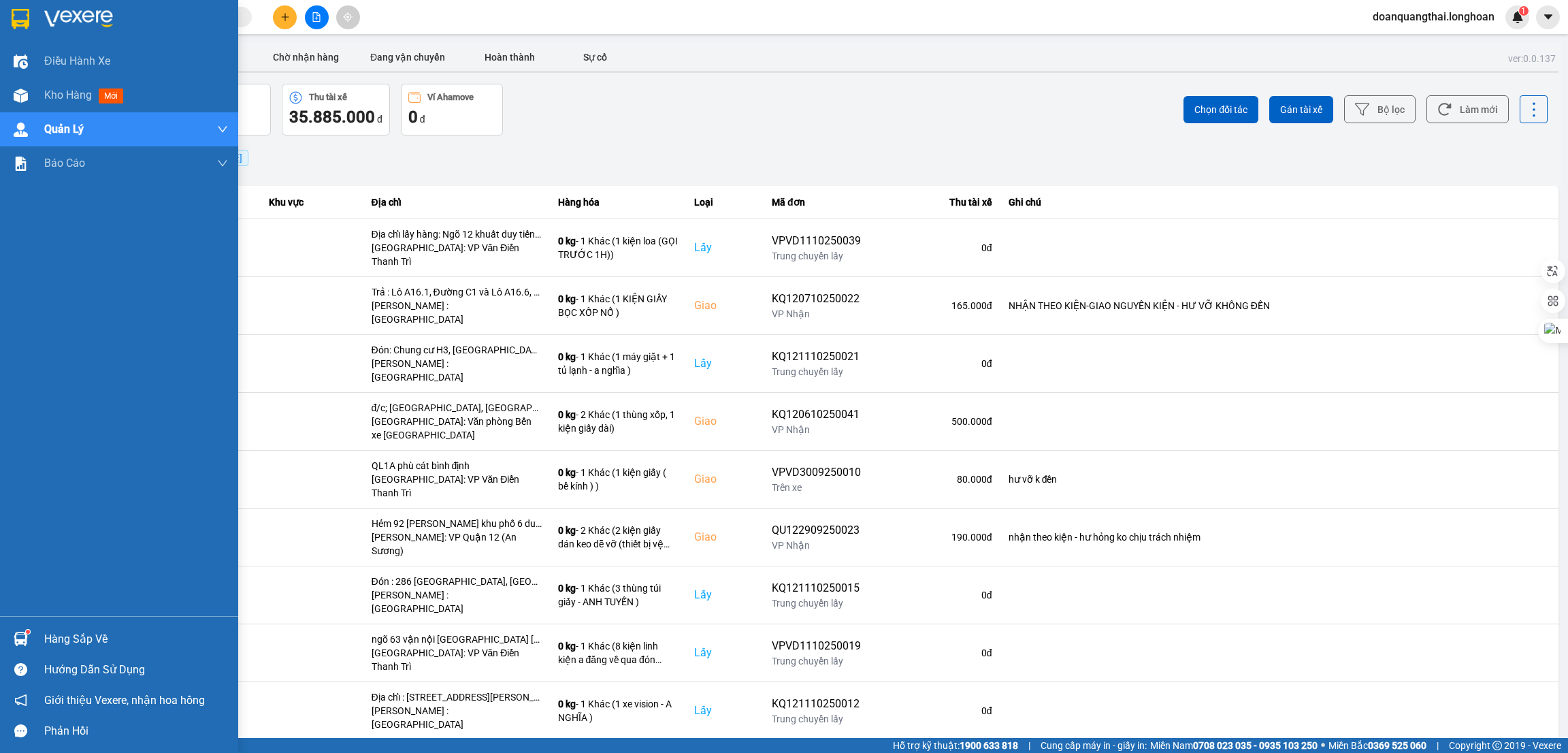
click at [23, 28] on img at bounding box center [20, 19] width 18 height 21
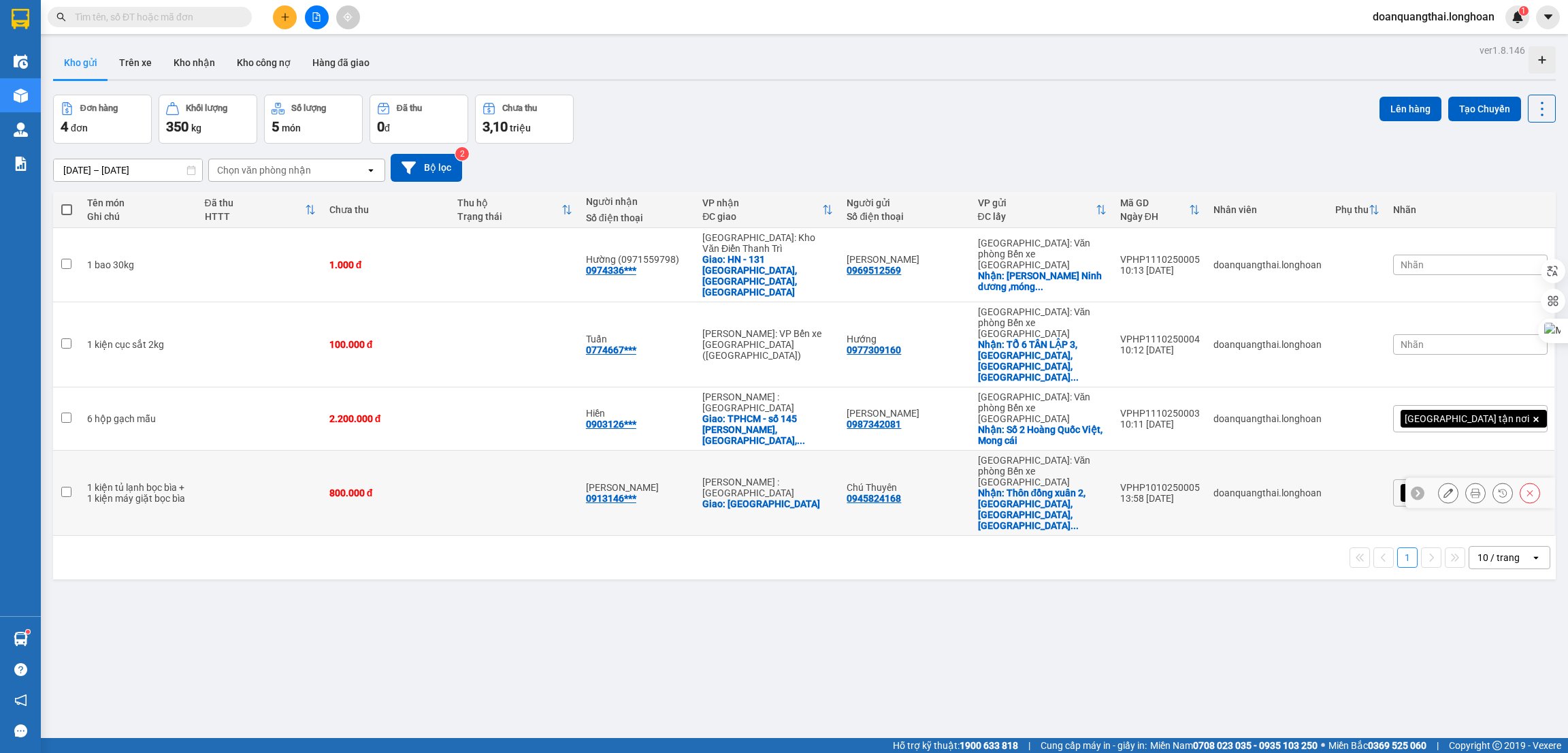
click at [63, 486] on input "checkbox" at bounding box center [66, 491] width 10 height 10
checkbox input "true"
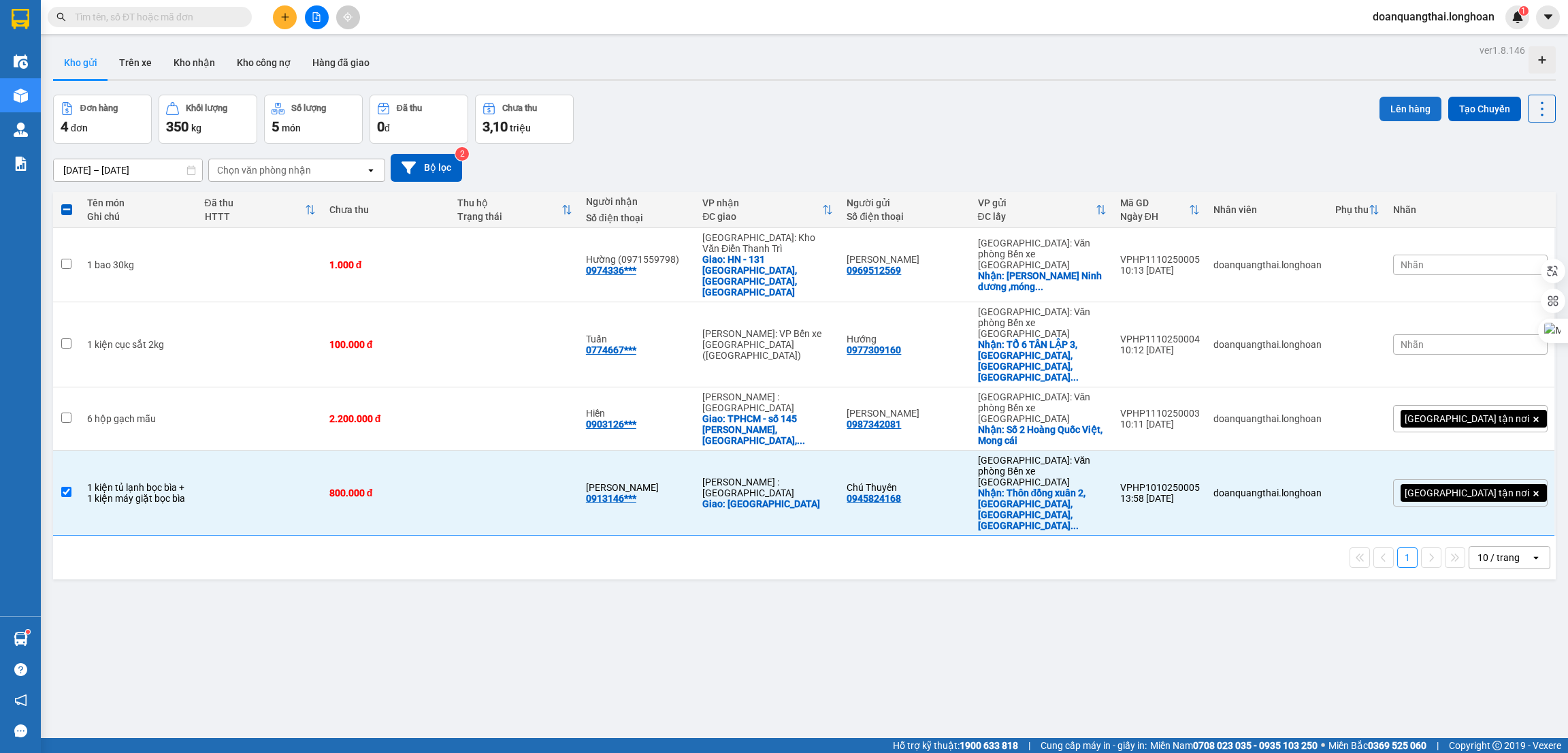
click at [1409, 109] on button "Lên hàng" at bounding box center [1411, 109] width 62 height 25
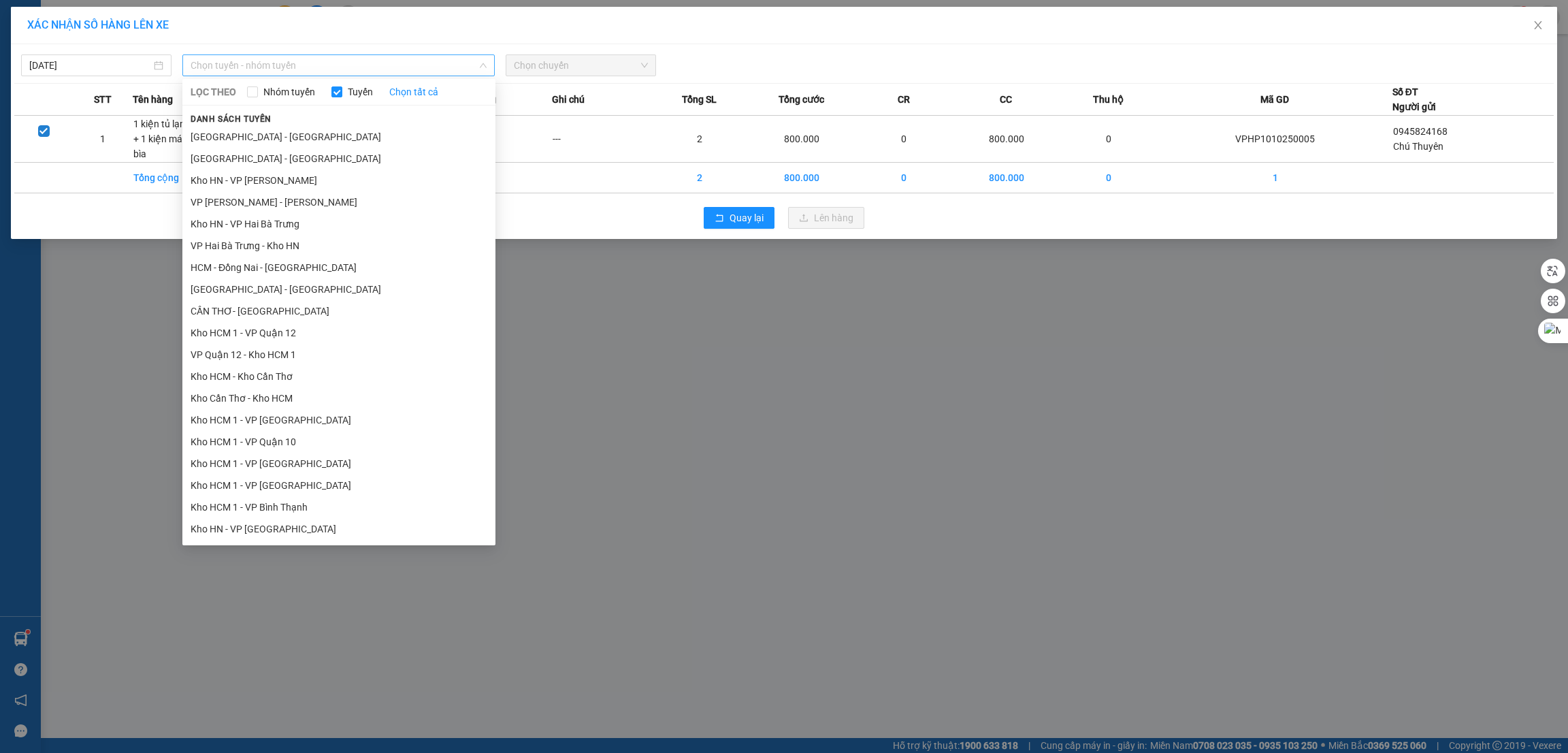
click at [377, 67] on span "Chọn tuyến - nhóm tuyến" at bounding box center [339, 65] width 296 height 21
click at [328, 145] on li "[GEOGRAPHIC_DATA] - [GEOGRAPHIC_DATA]" at bounding box center [339, 137] width 313 height 22
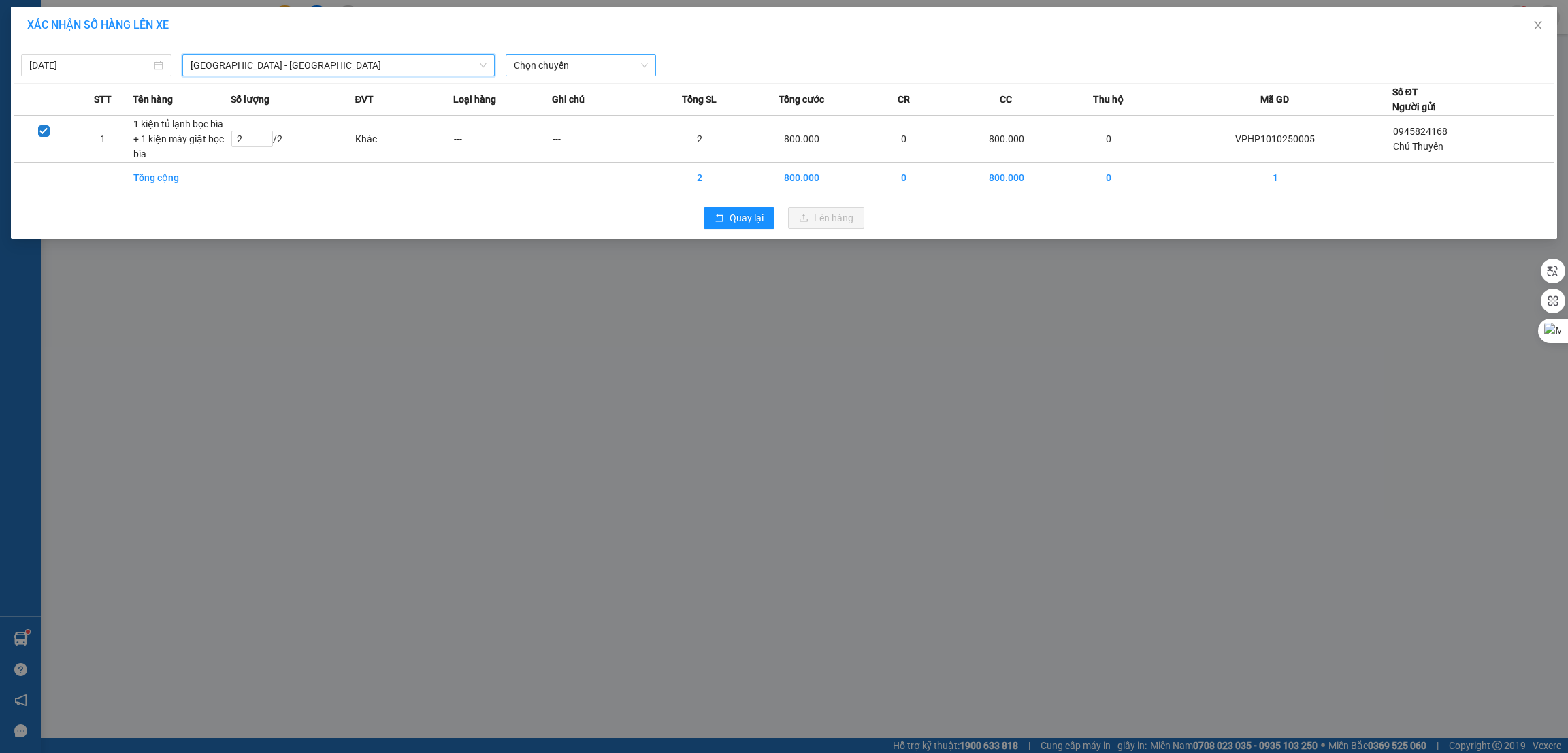
click at [537, 65] on span "Chọn chuyến" at bounding box center [580, 65] width 134 height 21
click at [536, 105] on div "23:00 (TC)" at bounding box center [566, 114] width 122 height 22
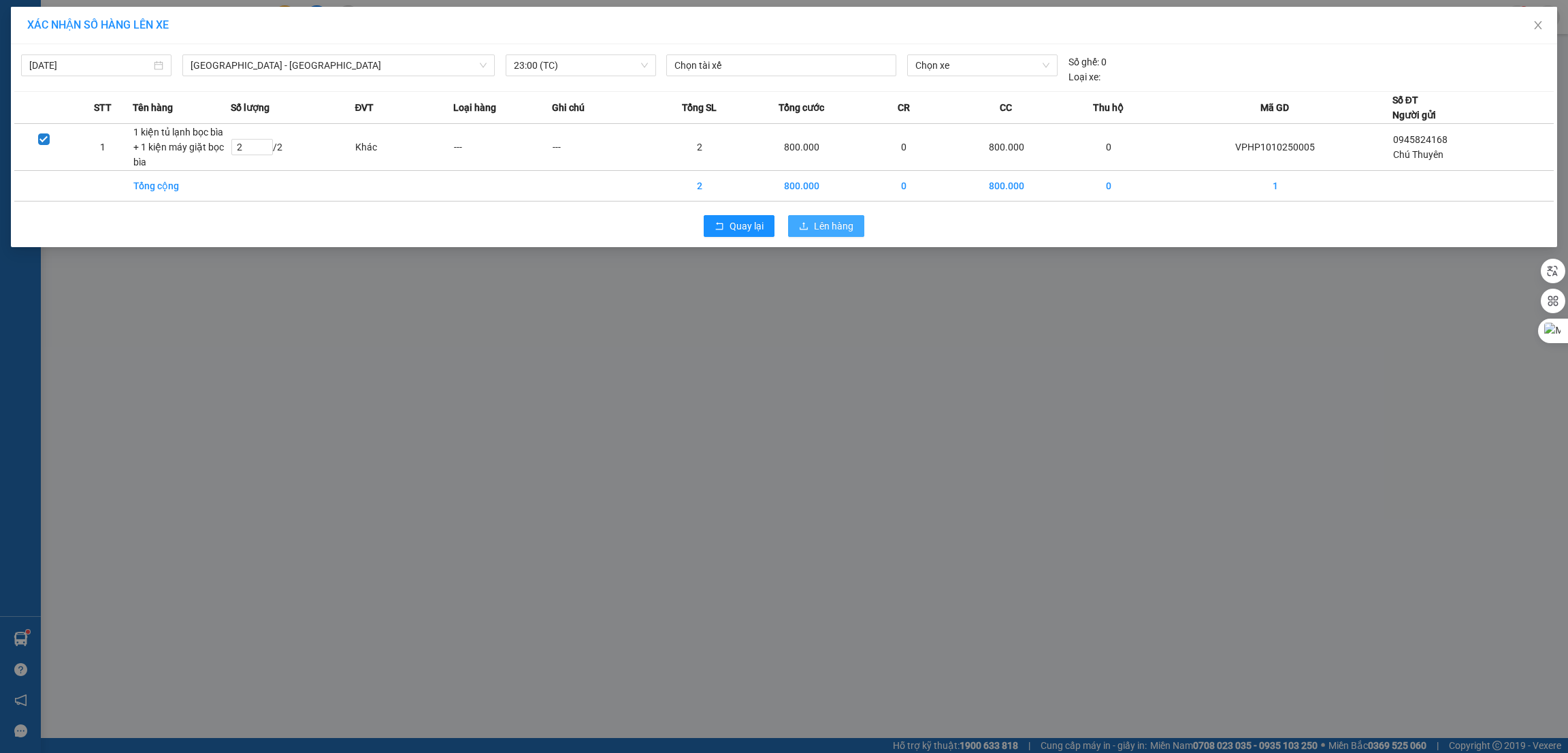
click at [807, 225] on icon "upload" at bounding box center [804, 226] width 10 height 10
click at [820, 227] on span "Lên hàng" at bounding box center [833, 226] width 39 height 15
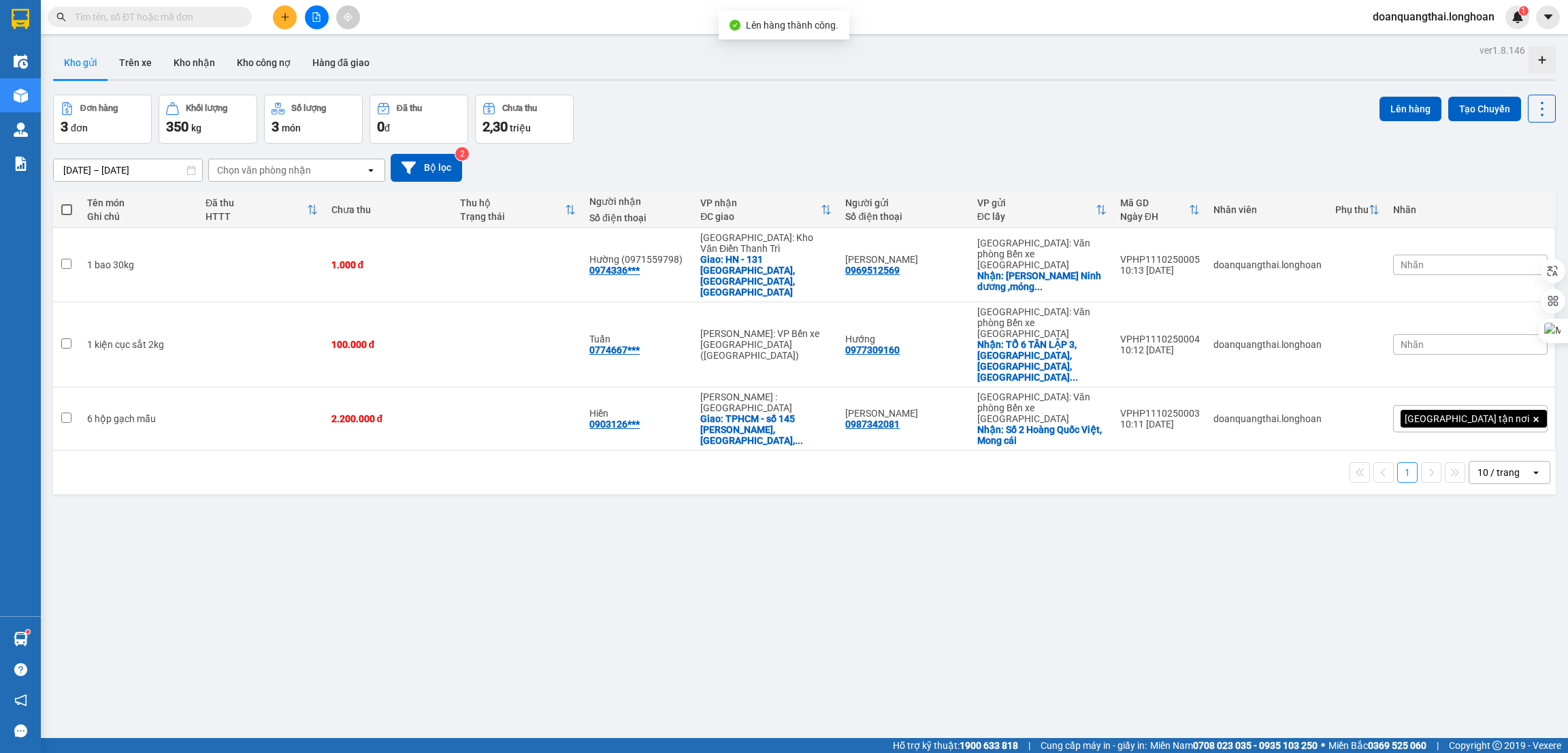
click at [456, 553] on div "ver 1.8.146 Kho gửi Trên xe Kho nhận Kho công nợ Hàng đã giao Đơn hàng 3 đơn Kh…" at bounding box center [804, 417] width 1513 height 753
click at [609, 489] on div "ver 1.8.146 Kho gửi Trên xe Kho nhận Kho công nợ Hàng đã giao Đơn hàng 3 đơn Kh…" at bounding box center [804, 417] width 1513 height 753
